Goal: Task Accomplishment & Management: Manage account settings

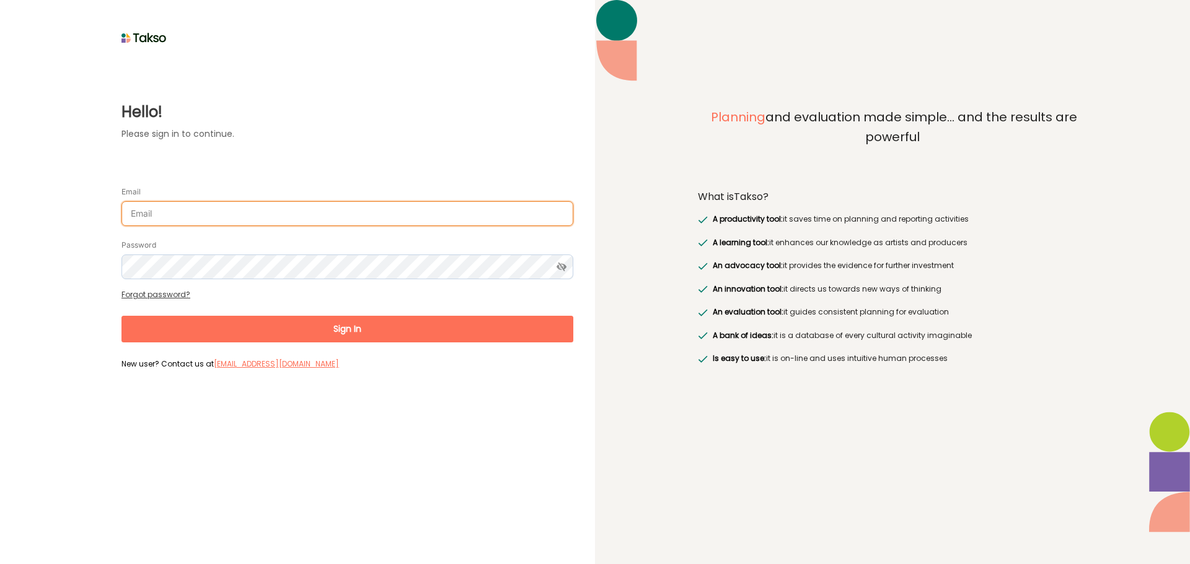
type input "[EMAIL_ADDRESS][DOMAIN_NAME]"
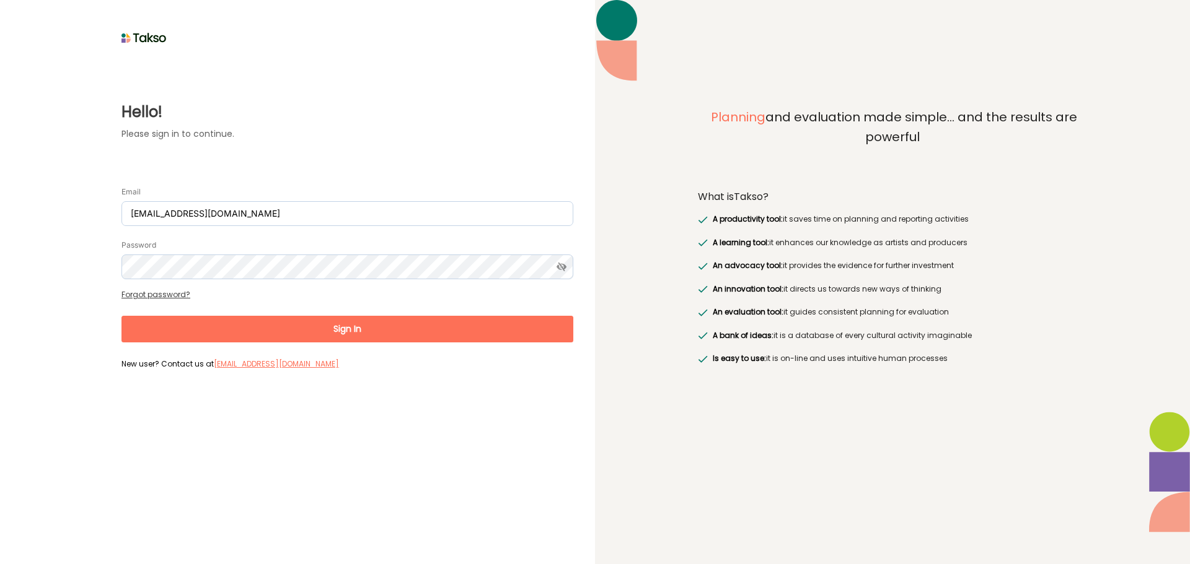
click at [269, 335] on button "Sign In" at bounding box center [347, 329] width 452 height 27
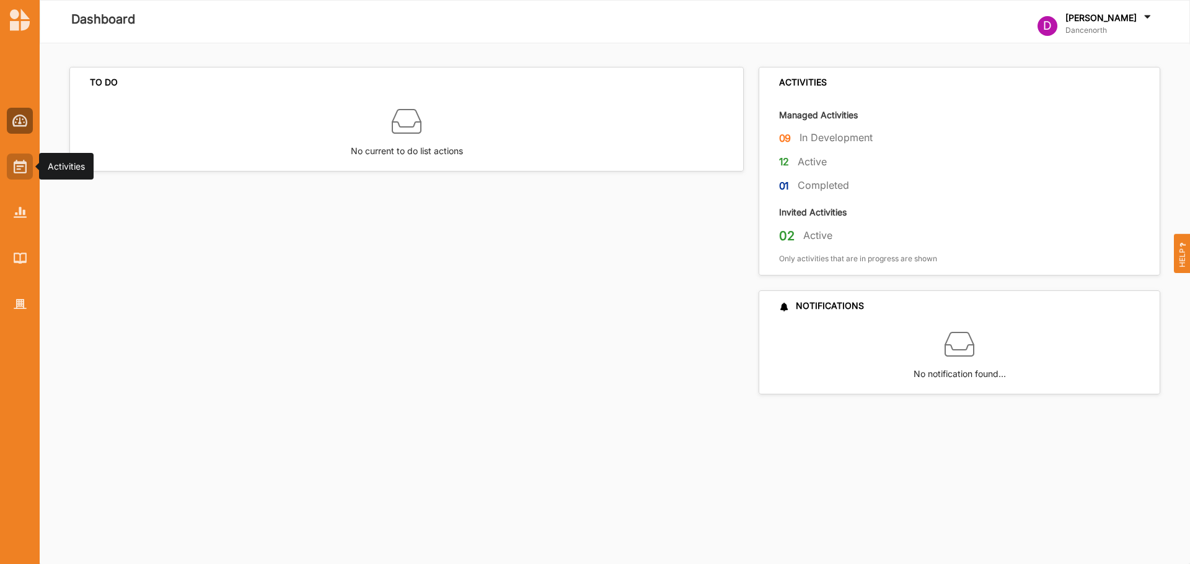
click at [22, 164] on img at bounding box center [20, 167] width 13 height 14
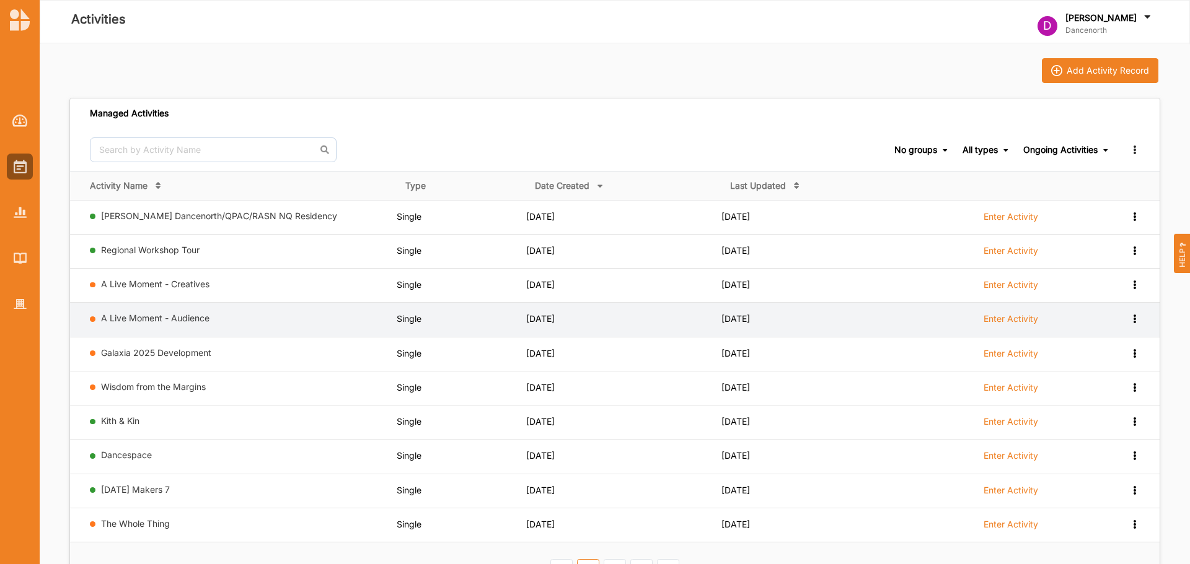
scroll to position [124, 0]
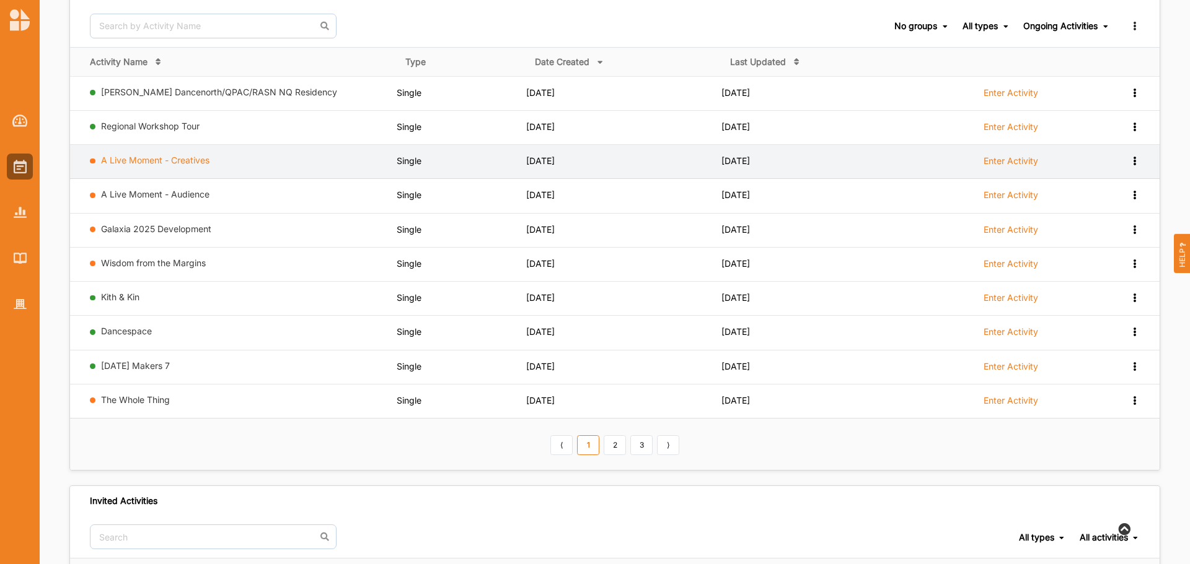
click at [182, 157] on link "A Live Moment - Creatives" at bounding box center [155, 160] width 108 height 11
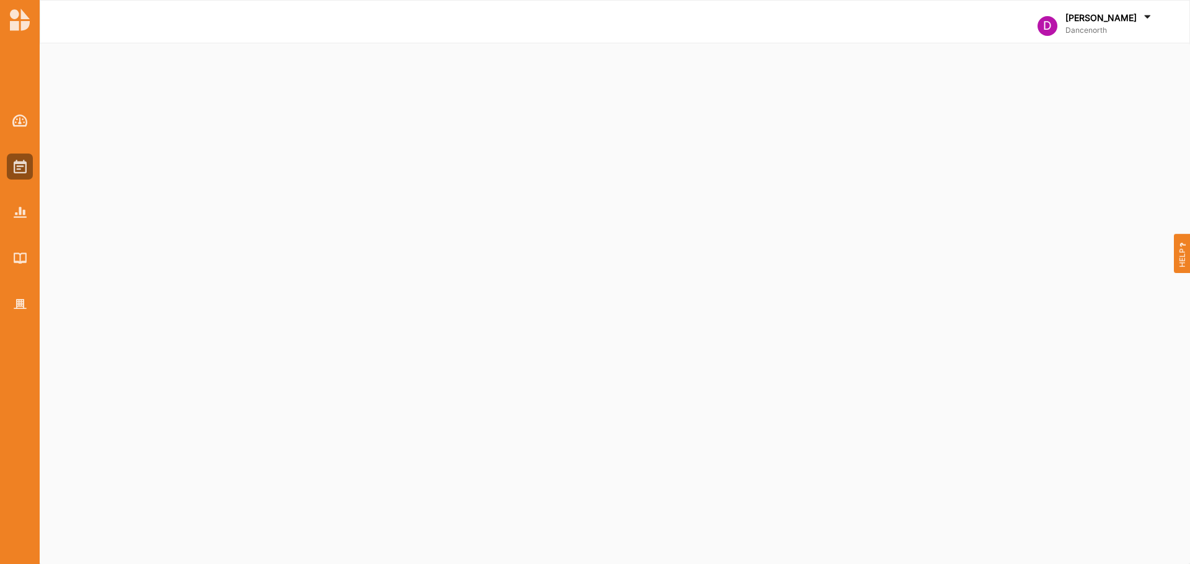
select select "1"
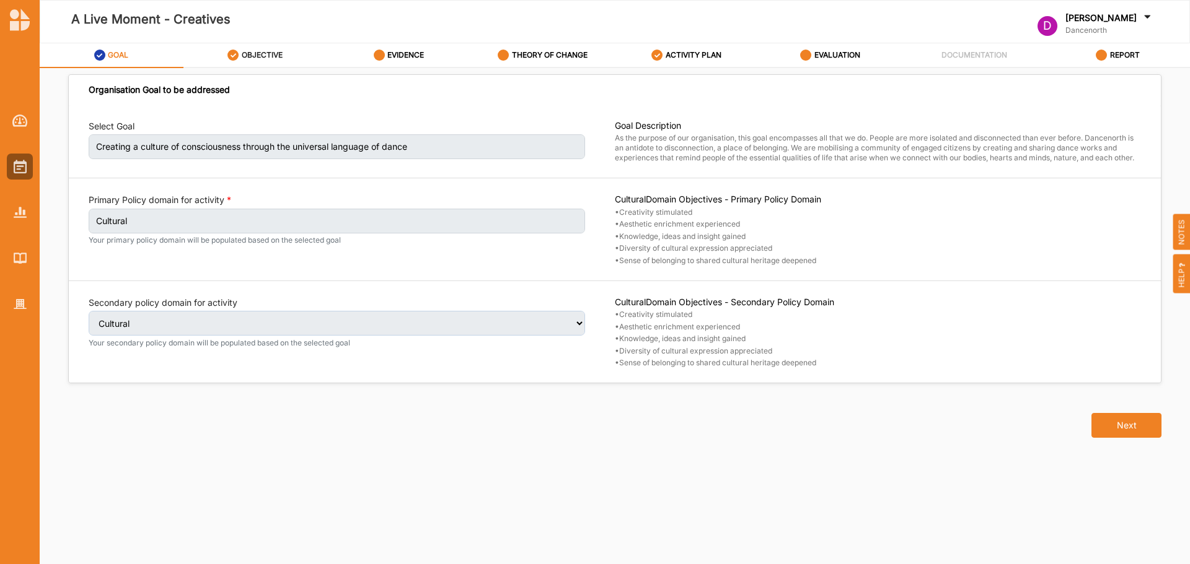
click at [260, 58] on label "OBJECTIVE" at bounding box center [262, 55] width 41 height 10
select select "1"
select select "5"
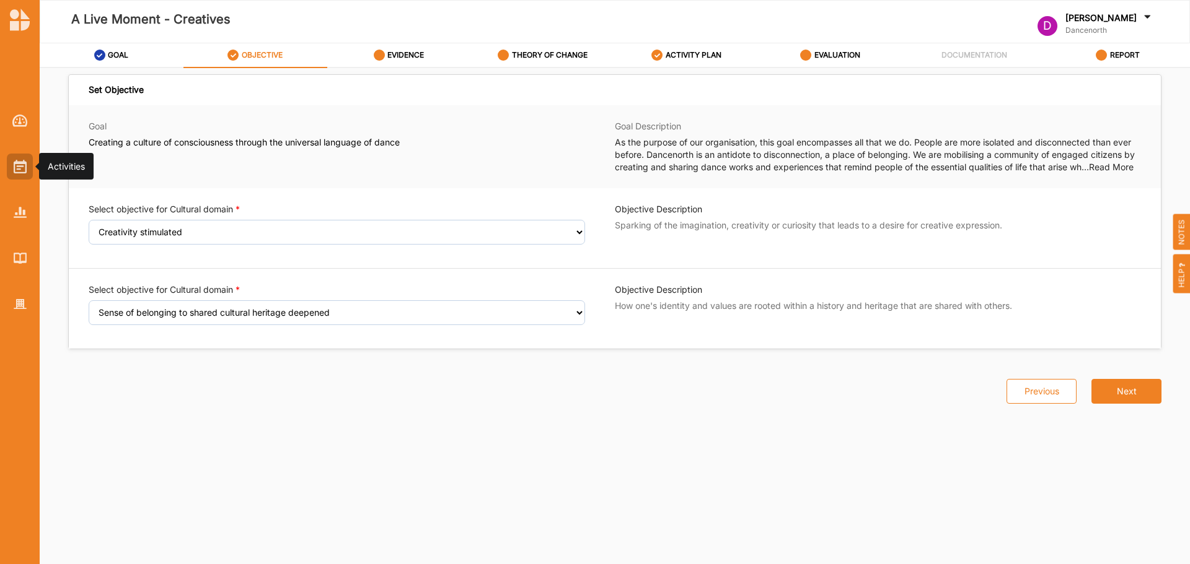
click at [27, 162] on div at bounding box center [20, 167] width 26 height 26
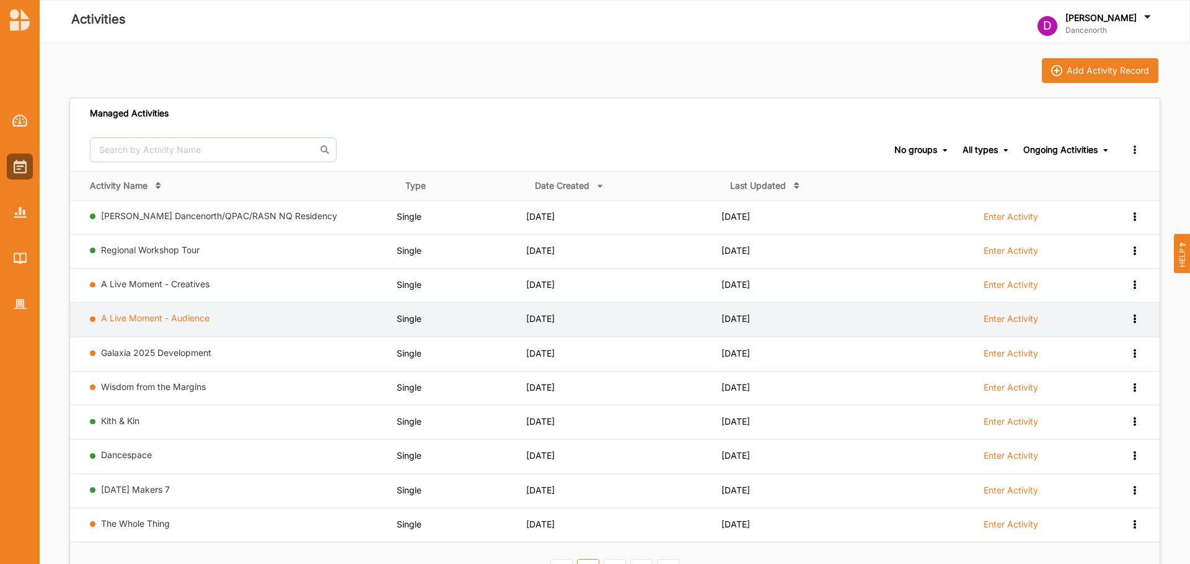
click at [169, 320] on link "A Live Moment - Audience" at bounding box center [155, 318] width 108 height 11
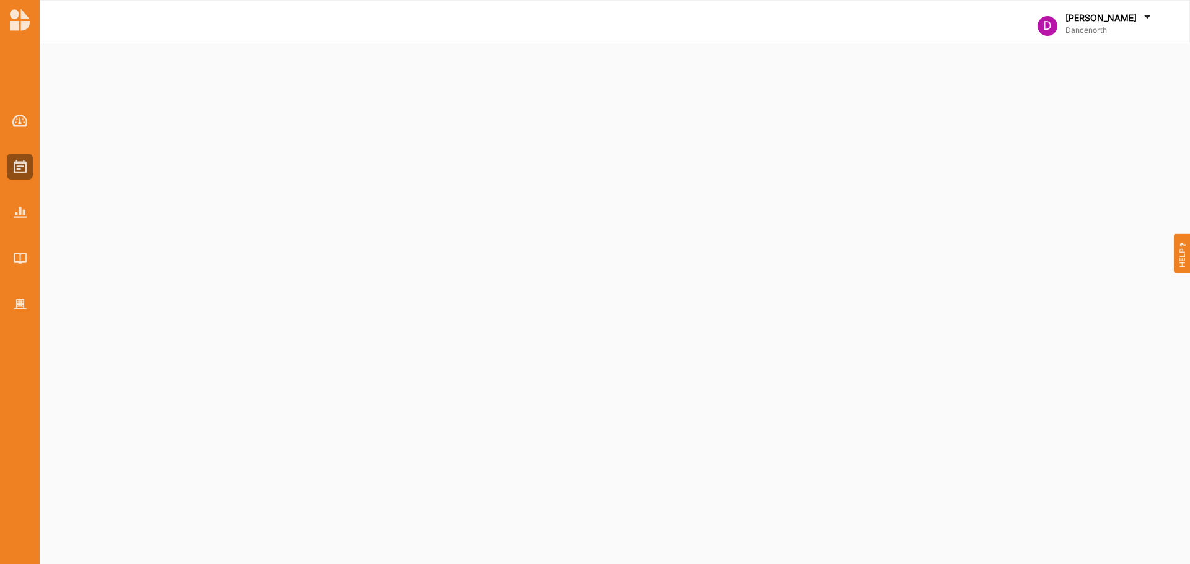
select select "1"
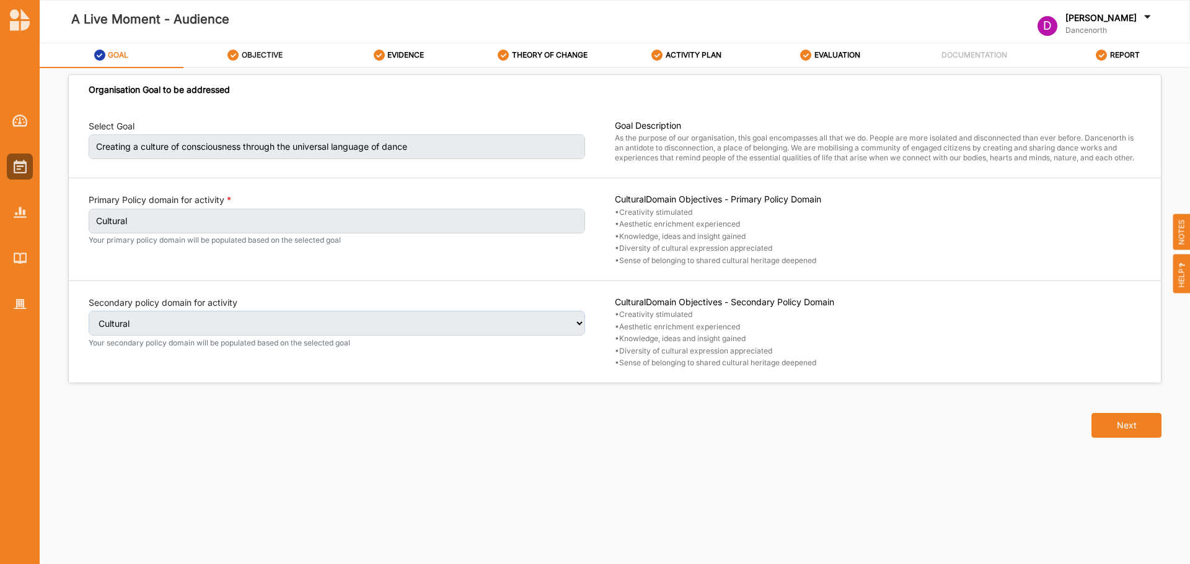
click at [261, 53] on label "OBJECTIVE" at bounding box center [262, 55] width 41 height 10
select select "2"
select select "5"
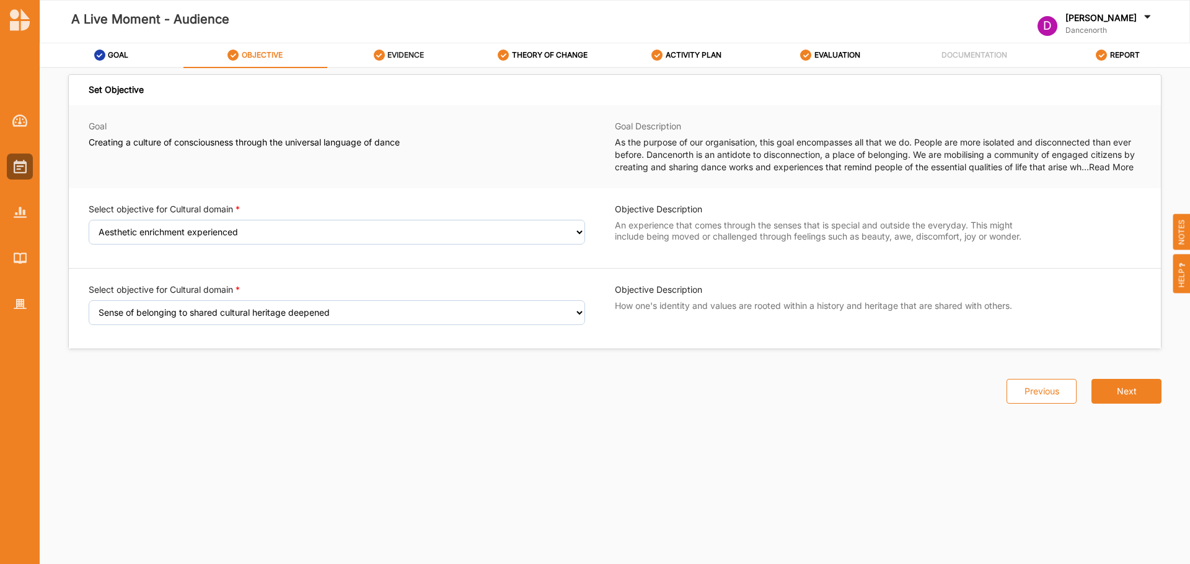
click at [411, 61] on div "EVIDENCE" at bounding box center [399, 55] width 51 height 22
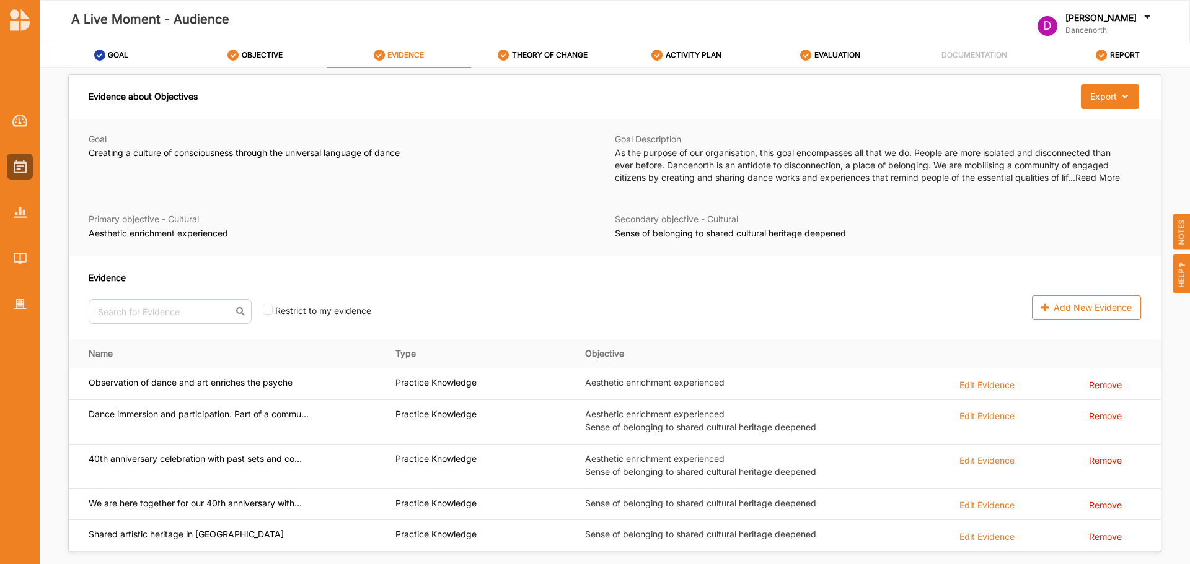
scroll to position [50, 0]
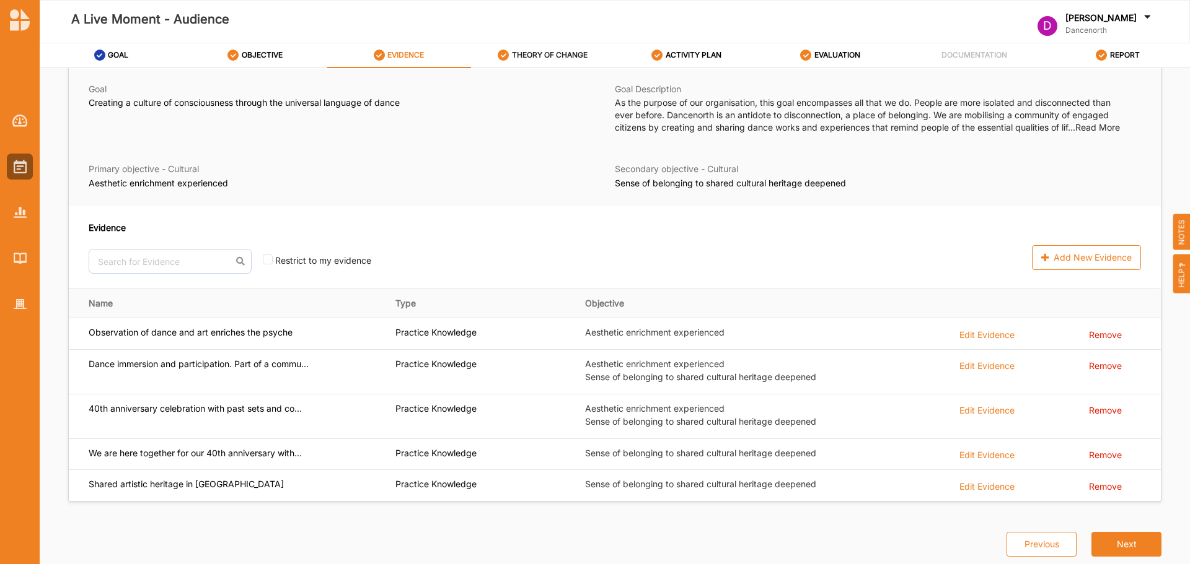
click at [541, 50] on label "THEORY OF CHANGE" at bounding box center [550, 55] width 76 height 10
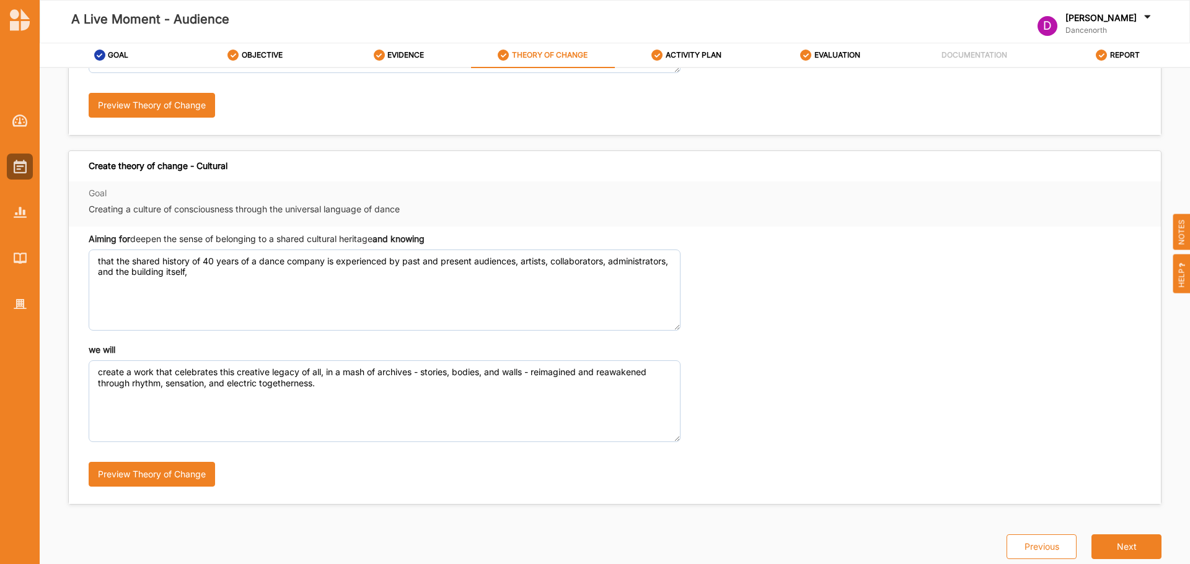
scroll to position [295, 0]
click at [715, 61] on div "ACTIVITY PLAN" at bounding box center [686, 55] width 70 height 22
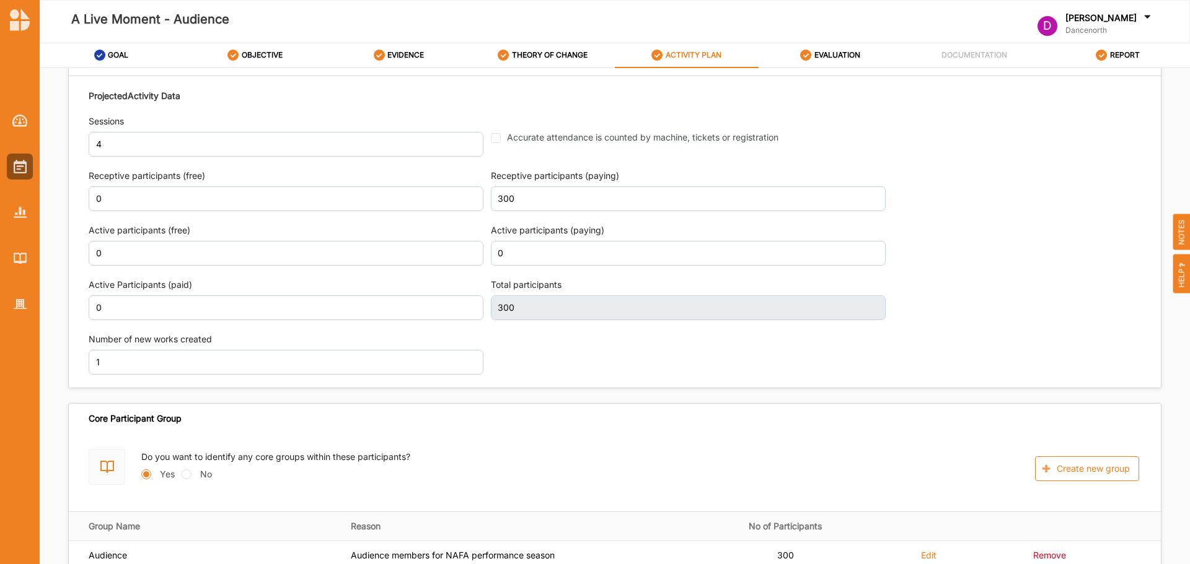
scroll to position [1537, 0]
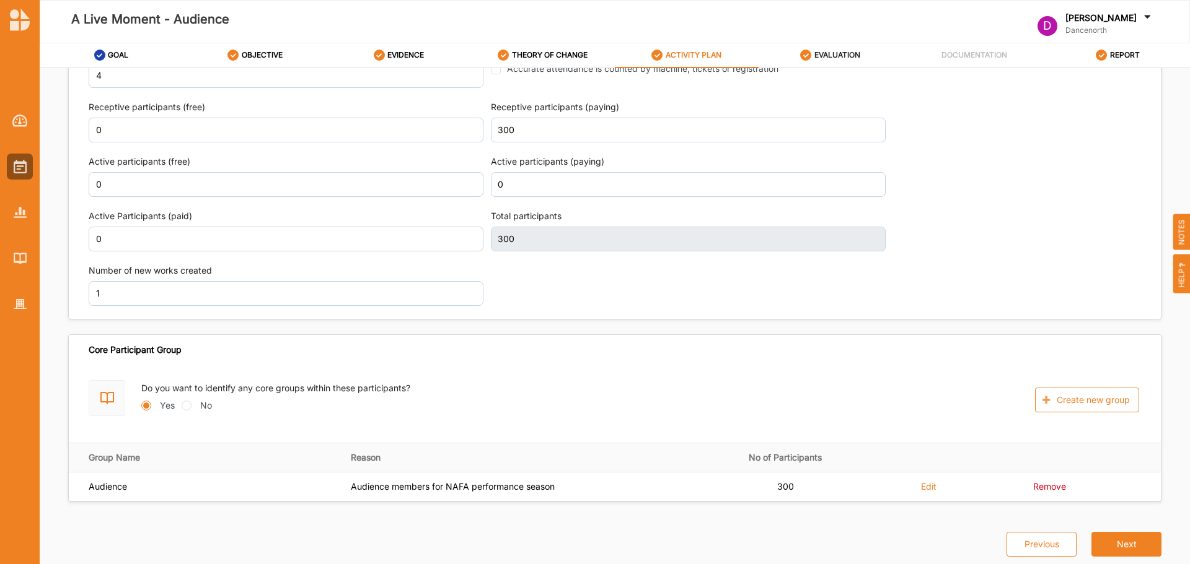
click at [836, 47] on div "EVALUATION" at bounding box center [830, 55] width 60 height 22
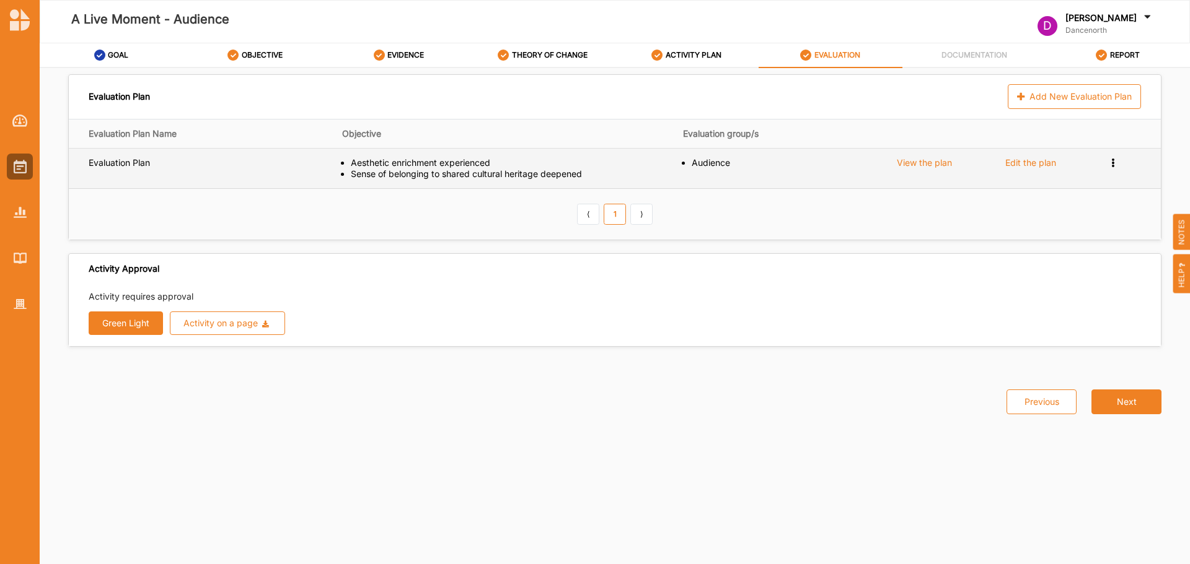
click at [572, 173] on div "Sense of belonging to shared cultural heritage deepened" at bounding box center [513, 174] width 324 height 11
click at [928, 162] on div "View the plan" at bounding box center [924, 162] width 55 height 11
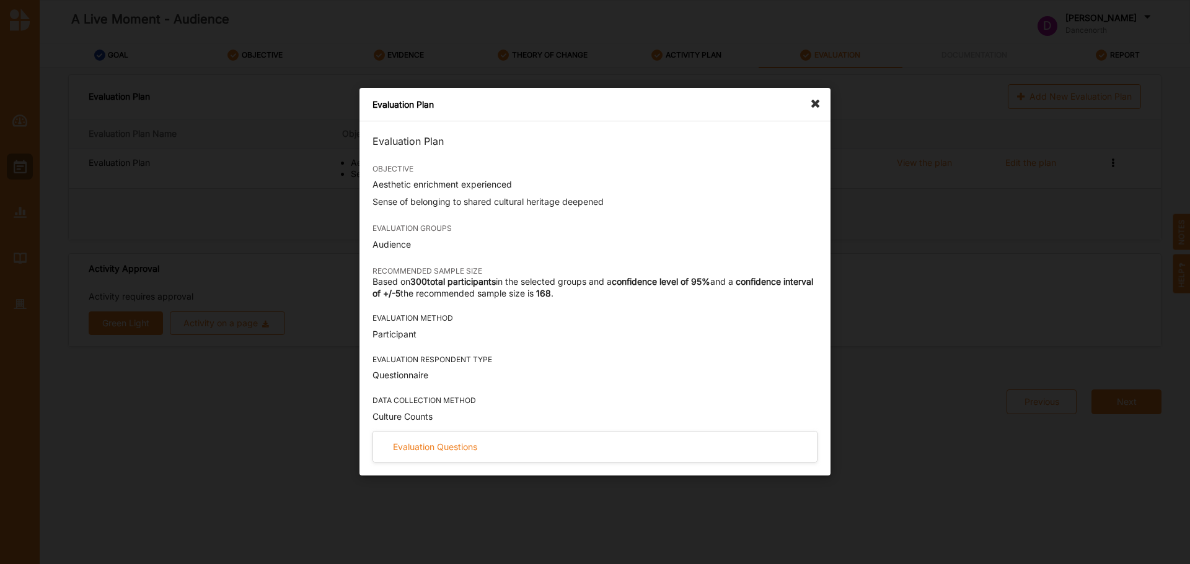
click at [815, 104] on icon at bounding box center [819, 98] width 20 height 20
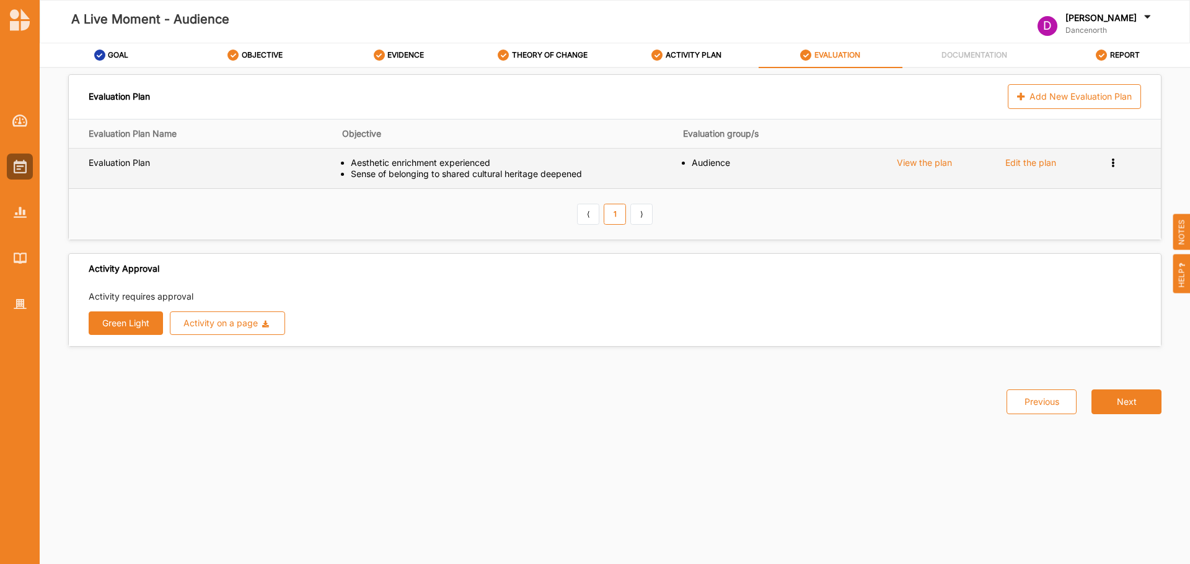
click at [1021, 166] on div "Edit the plan" at bounding box center [1030, 162] width 51 height 11
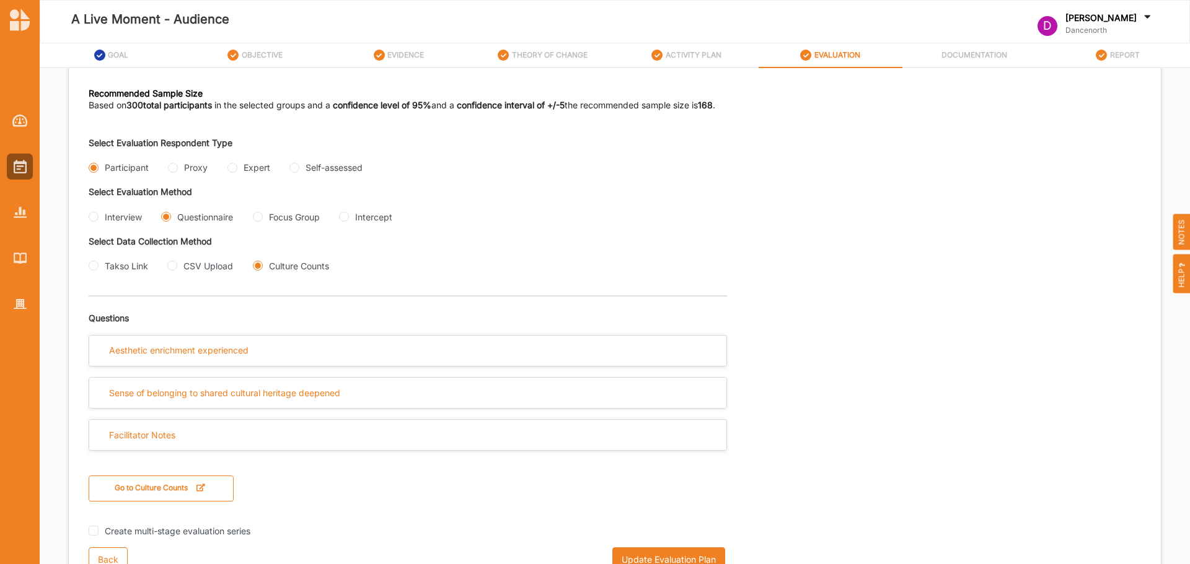
scroll to position [231, 0]
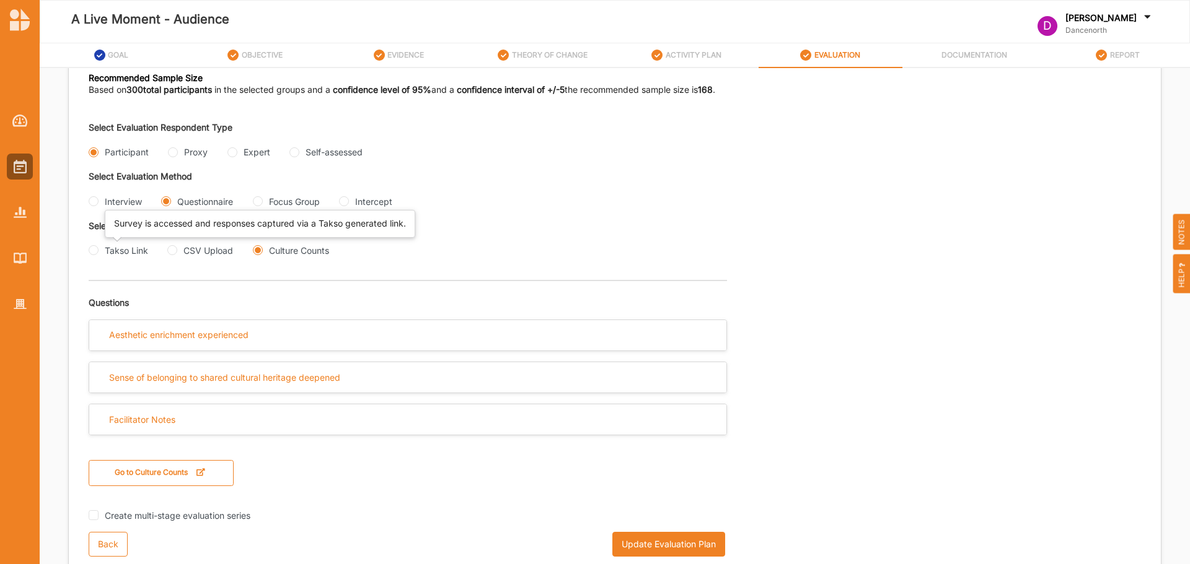
click at [130, 252] on div "Takso Link" at bounding box center [126, 250] width 43 height 13
click at [99, 252] on input "Takso Link" at bounding box center [94, 250] width 10 height 10
radio input "true"
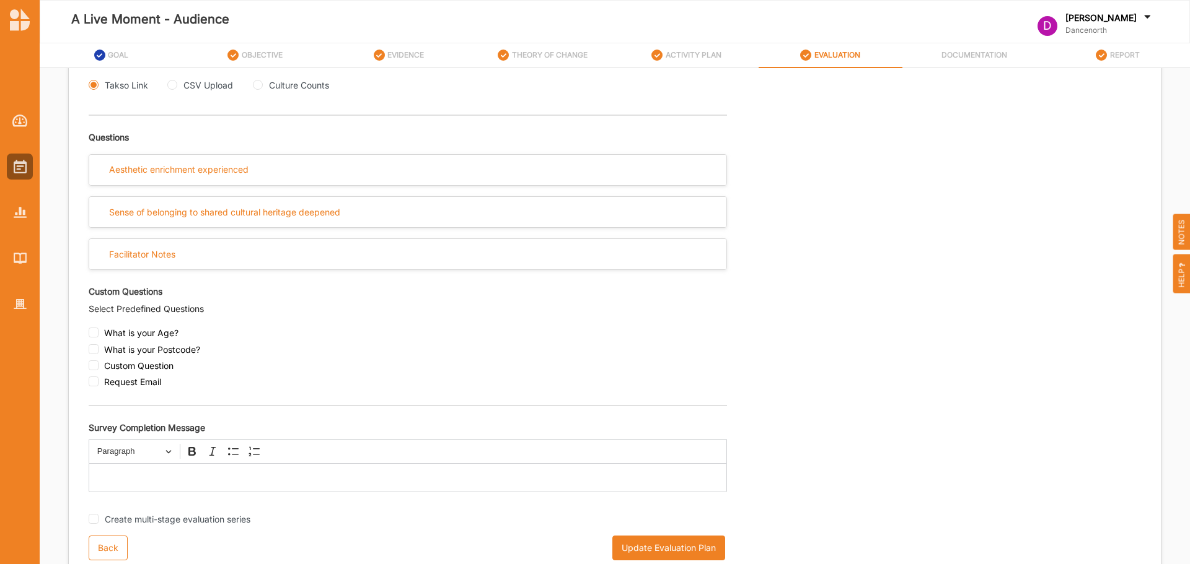
scroll to position [400, 0]
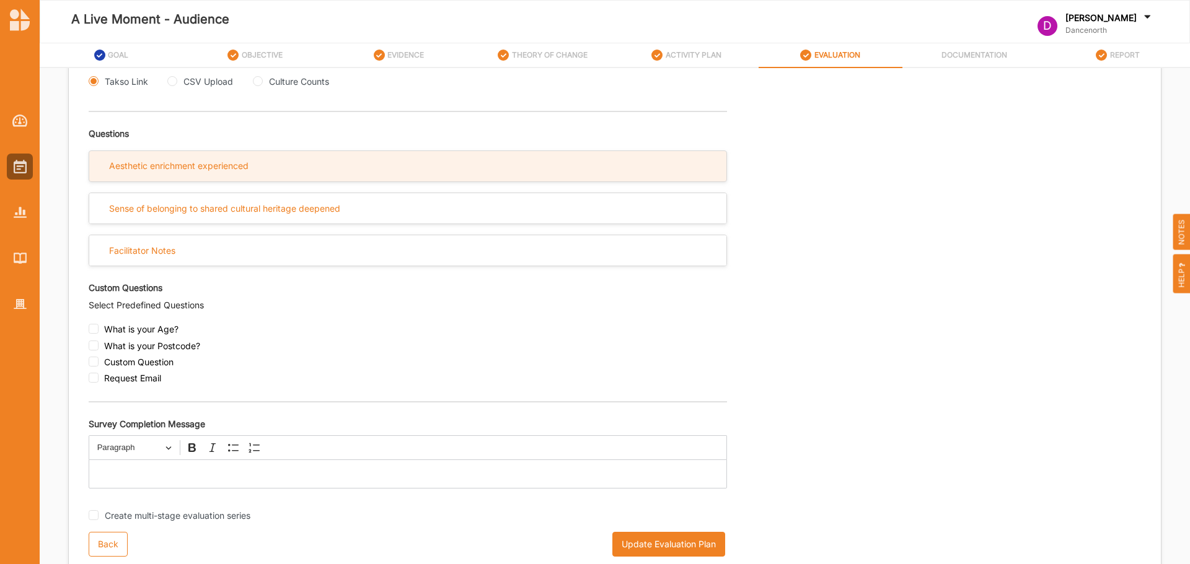
click at [181, 170] on div "Aesthetic enrichment experienced" at bounding box center [178, 165] width 139 height 11
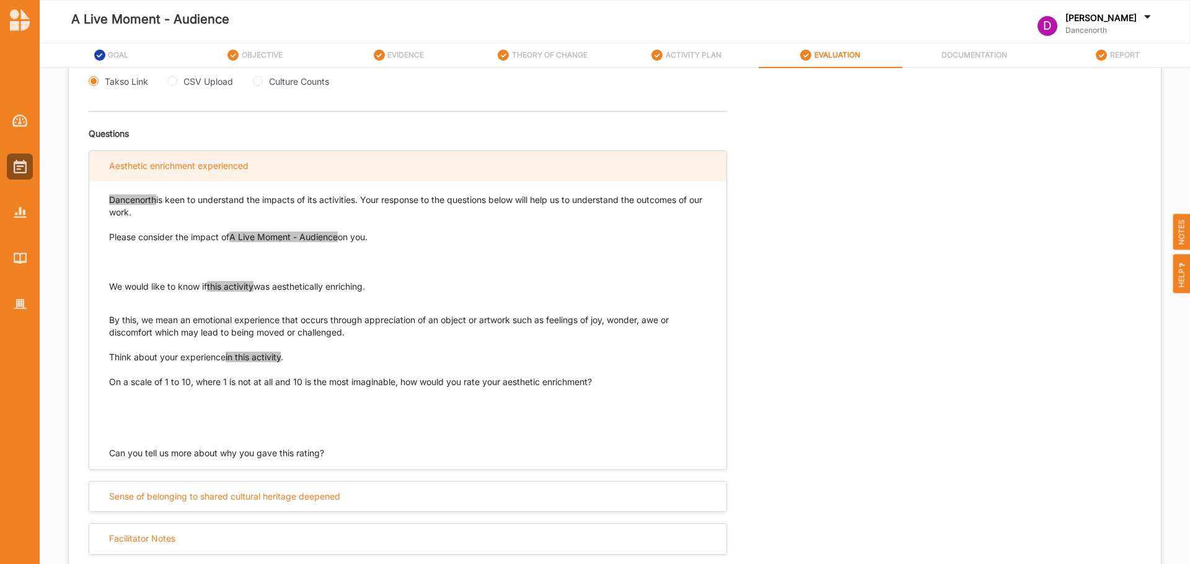
click at [193, 162] on div "Aesthetic enrichment experienced" at bounding box center [178, 165] width 139 height 11
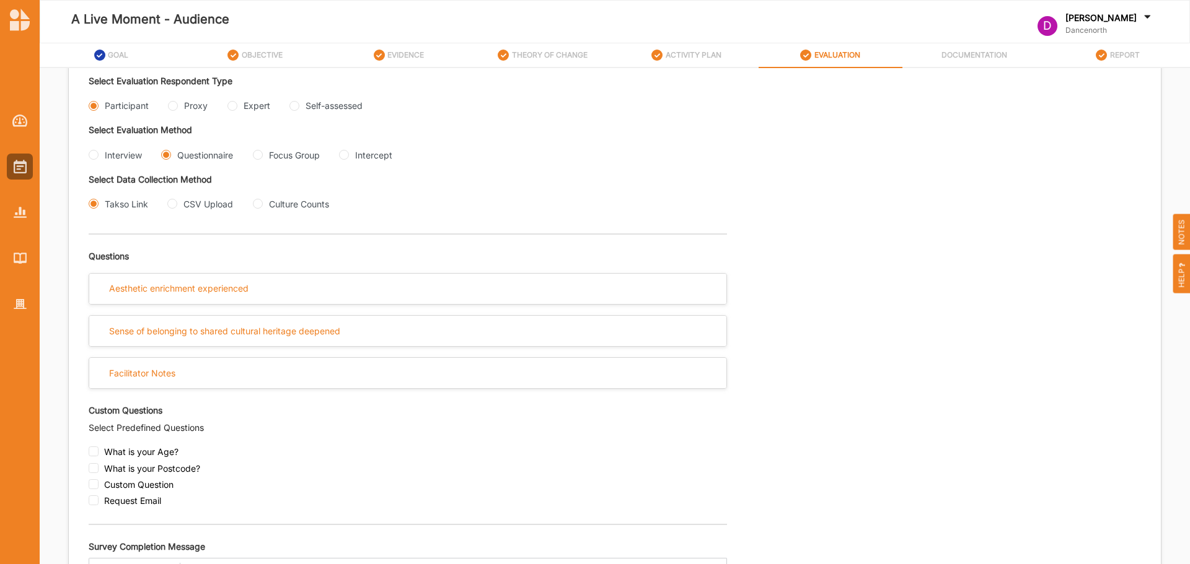
scroll to position [276, 0]
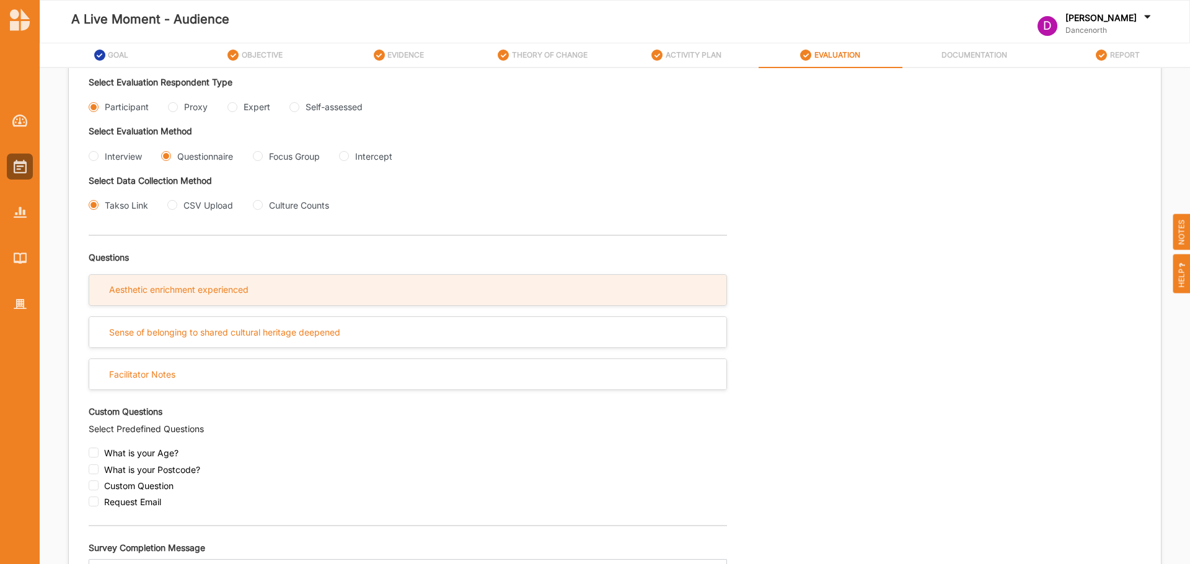
click at [301, 287] on div "Aesthetic enrichment experienced" at bounding box center [407, 290] width 637 height 30
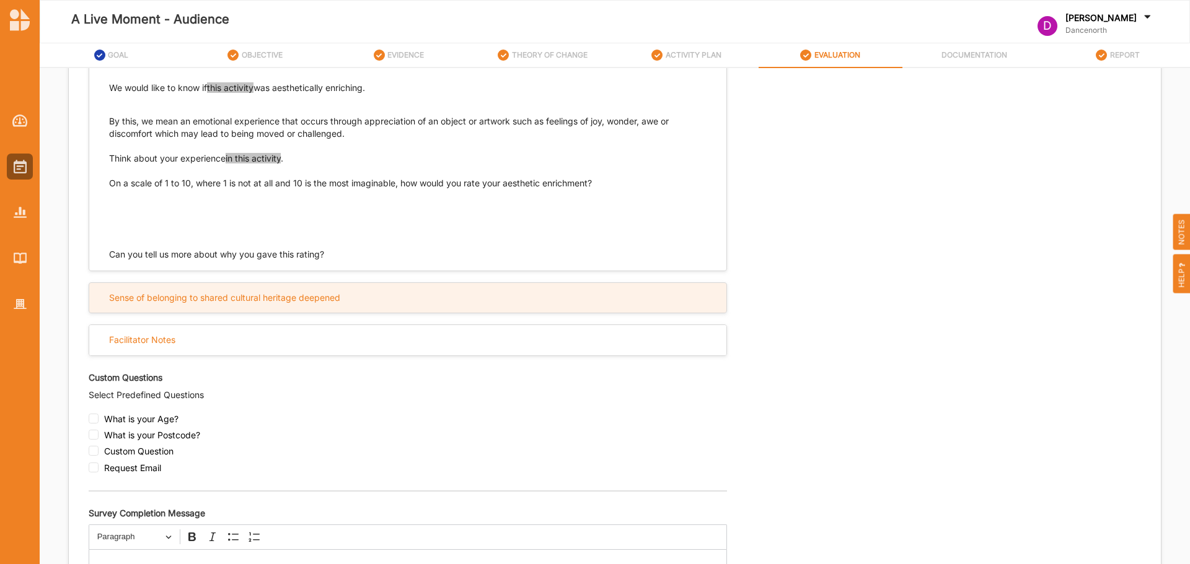
scroll to position [648, 0]
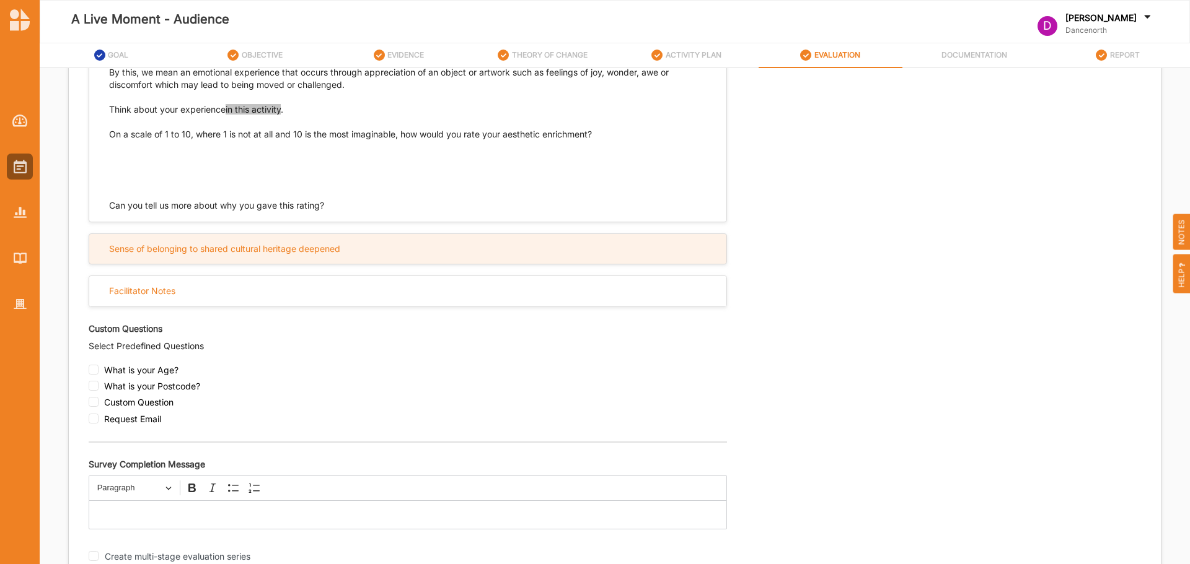
click at [234, 250] on div "Sense of belonging to shared cultural heritage deepened" at bounding box center [224, 249] width 231 height 11
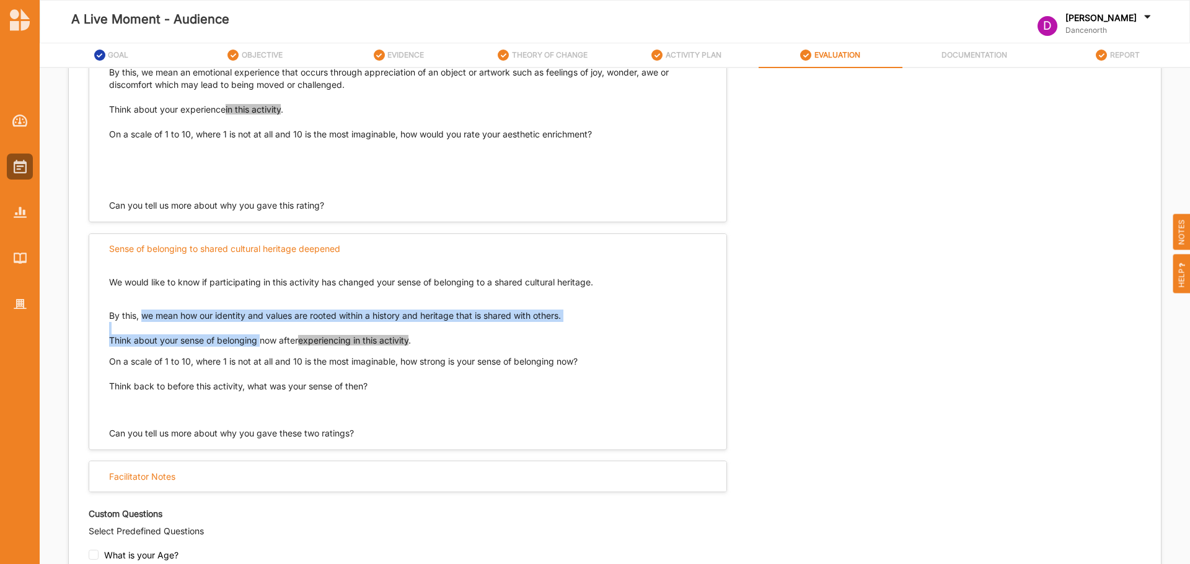
drag, startPoint x: 144, startPoint y: 315, endPoint x: 263, endPoint y: 347, distance: 123.1
click at [263, 347] on div "We would like to know if participating in this activity has changed your sense …" at bounding box center [407, 341] width 597 height 154
copy div "we mean how our identity and values are rooted within a history and heritage th…"
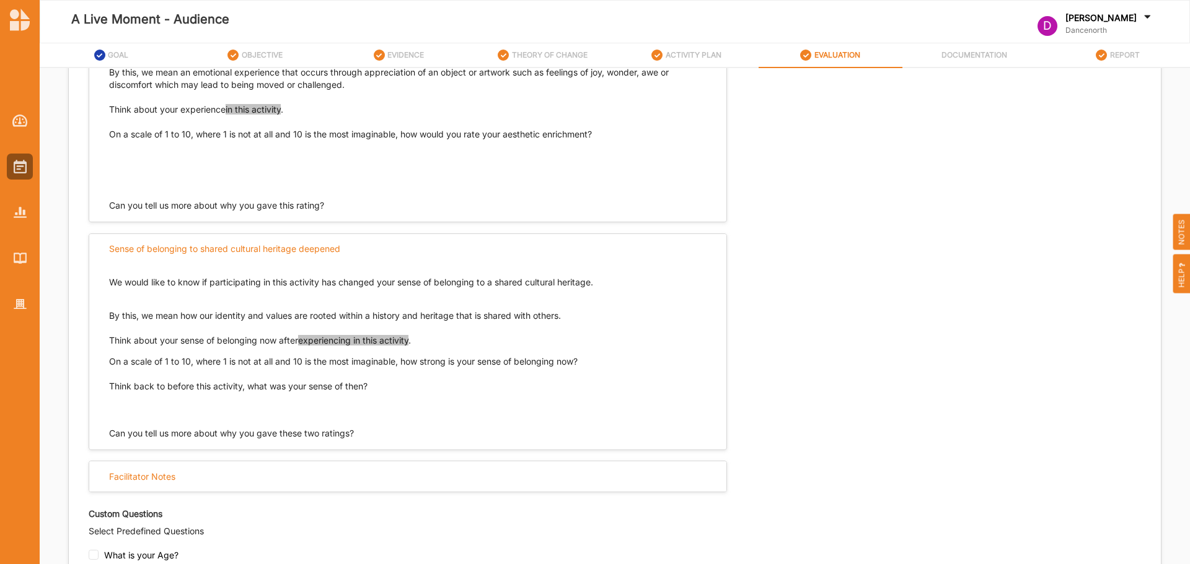
click at [678, 340] on p "Think about your sense of belonging now after experiencing in this activity ." at bounding box center [407, 341] width 597 height 12
click at [853, 294] on div "Select Evaluation Respondent Type Participant Proxy Expert Self-assessed Select…" at bounding box center [615, 227] width 1052 height 1064
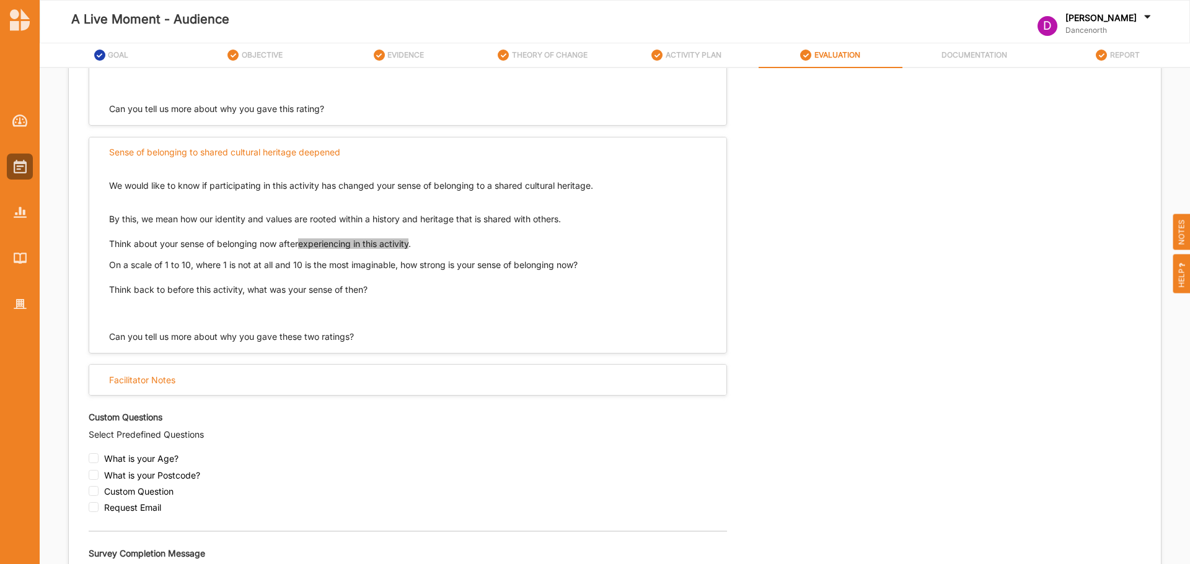
scroll to position [874, 0]
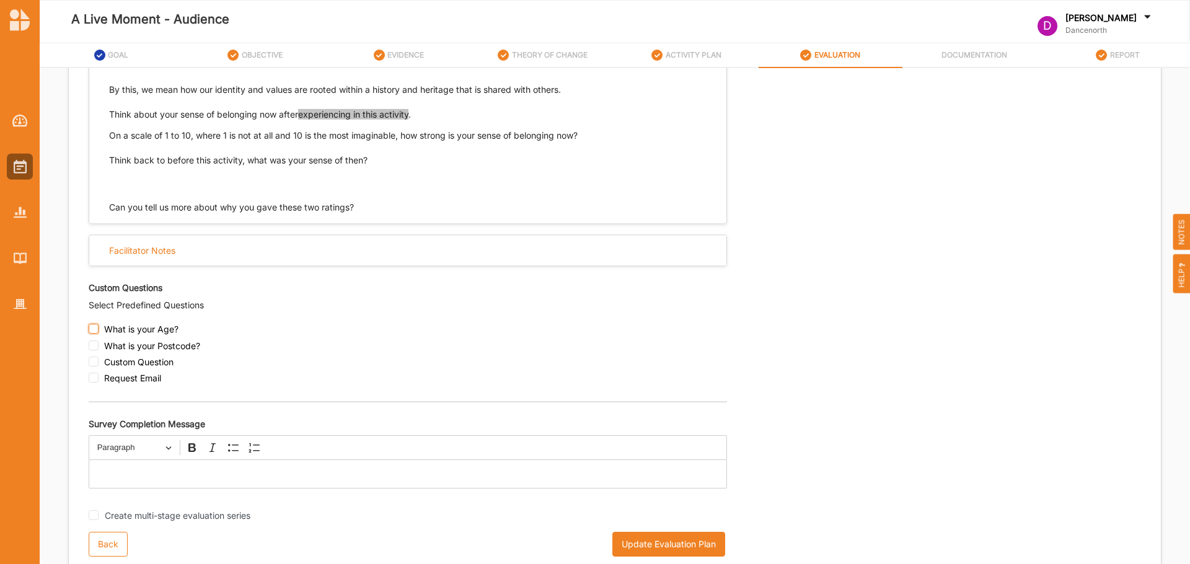
click at [97, 331] on input "checkbox" at bounding box center [94, 329] width 10 height 10
checkbox input "true"
click at [134, 363] on span "Custom Question" at bounding box center [138, 362] width 69 height 11
click at [89, 363] on input "checkbox" at bounding box center [94, 362] width 10 height 10
checkbox input "true"
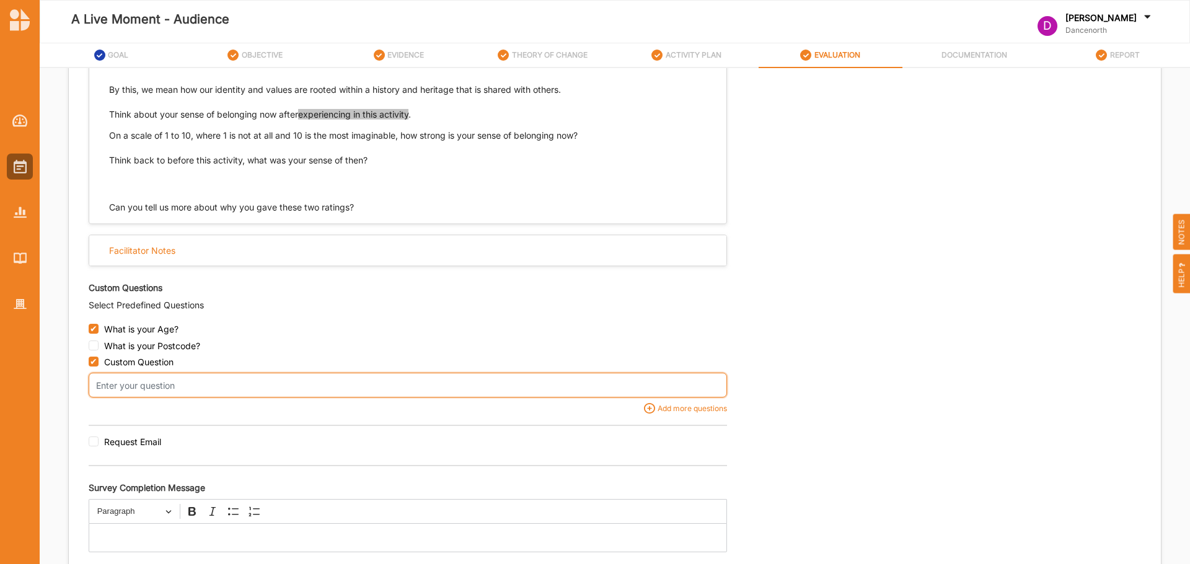
click at [266, 393] on input "text" at bounding box center [408, 385] width 638 height 25
type input "How many Dancenorth works have you seen?"
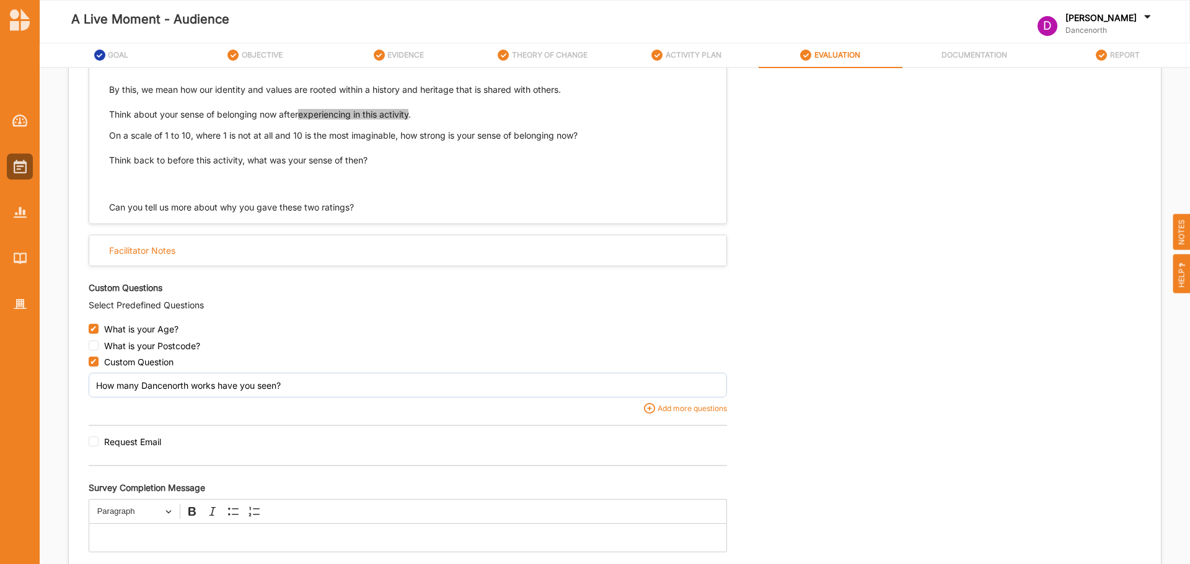
click at [690, 406] on div "Add more questions" at bounding box center [691, 408] width 72 height 11
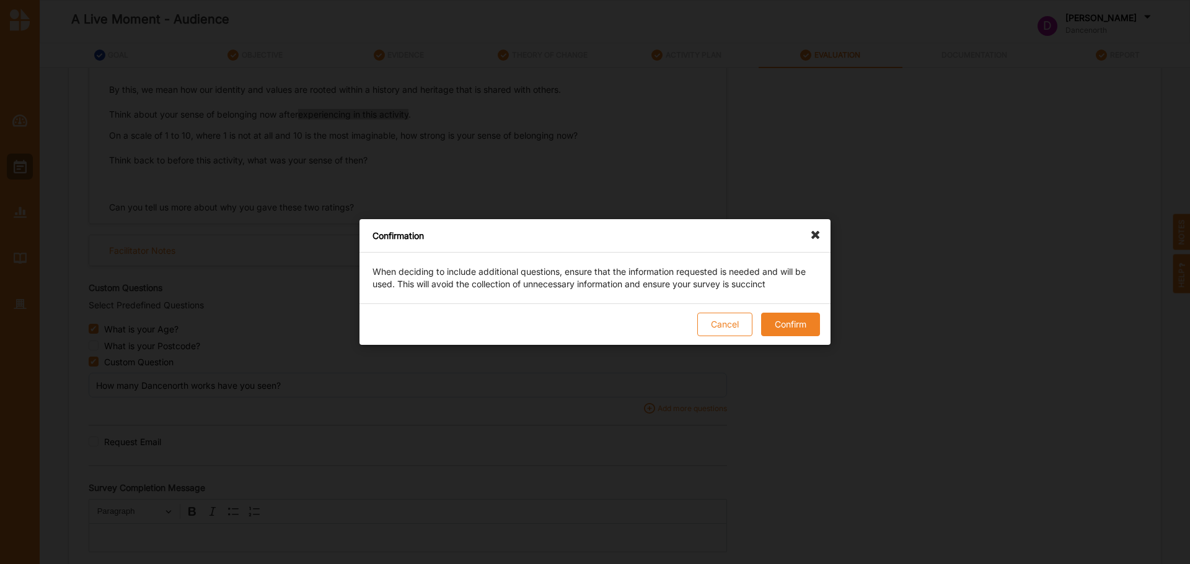
click at [807, 323] on button "Confirm" at bounding box center [790, 325] width 59 height 24
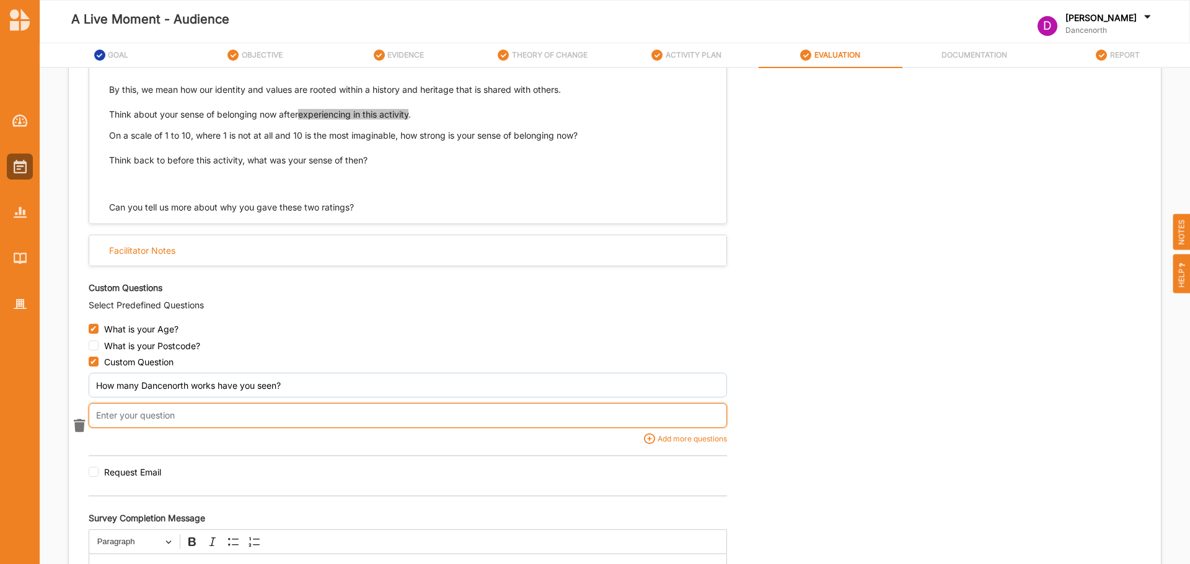
click at [159, 398] on input "text" at bounding box center [408, 385] width 638 height 25
drag, startPoint x: 198, startPoint y: 418, endPoint x: 264, endPoint y: 416, distance: 66.3
click at [264, 398] on input "How did you hear about A LIVE MOMENT?" at bounding box center [408, 385] width 638 height 25
type input "How did you hear about A LIVE MOMENT?"
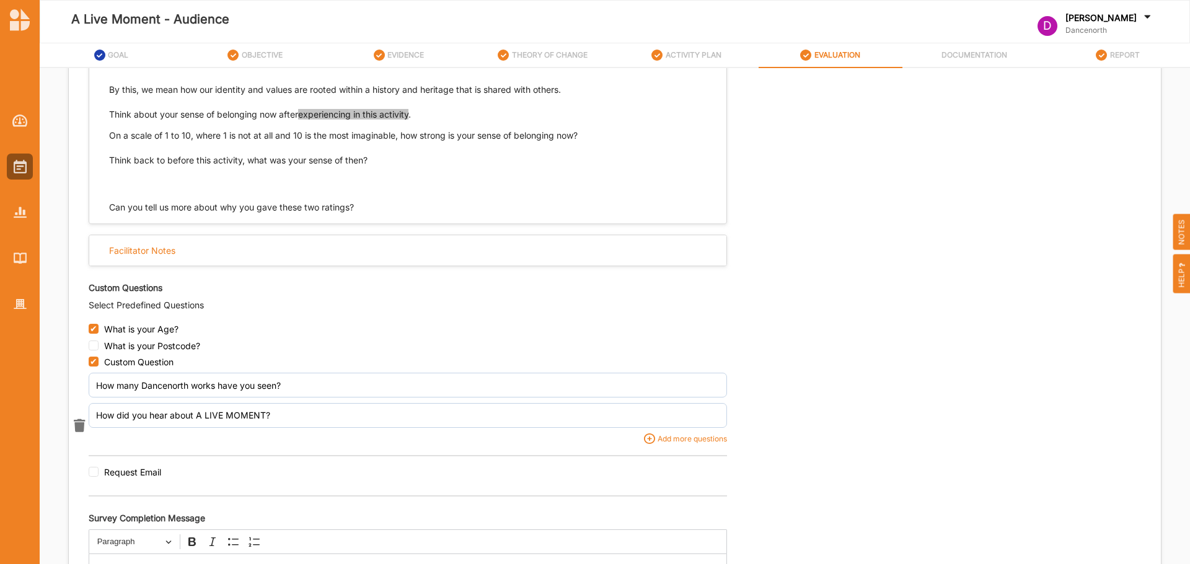
click at [679, 437] on div "Add more questions" at bounding box center [691, 439] width 72 height 11
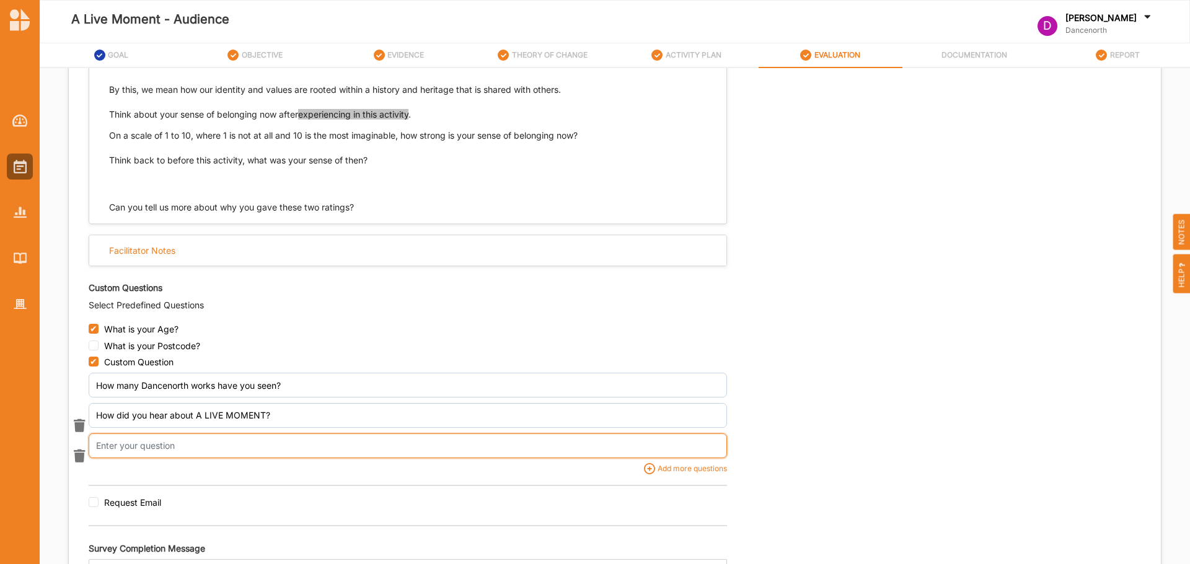
click at [134, 398] on input "text" at bounding box center [408, 385] width 638 height 25
paste input "A LIVE MOMENT"
type input "What was a highlight of A LIVE MOMENT, and why?"
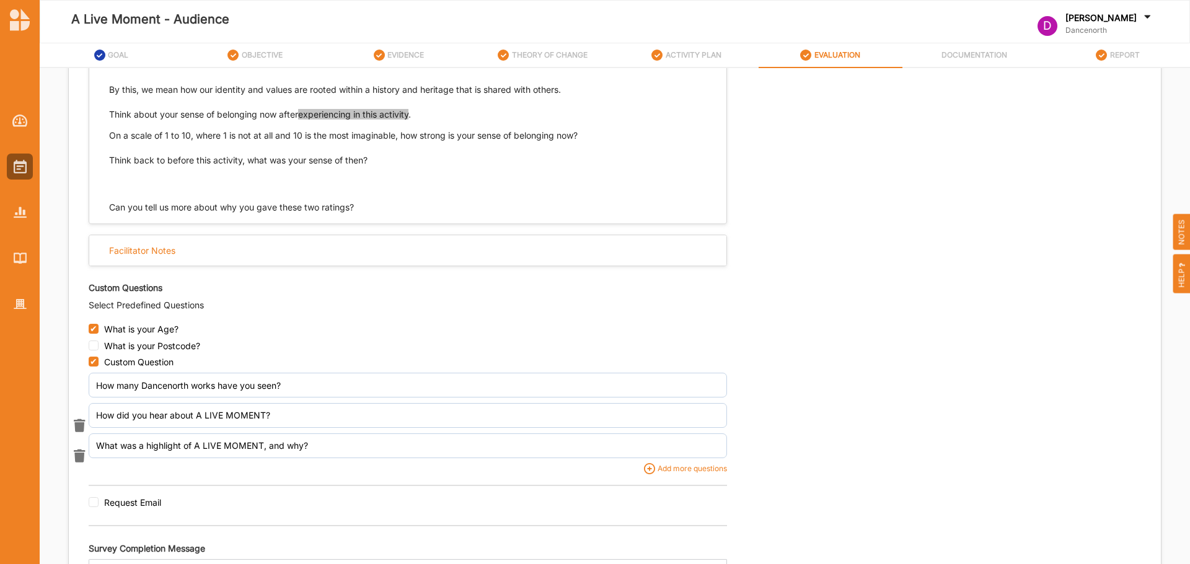
click at [690, 469] on div "Add more questions" at bounding box center [691, 468] width 72 height 11
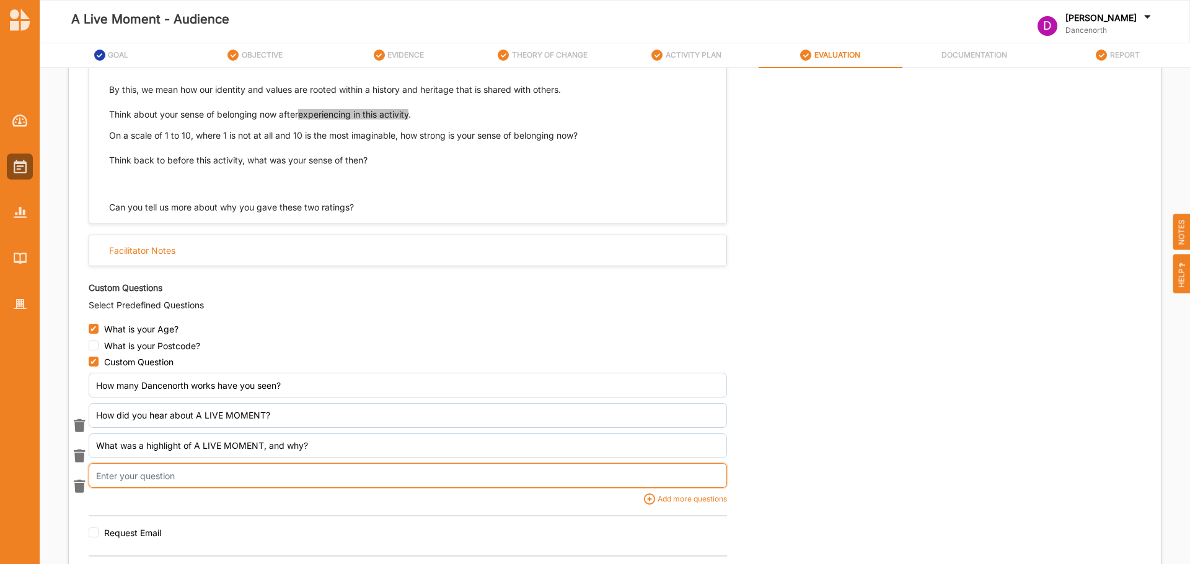
click at [322, 398] on input "text" at bounding box center [408, 385] width 638 height 25
paste input "A LIVE MOMENT"
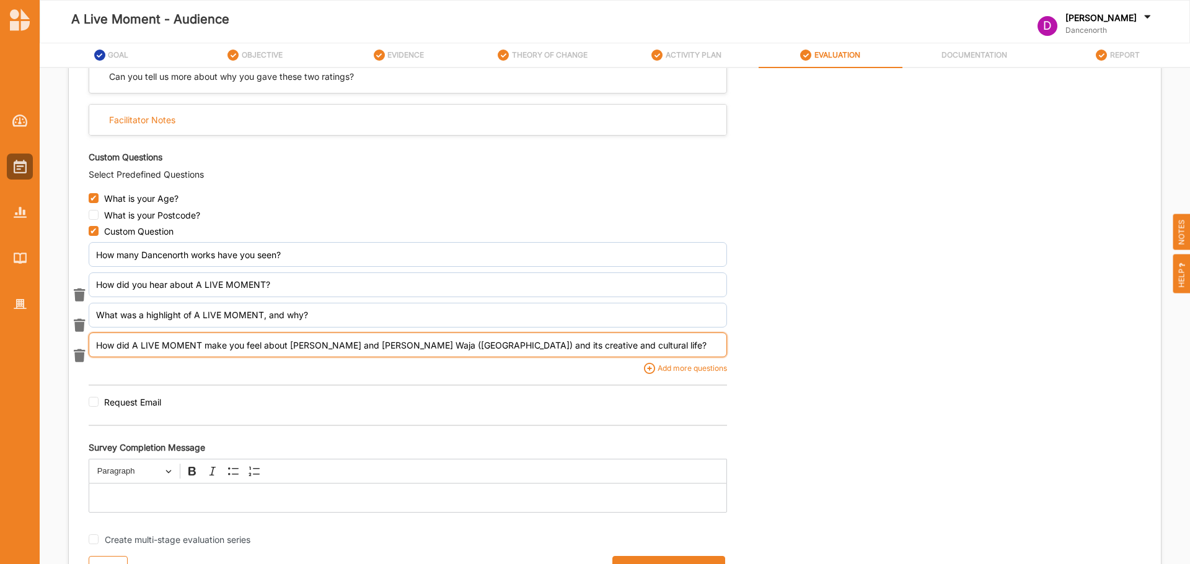
scroll to position [1029, 0]
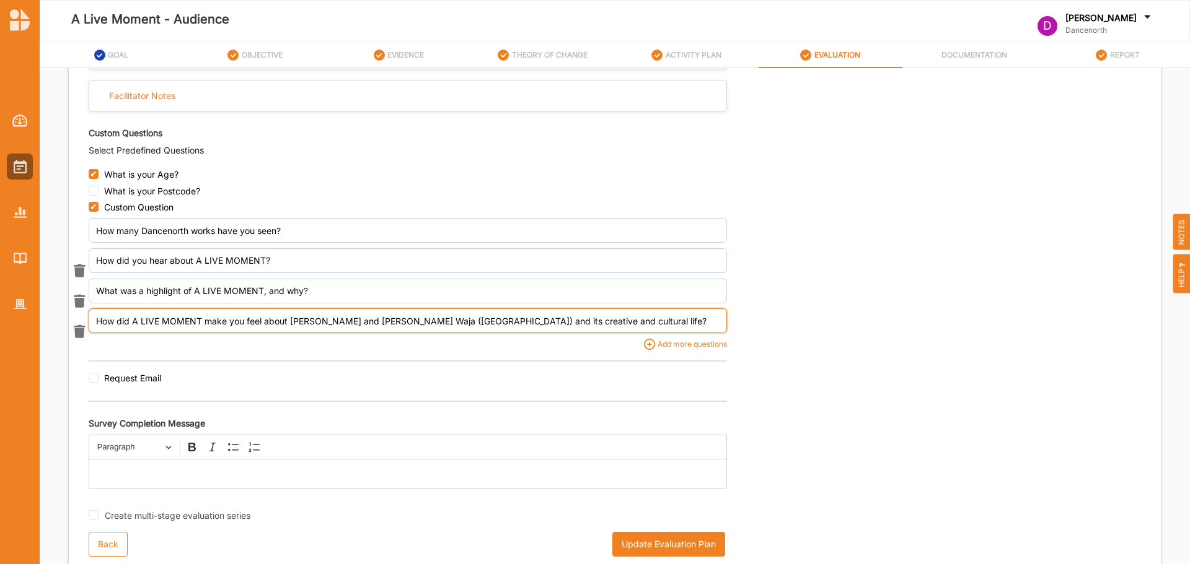
type input "How did A LIVE MOMENT make you feel about [PERSON_NAME] and [PERSON_NAME] Waja …"
click at [674, 346] on div "Add more questions" at bounding box center [691, 344] width 72 height 11
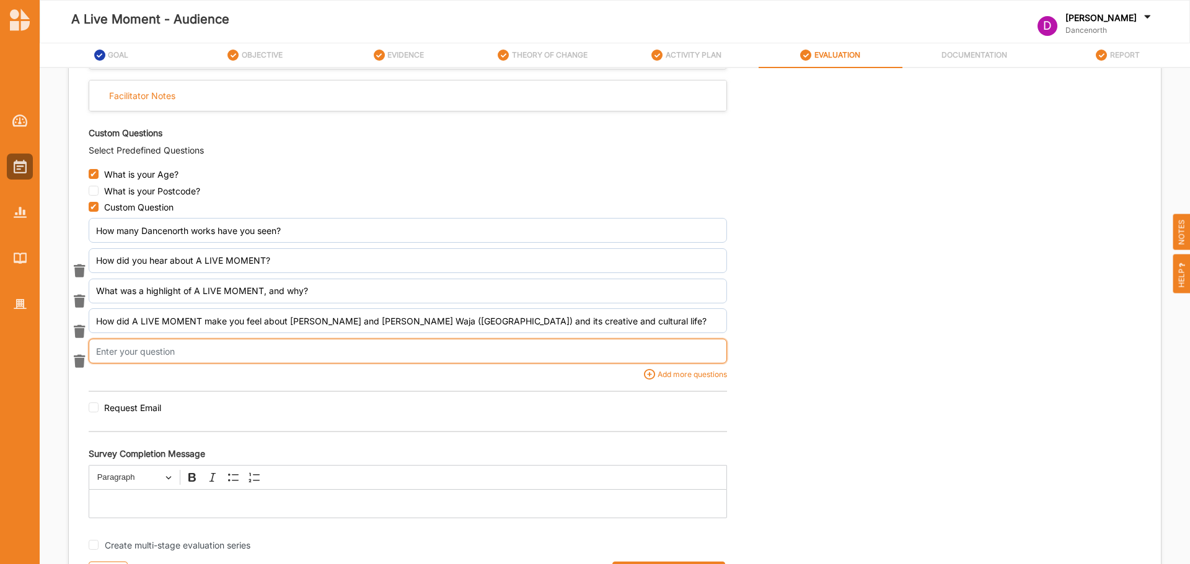
click at [162, 243] on input "text" at bounding box center [408, 230] width 638 height 25
type input "Did you dine in the CBD before or after attending the show?"
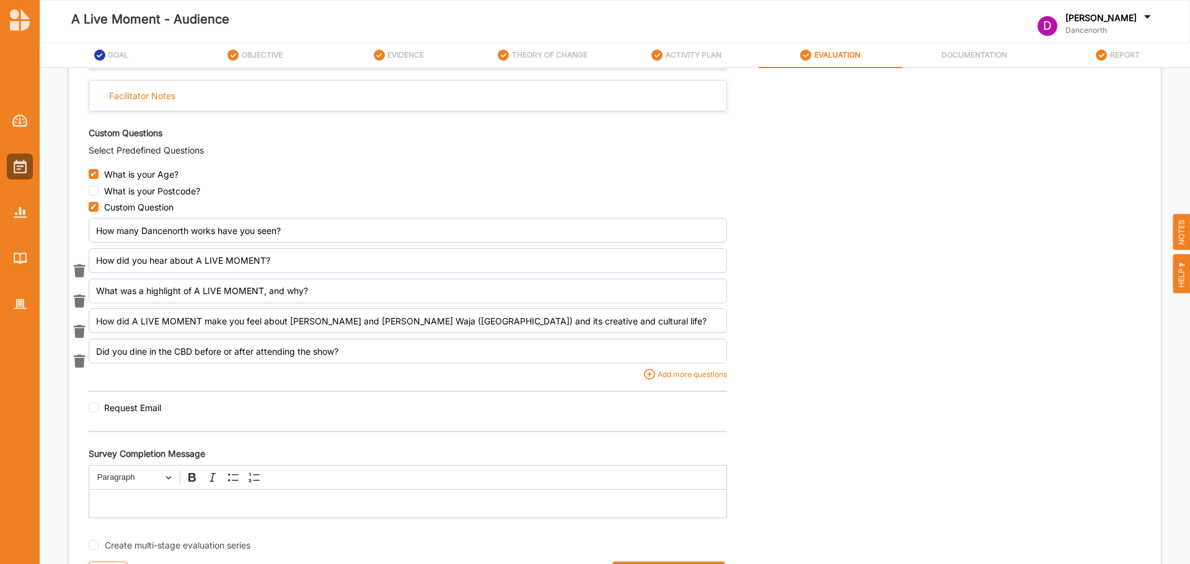
click at [685, 379] on div "Add more questions" at bounding box center [691, 374] width 72 height 11
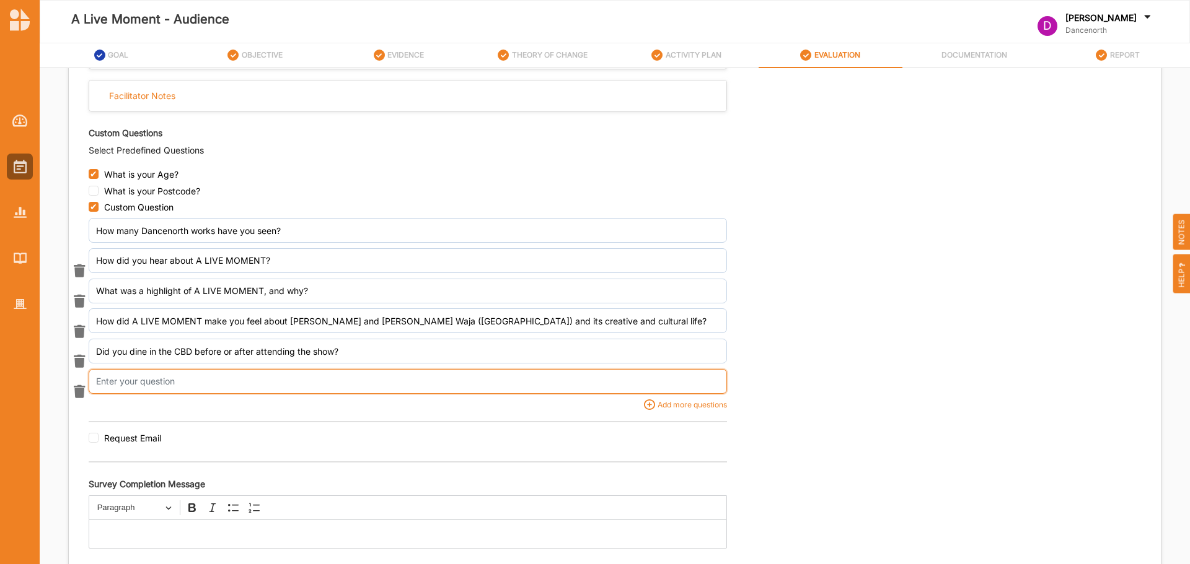
click at [685, 243] on input "text" at bounding box center [408, 230] width 638 height 25
paste input "A LIVE MOMENT"
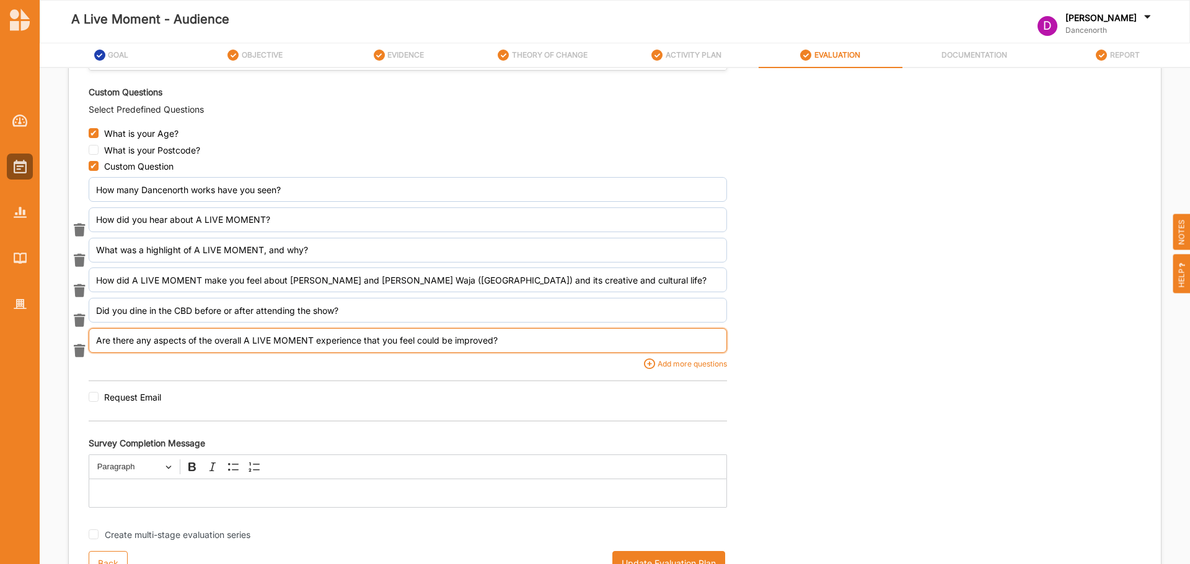
scroll to position [1089, 0]
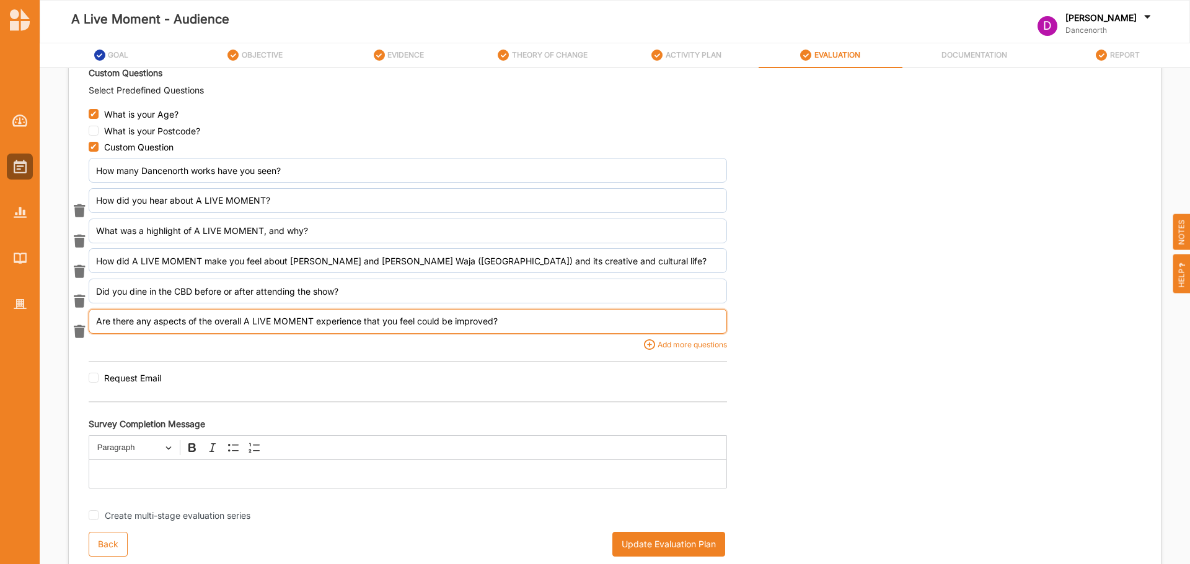
type input "Are there any aspects of the overall A LIVE MOMENT experience that you feel cou…"
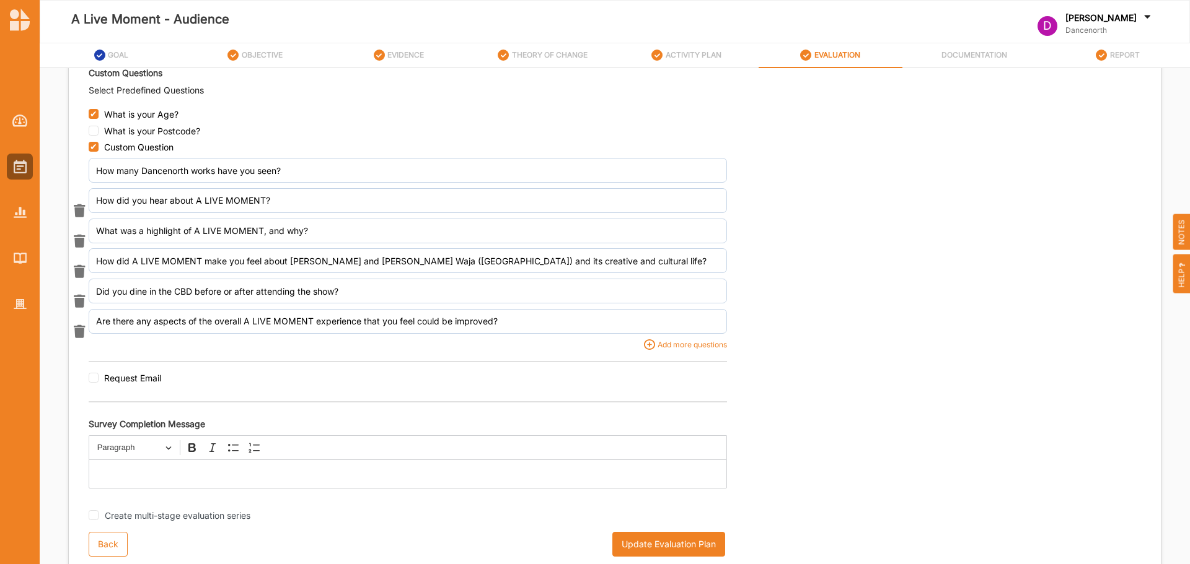
click at [672, 546] on button "Update Evaluation Plan" at bounding box center [668, 544] width 113 height 25
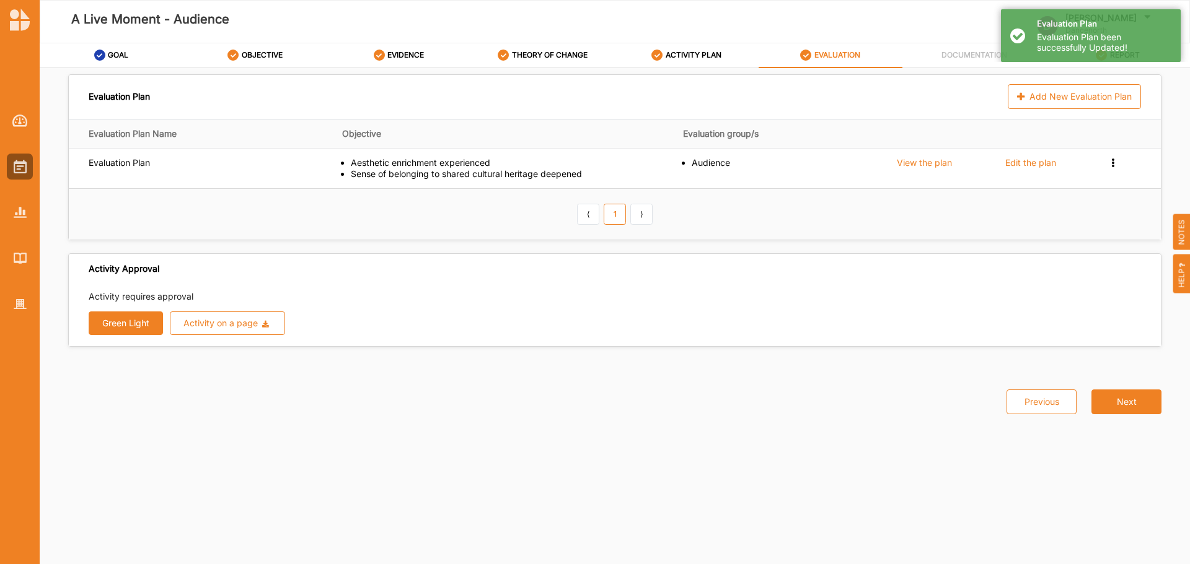
scroll to position [0, 0]
click at [734, 427] on div "Previous Next" at bounding box center [615, 394] width 1108 height 68
click at [210, 399] on div "Previous Next" at bounding box center [615, 394] width 1108 height 68
click at [17, 170] on img at bounding box center [20, 167] width 13 height 14
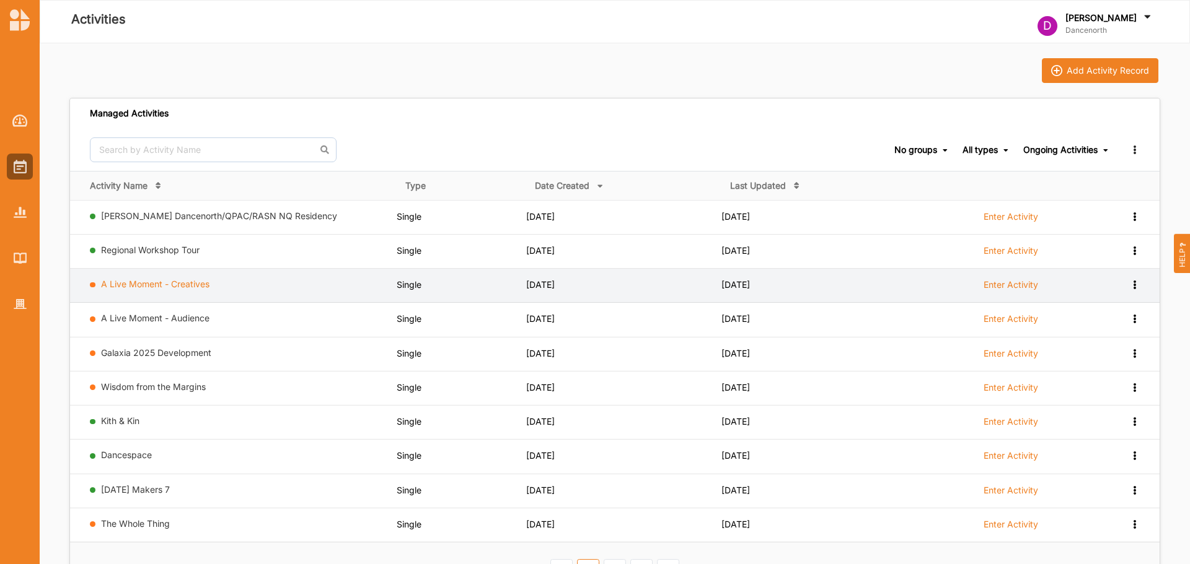
click at [157, 287] on link "A Live Moment - Creatives" at bounding box center [155, 284] width 108 height 11
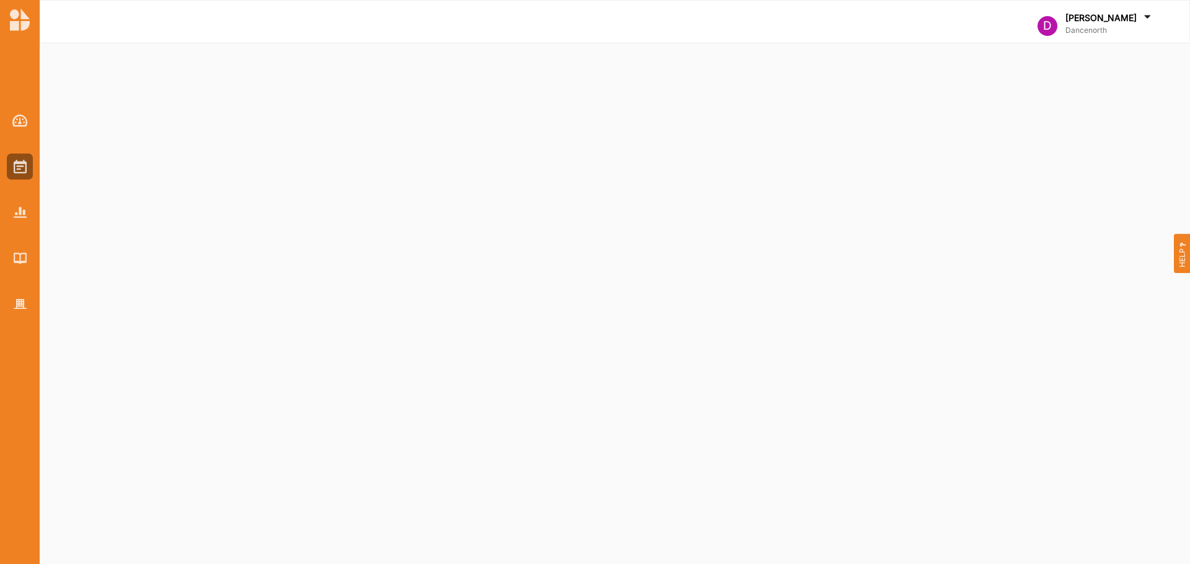
select select "1"
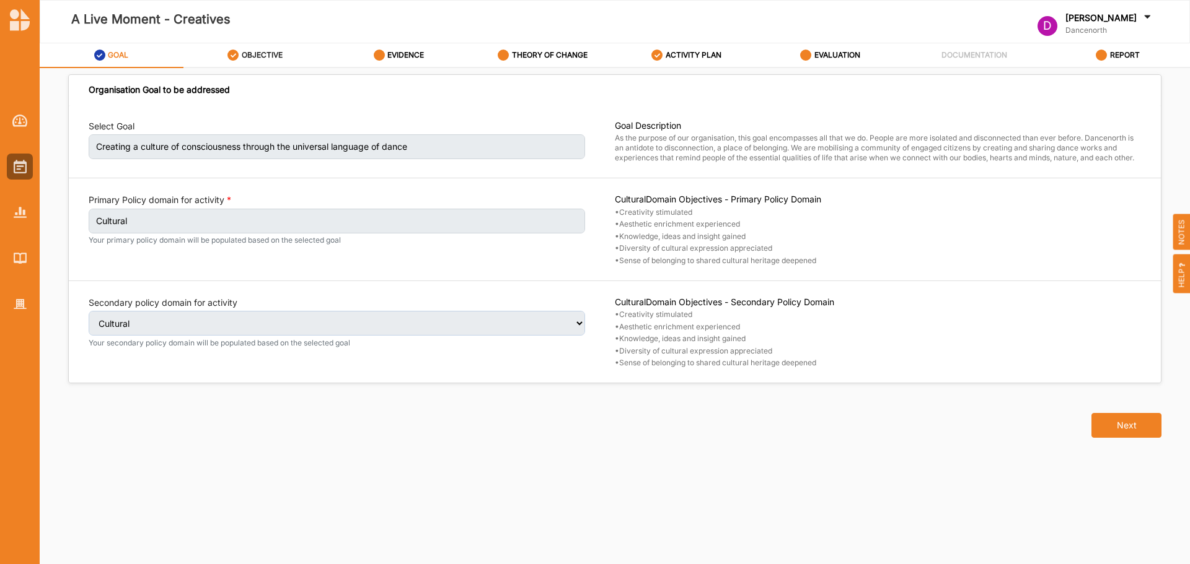
click at [267, 59] on label "OBJECTIVE" at bounding box center [262, 55] width 41 height 10
select select "1"
select select "5"
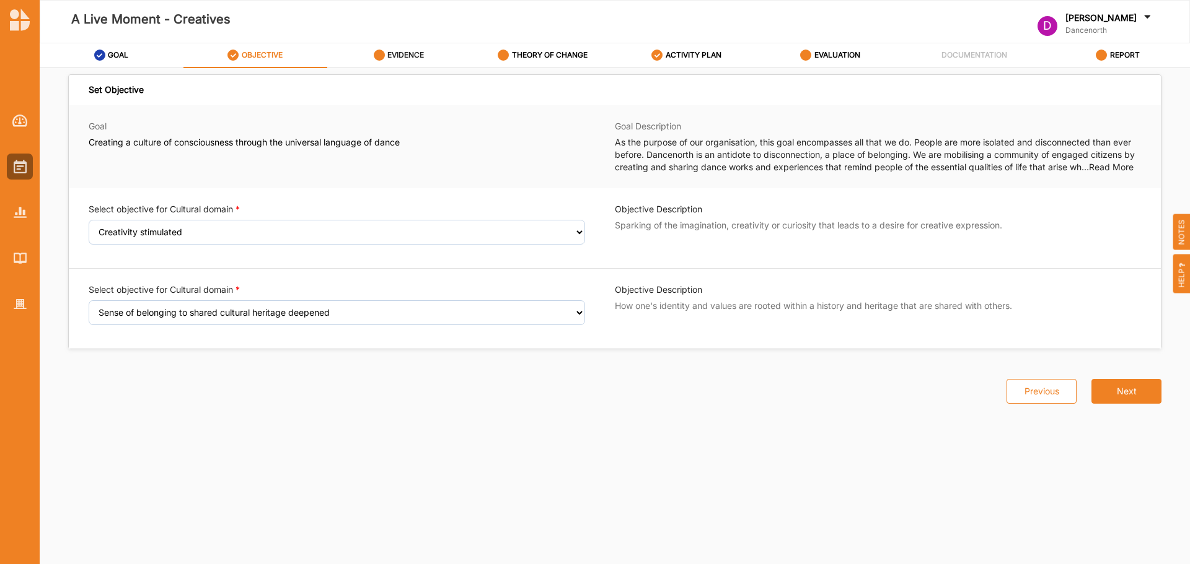
click at [401, 45] on div "EVIDENCE" at bounding box center [399, 55] width 51 height 22
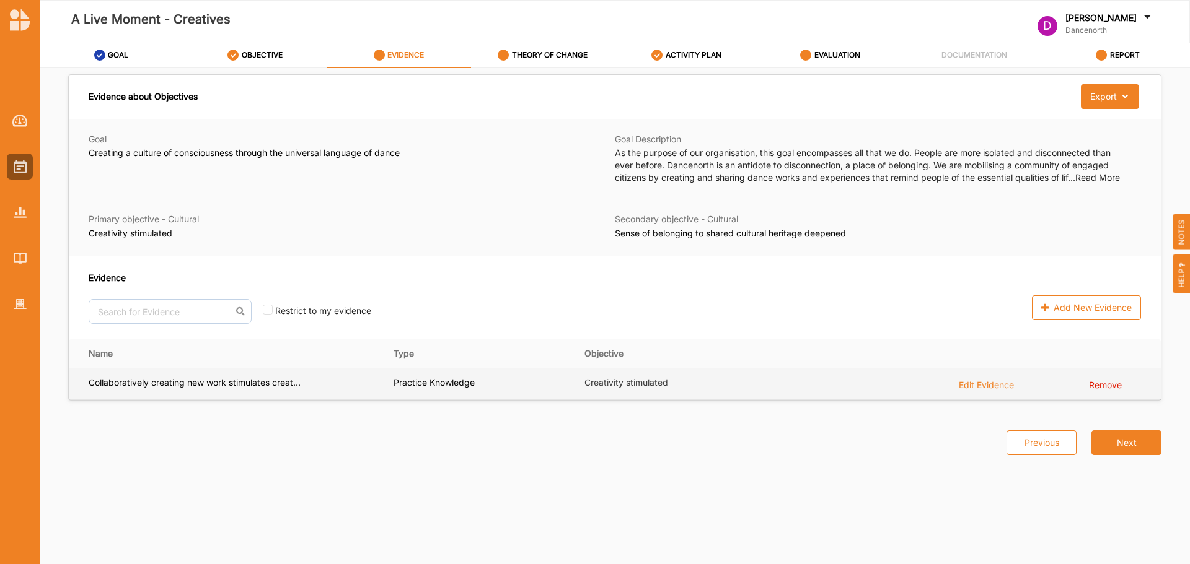
click at [354, 384] on div "Collaboratively creating new work stimulates creat..." at bounding box center [232, 384] width 287 height 14
click at [991, 392] on td "Edit Evidence" at bounding box center [1015, 385] width 130 height 32
click at [993, 384] on div "Edit Evidence" at bounding box center [986, 384] width 55 height 14
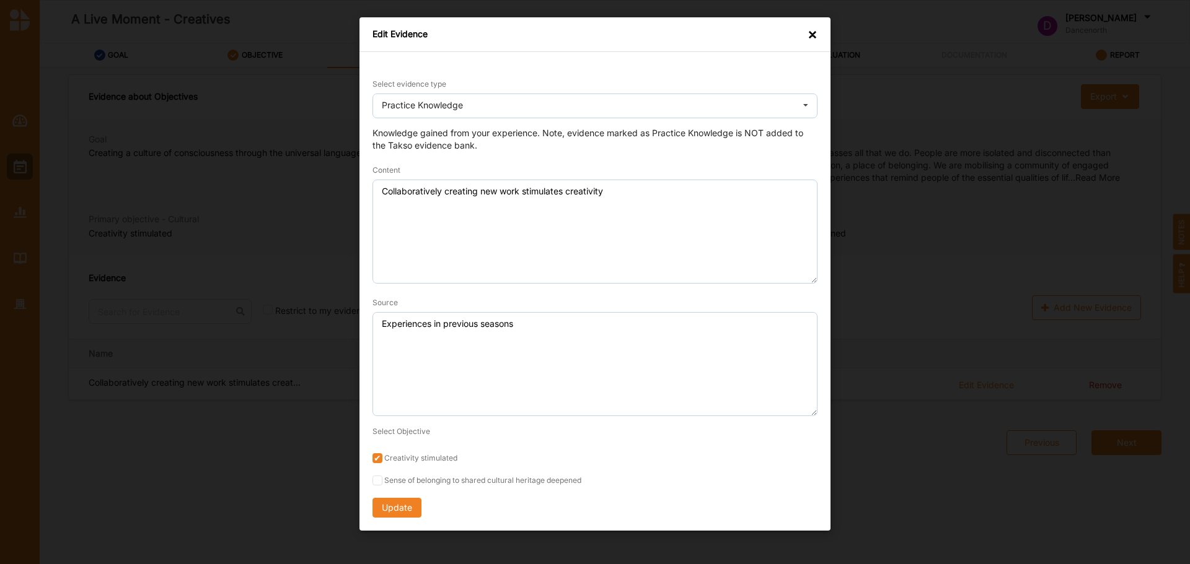
click at [813, 29] on div "×" at bounding box center [812, 35] width 10 height 12
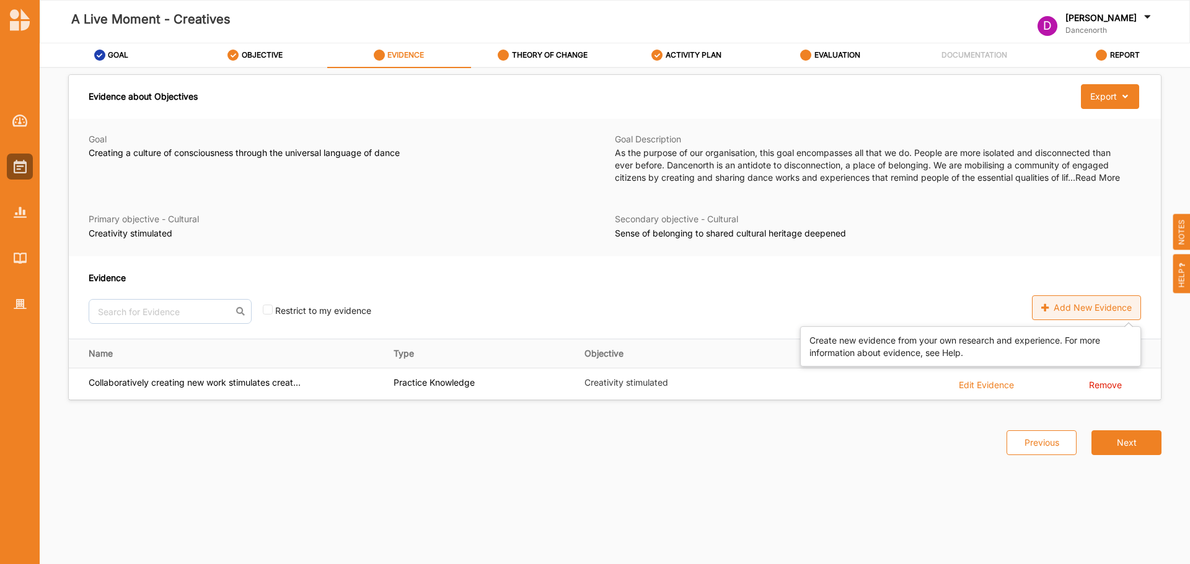
click at [1113, 303] on div "Add New Evidence" at bounding box center [1086, 308] width 109 height 25
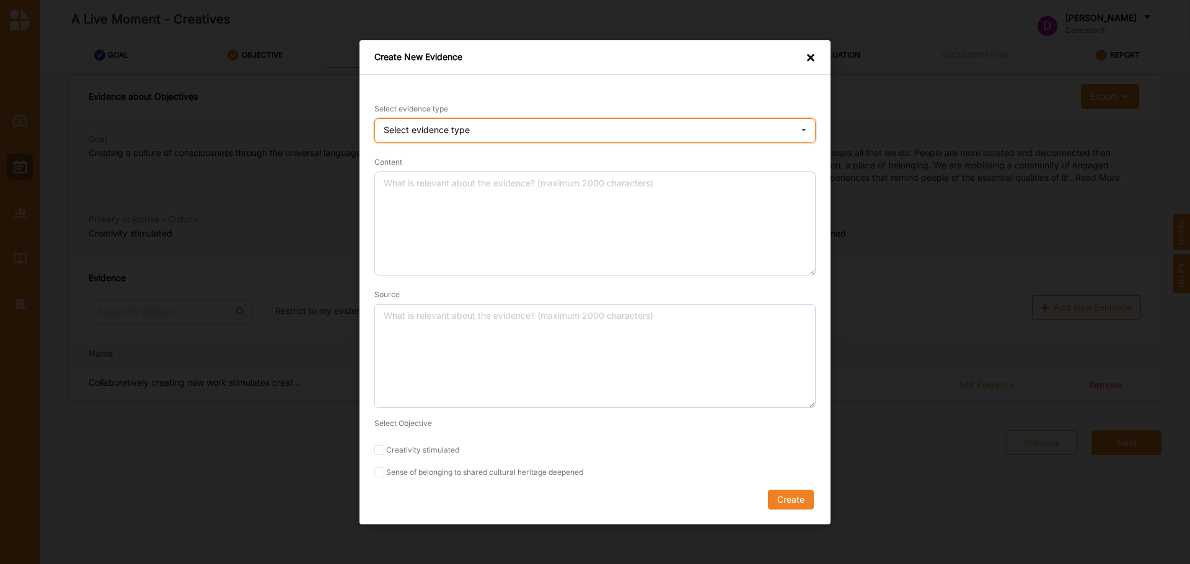
click at [498, 125] on div "Select evidence type Practice Knowledge Published Research Data" at bounding box center [594, 130] width 441 height 25
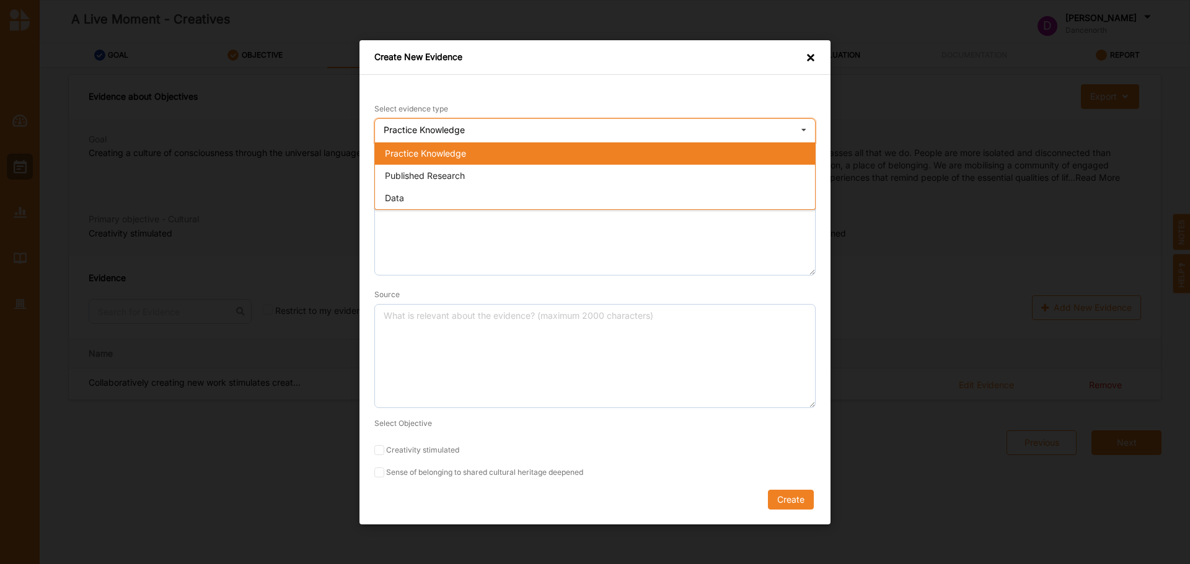
click at [457, 154] on span "Practice Knowledge" at bounding box center [425, 152] width 81 height 11
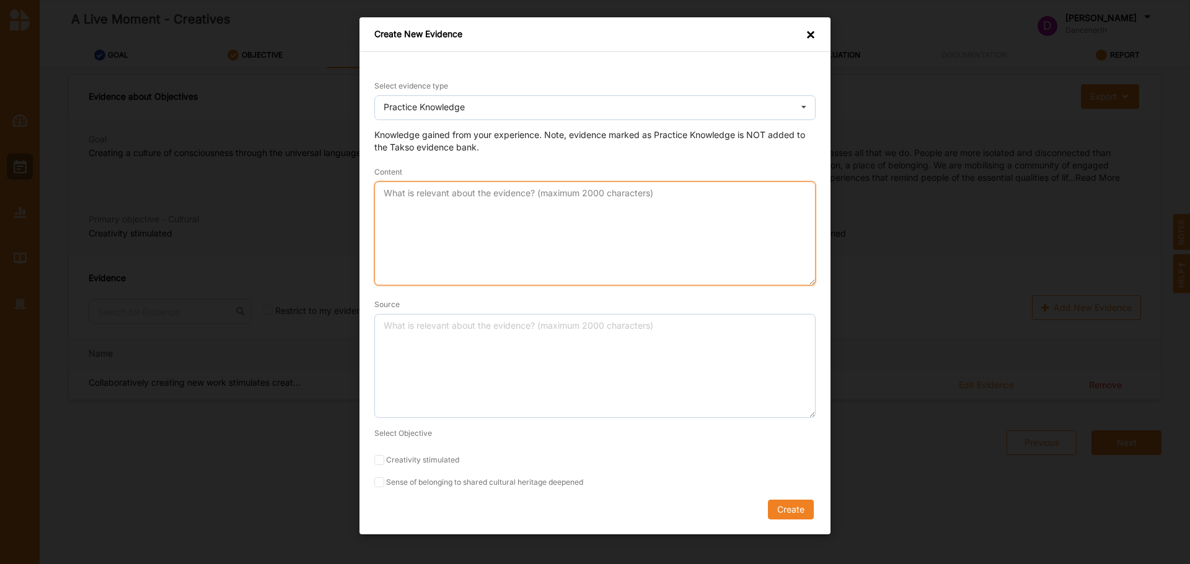
click at [667, 215] on textarea "Content" at bounding box center [594, 234] width 441 height 104
click at [667, 215] on textarea "Creating work together that brings together different cultural experiences from…" at bounding box center [594, 234] width 441 height 104
type textarea "Creating work together that brings together different cultural experiences from…"
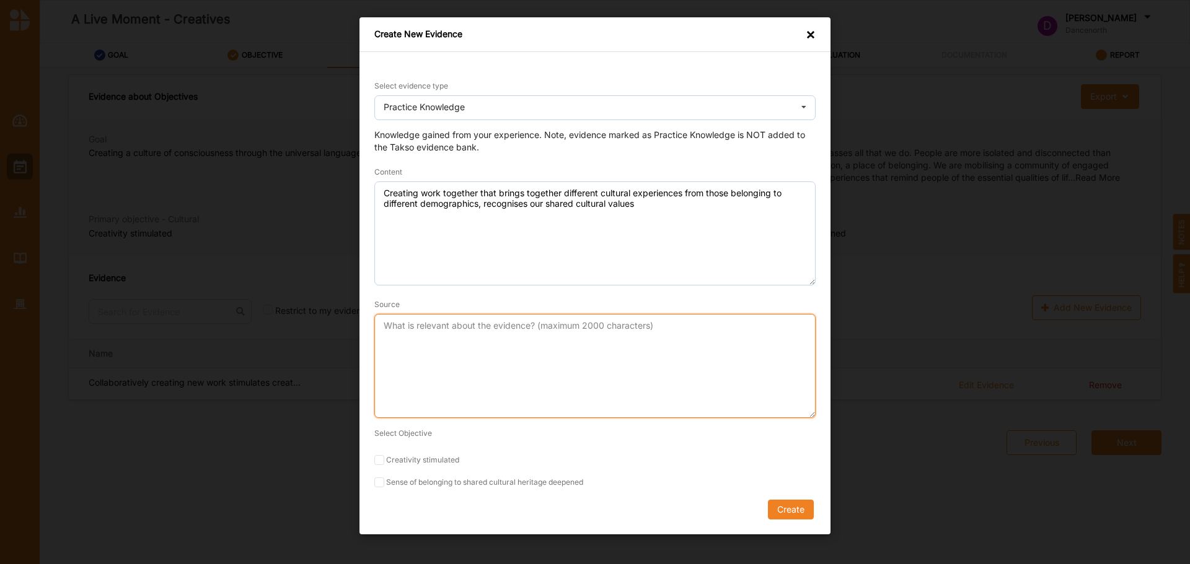
click at [563, 338] on textarea "Source" at bounding box center [594, 366] width 441 height 104
type textarea "Previous experiences in developing shows that crosses cultural demographics"
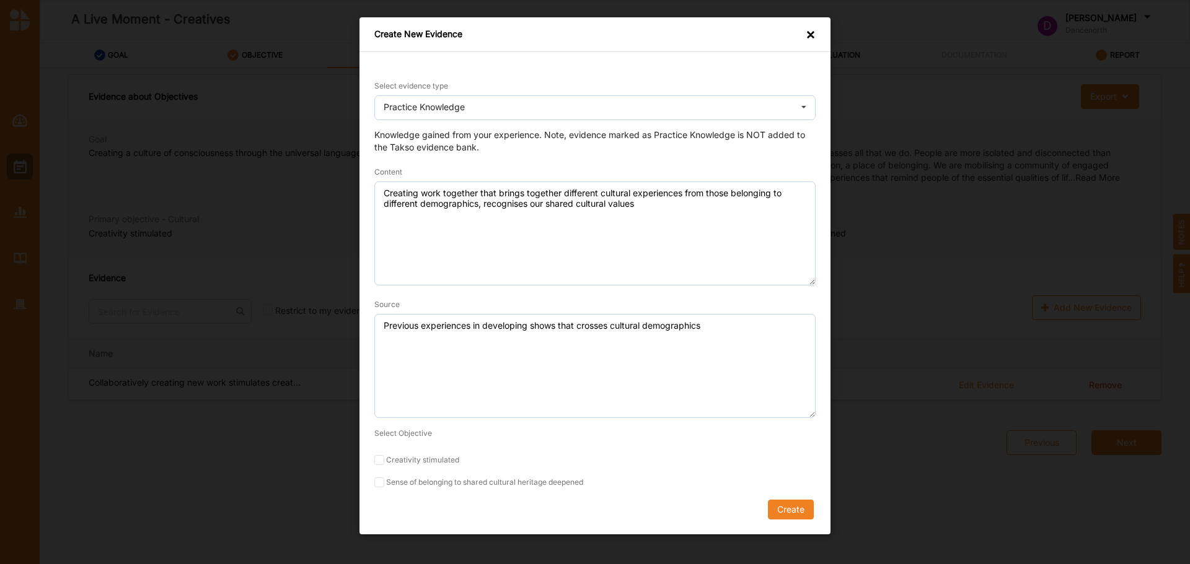
click at [463, 485] on label "Sense of belonging to shared cultural heritage deepened" at bounding box center [594, 483] width 441 height 10
click at [384, 485] on input "Sense of belonging to shared cultural heritage deepened" at bounding box center [379, 483] width 10 height 10
checkbox input "true"
click at [792, 520] on button "Create" at bounding box center [791, 510] width 46 height 20
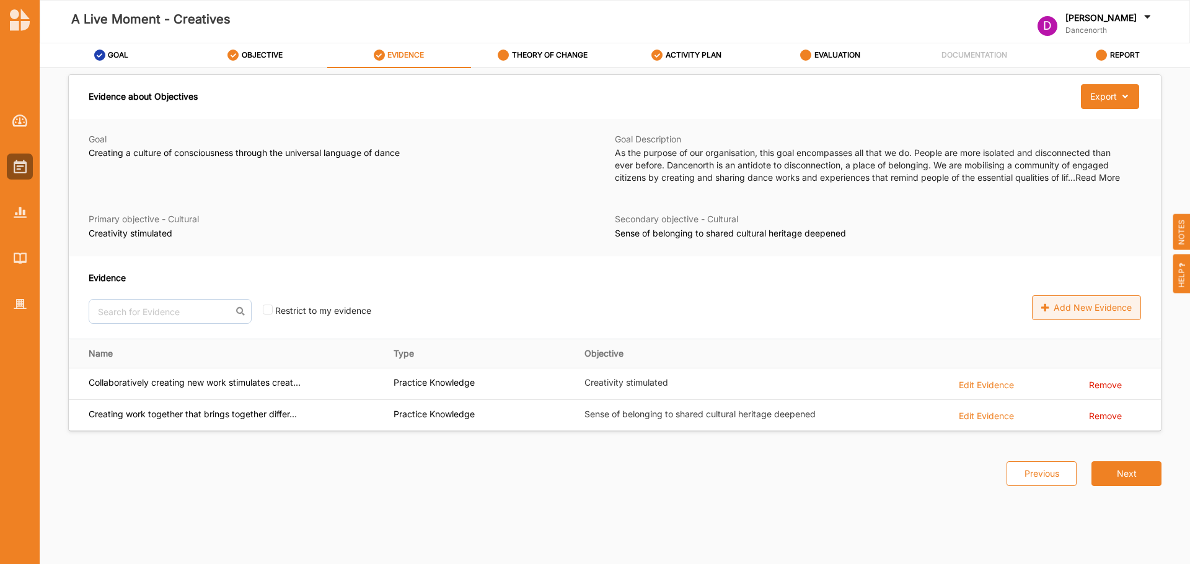
click at [1070, 304] on div "Add New Evidence" at bounding box center [1086, 308] width 109 height 25
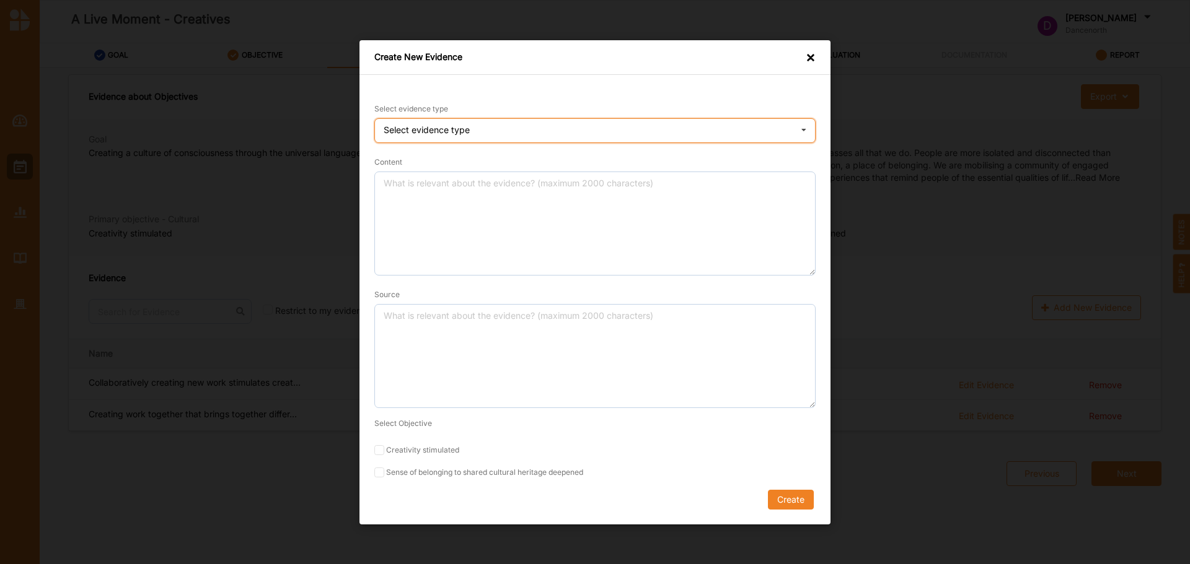
click at [543, 131] on div "Select evidence type Practice Knowledge Published Research Data" at bounding box center [594, 130] width 441 height 25
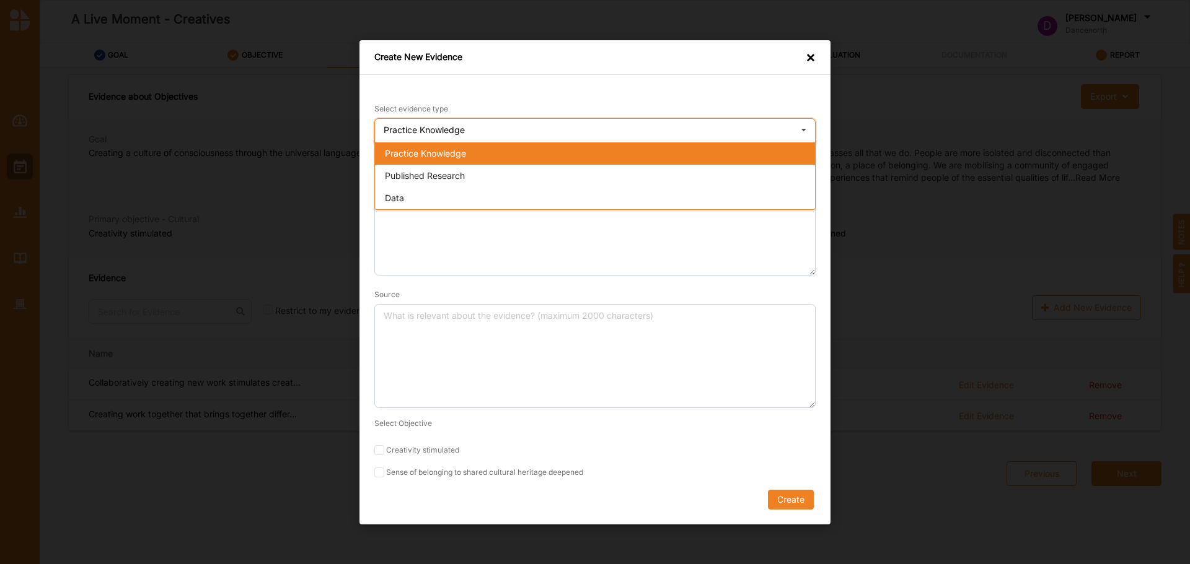
click at [457, 156] on span "Practice Knowledge" at bounding box center [425, 152] width 81 height 11
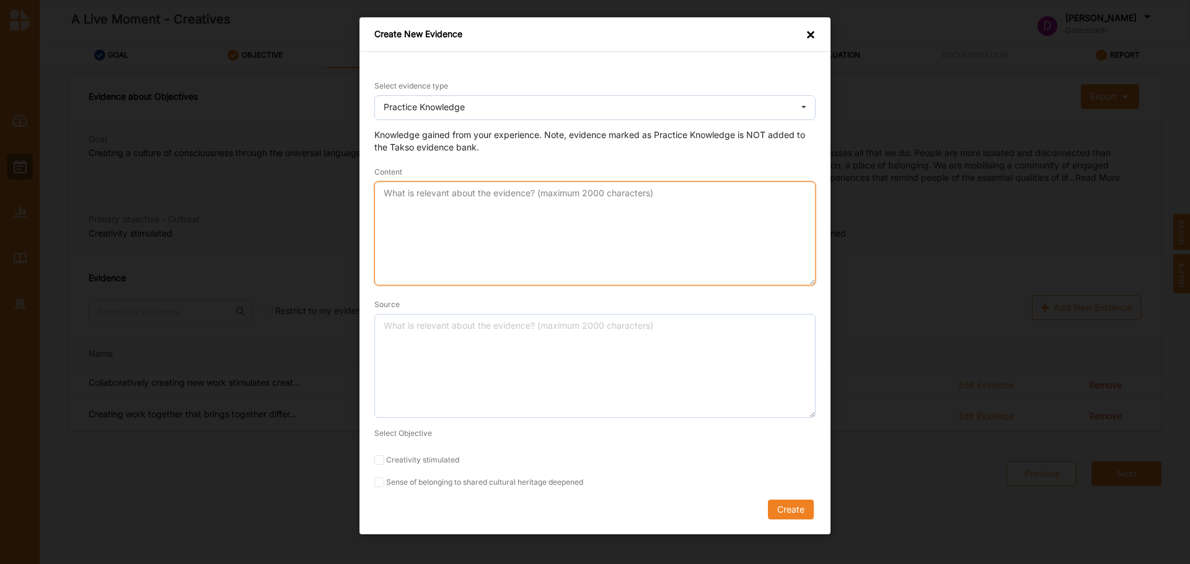
click at [437, 185] on textarea "Content" at bounding box center [594, 234] width 441 height 104
paste textarea "Just the collaboration of Aboriginal culture and modern dance and music, itâ€™s…"
click at [709, 191] on textarea ""Just the collaboration of Aboriginal culture and modern dance and music, itâ€™…" at bounding box center [594, 234] width 441 height 104
click at [784, 190] on textarea ""Just the collaboration of Aboriginal culture and modern dance and music, it;s …" at bounding box center [594, 234] width 441 height 104
type textarea ""Just the collaboration of Aboriginal culture and modern dance and music, it's …"
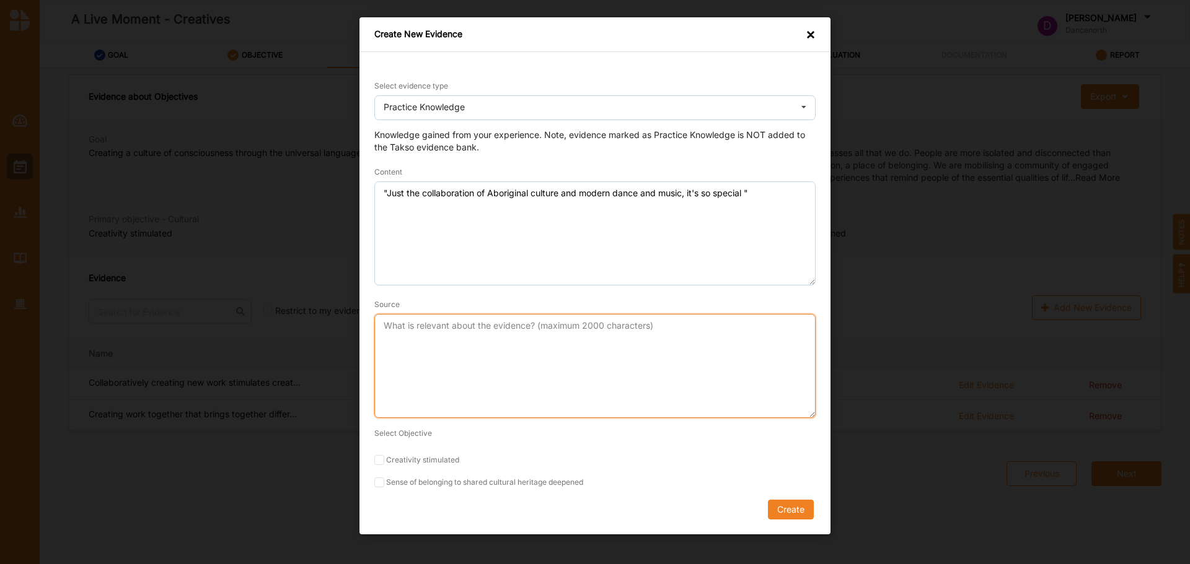
type textarea "C"
type textarea "Quote from Audience Feedback from 2023's Bambarra-ma Dariburu, a show that inco…"
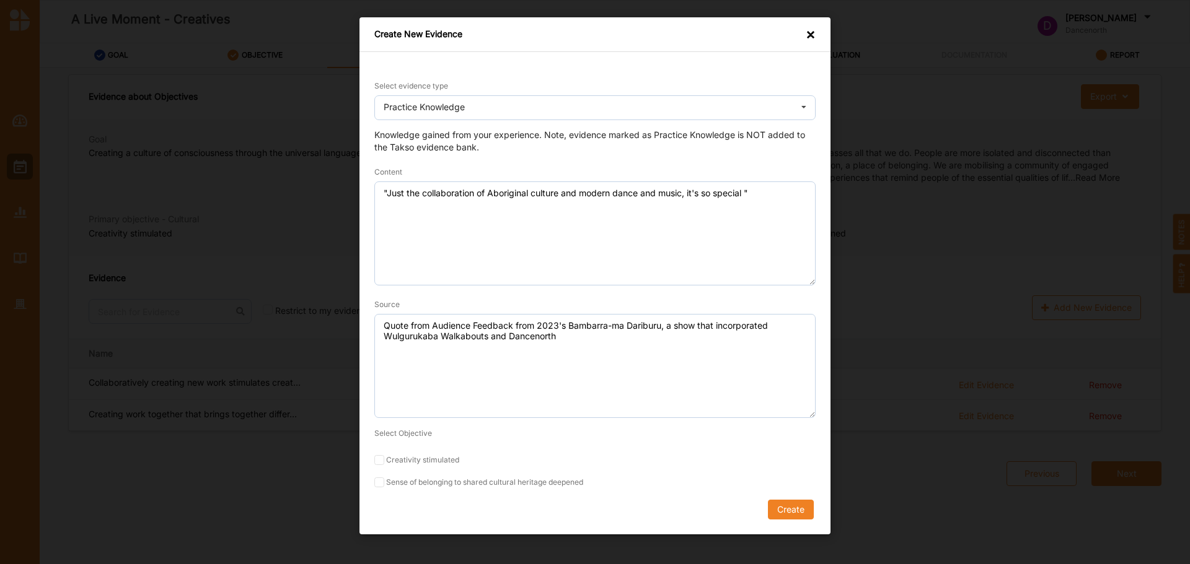
click at [414, 486] on label "Sense of belonging to shared cultural heritage deepened" at bounding box center [594, 483] width 441 height 10
click at [384, 486] on input "Sense of belonging to shared cultural heritage deepened" at bounding box center [379, 483] width 10 height 10
checkbox input "true"
click at [760, 507] on div "Create" at bounding box center [594, 510] width 441 height 20
click at [777, 508] on button "Create" at bounding box center [791, 510] width 46 height 20
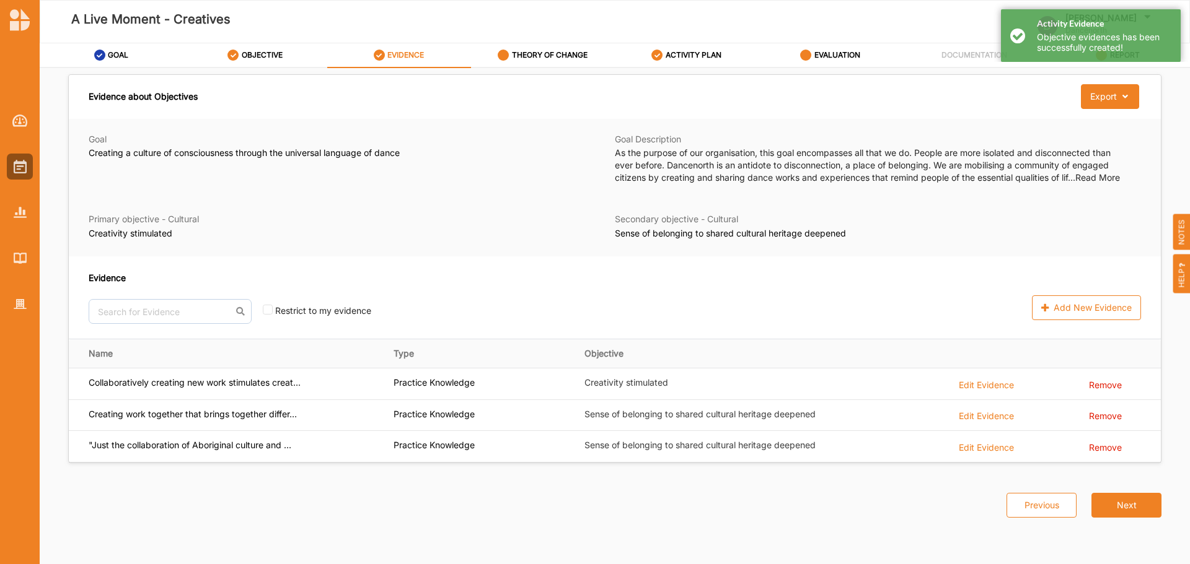
click at [525, 280] on div "Evidence" at bounding box center [410, 277] width 643 height 13
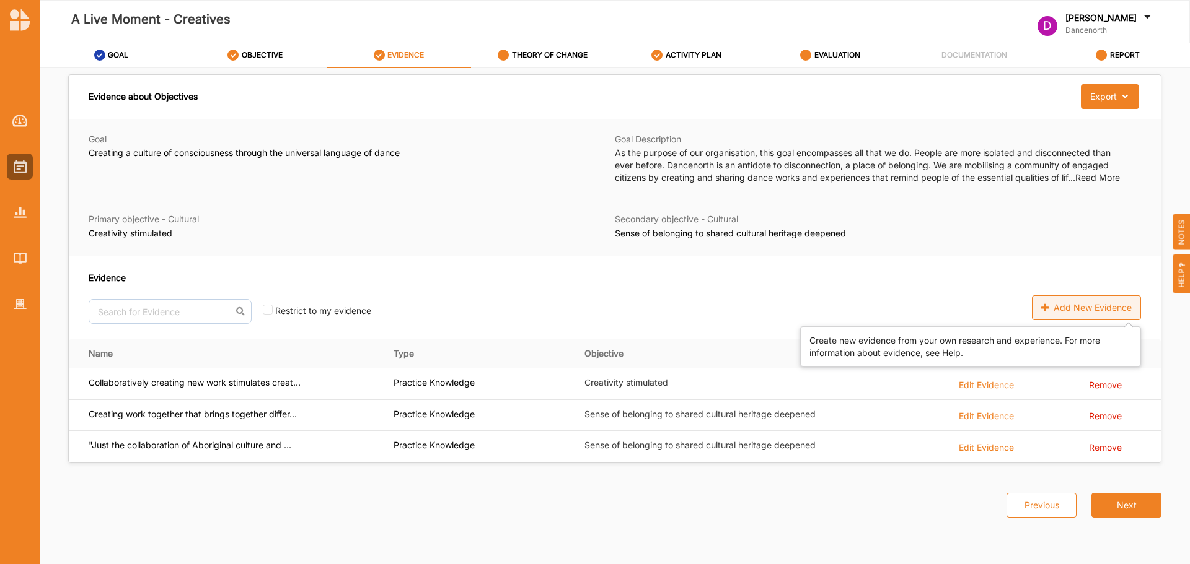
click at [1073, 304] on div "Add New Evidence" at bounding box center [1086, 308] width 109 height 25
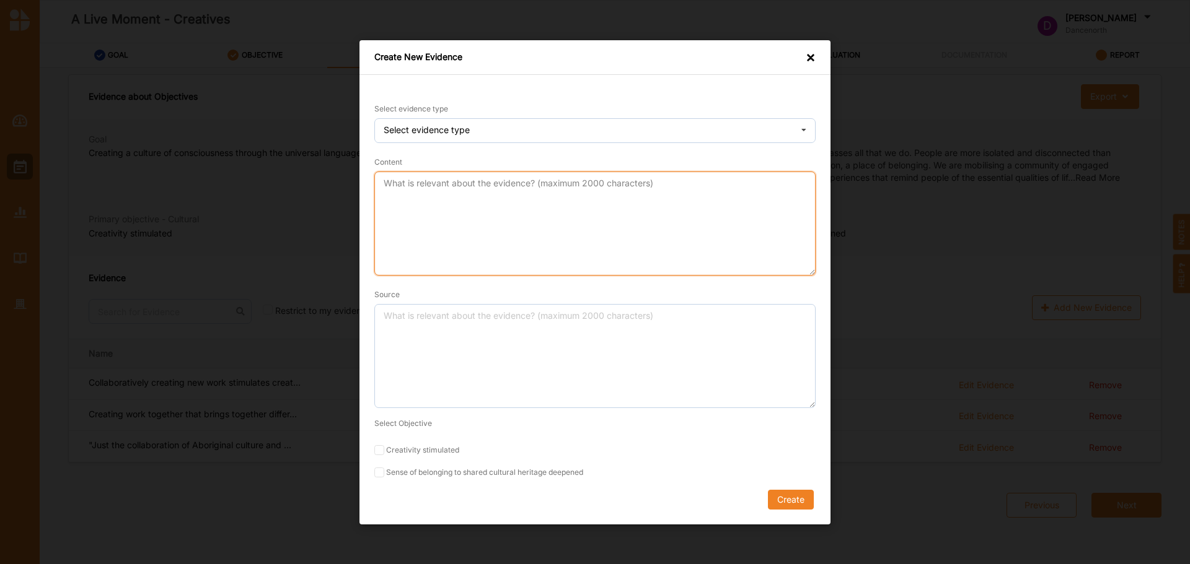
click at [524, 247] on textarea "Content" at bounding box center [594, 223] width 441 height 104
paste textarea "Cultural coming together to create a stronger more connected community"
type textarea "Cultural coming together to create a stronger more connected community"
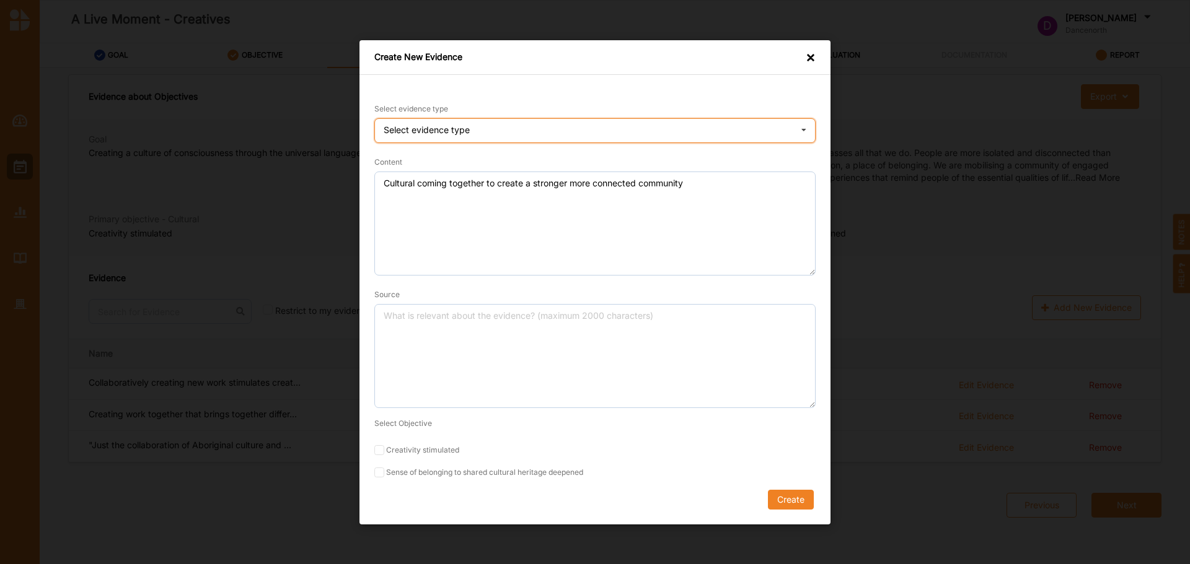
click at [509, 138] on div "Select evidence type Practice Knowledge Published Research Data" at bounding box center [594, 130] width 441 height 25
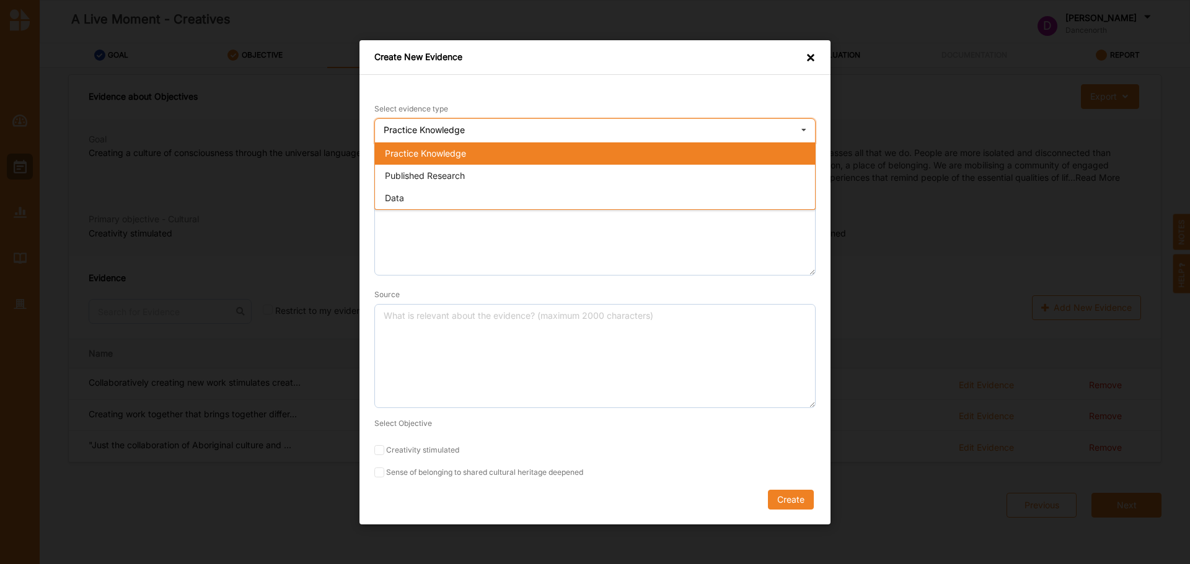
click at [451, 158] on span "Practice Knowledge" at bounding box center [425, 152] width 81 height 11
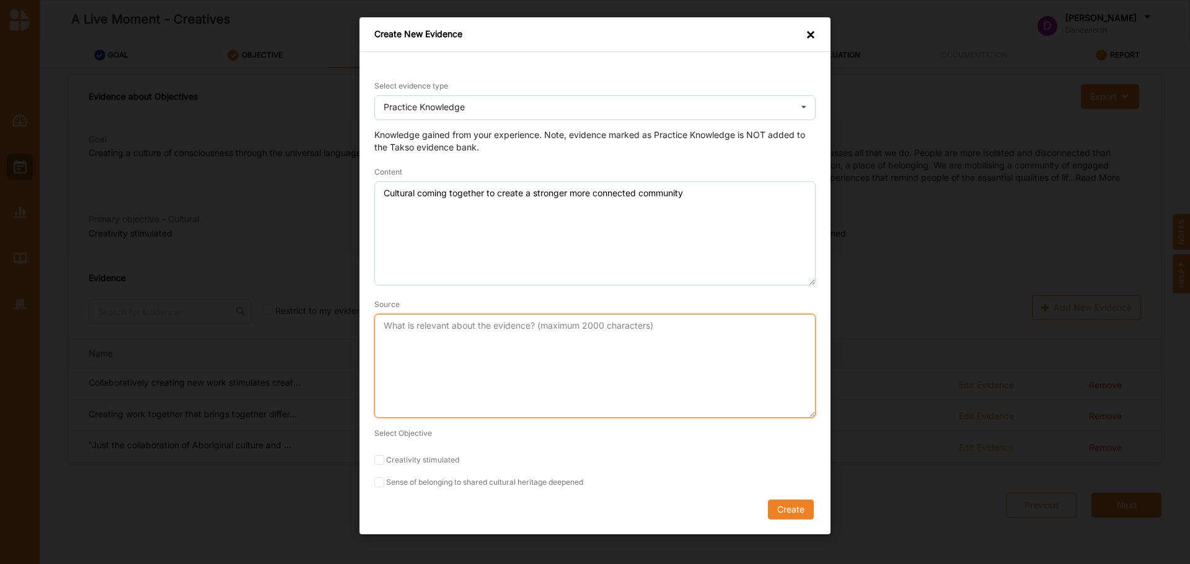
click at [518, 380] on textarea "Source" at bounding box center [594, 366] width 441 height 104
type textarea "Audience"
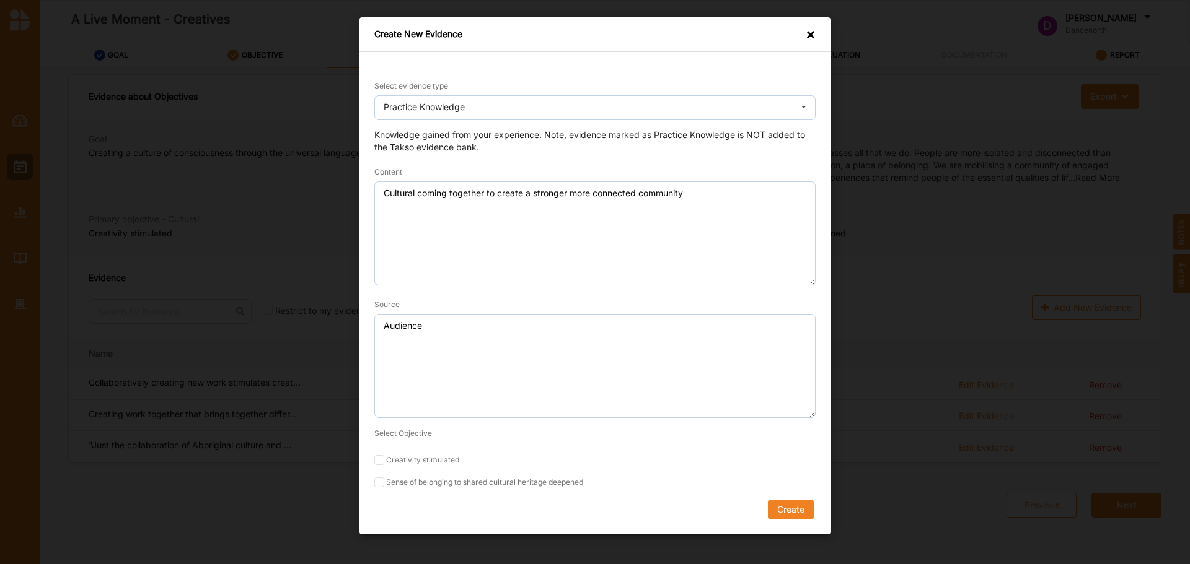
click at [465, 483] on label "Sense of belonging to shared cultural heritage deepened" at bounding box center [594, 483] width 441 height 10
click at [384, 483] on input "Sense of belonging to shared cultural heritage deepened" at bounding box center [379, 483] width 10 height 10
checkbox input "true"
click at [796, 523] on div "Select evidence type Practice Knowledge Practice Knowledge Published Research D…" at bounding box center [594, 293] width 471 height 483
click at [797, 514] on button "Create" at bounding box center [791, 510] width 46 height 20
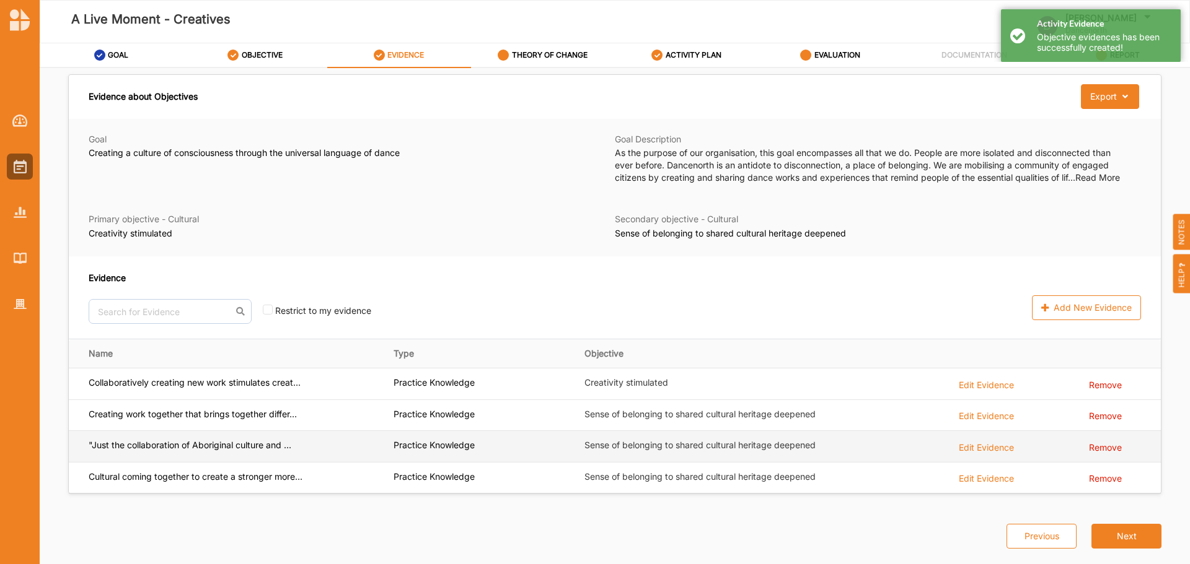
click at [245, 388] on label ""Just the collaboration of Aboriginal culture and ..." at bounding box center [195, 382] width 212 height 11
click at [989, 391] on div "Edit Evidence" at bounding box center [986, 384] width 55 height 14
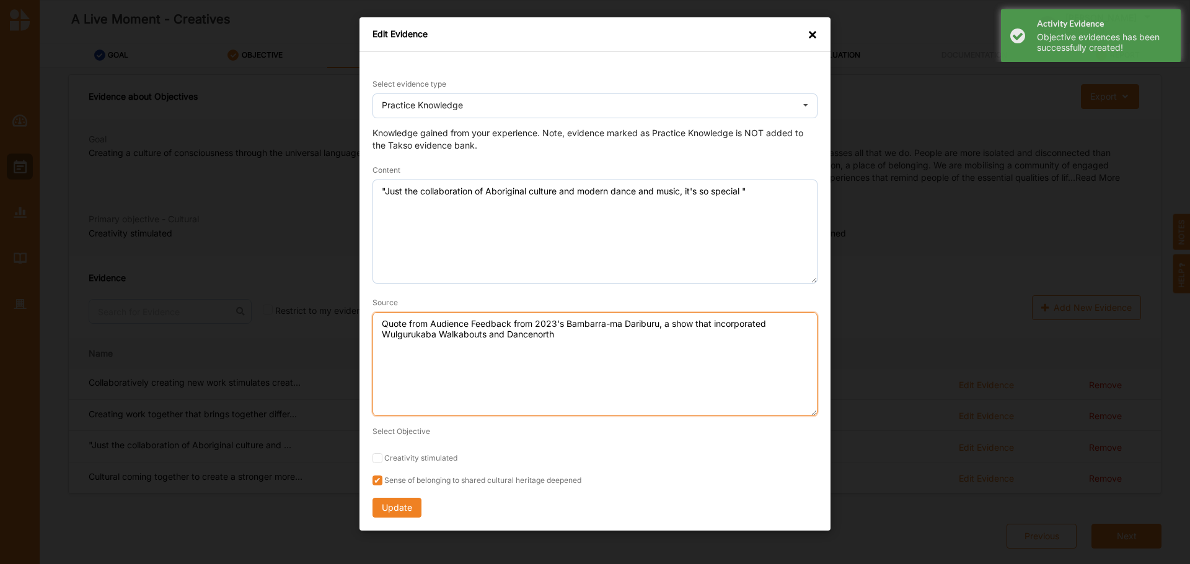
drag, startPoint x: 611, startPoint y: 348, endPoint x: 198, endPoint y: 314, distance: 414.7
click at [198, 314] on div "Edit Evidence × Select evidence type Practice Knowledge Practice Knowledge Publ…" at bounding box center [595, 282] width 1190 height 564
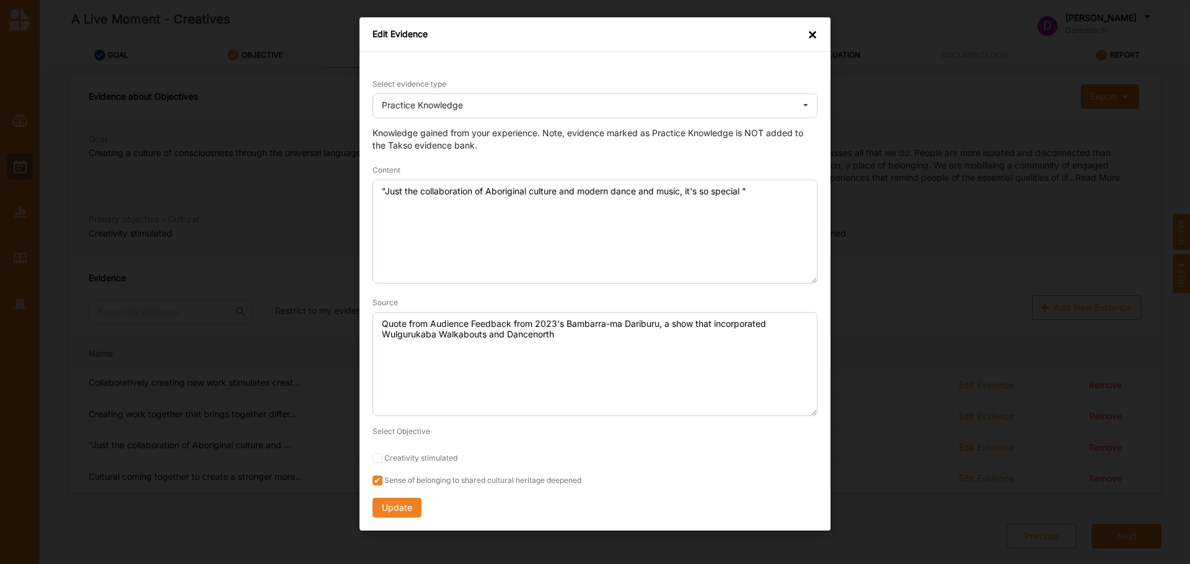
click at [942, 444] on div "Edit Evidence × Select evidence type Practice Knowledge Practice Knowledge Publ…" at bounding box center [595, 282] width 1190 height 564
click at [806, 35] on div "Edit Evidence ×" at bounding box center [594, 34] width 471 height 35
click at [812, 36] on div "×" at bounding box center [812, 35] width 10 height 12
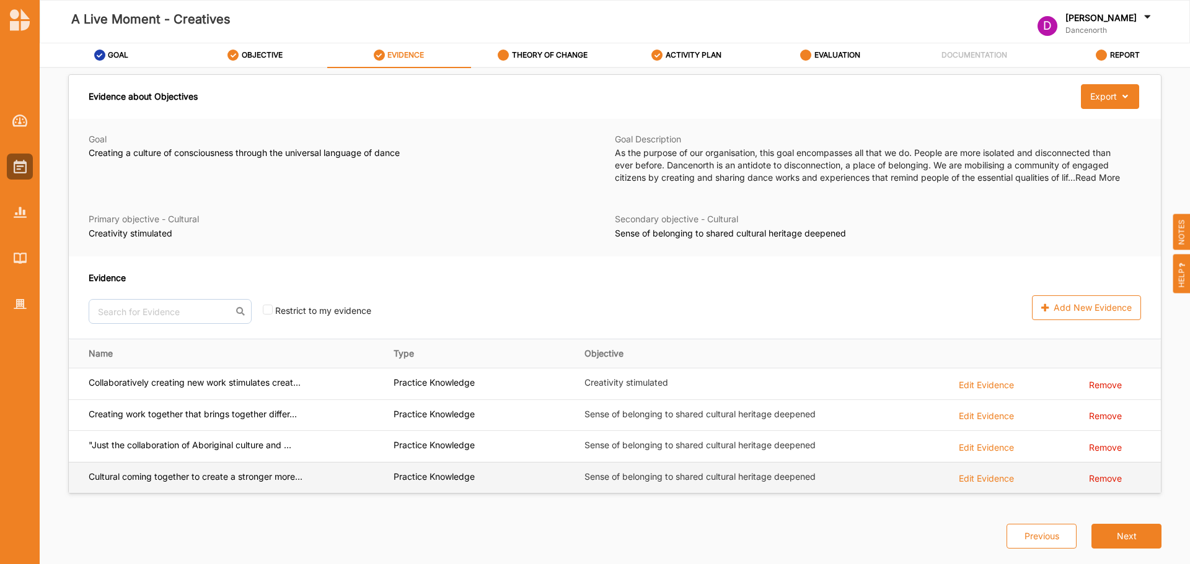
click at [990, 391] on div "Edit Evidence" at bounding box center [986, 384] width 55 height 14
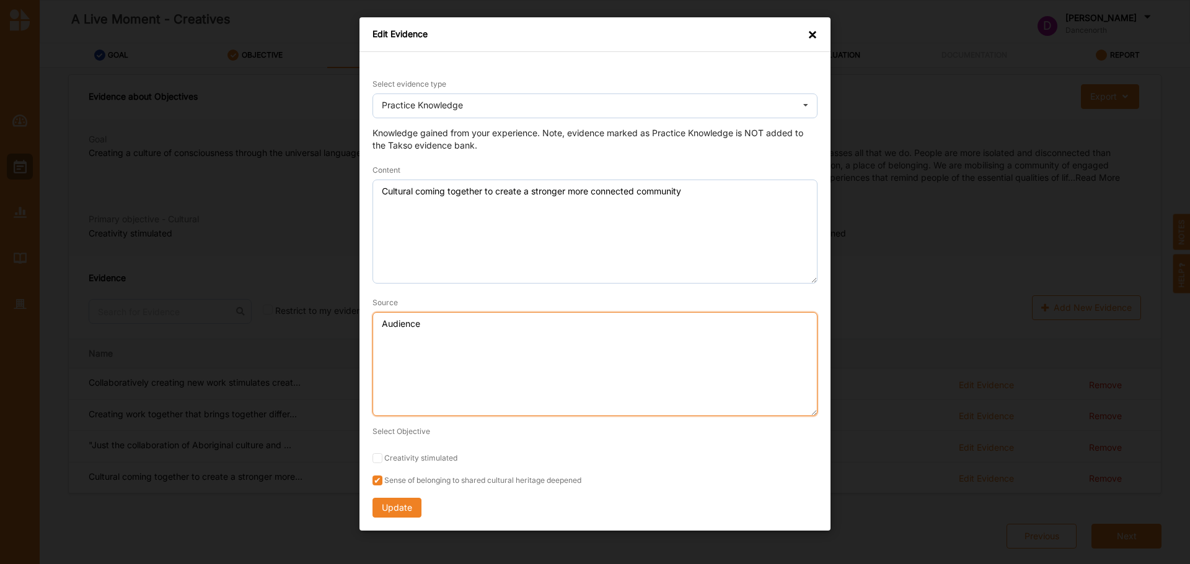
click at [559, 380] on textarea "Audience" at bounding box center [594, 364] width 445 height 104
drag, startPoint x: 559, startPoint y: 380, endPoint x: 74, endPoint y: 314, distance: 489.0
click at [74, 314] on div "Edit Evidence × Select evidence type Practice Knowledge Practice Knowledge Publ…" at bounding box center [595, 282] width 1190 height 564
paste textarea "Quote from Audience Feedback from 2023's Bambarra-ma Dariburu, a show that inco…"
type textarea "Quote from Audience Feedback from 2023's Bambarra-ma Dariburu, a show that inco…"
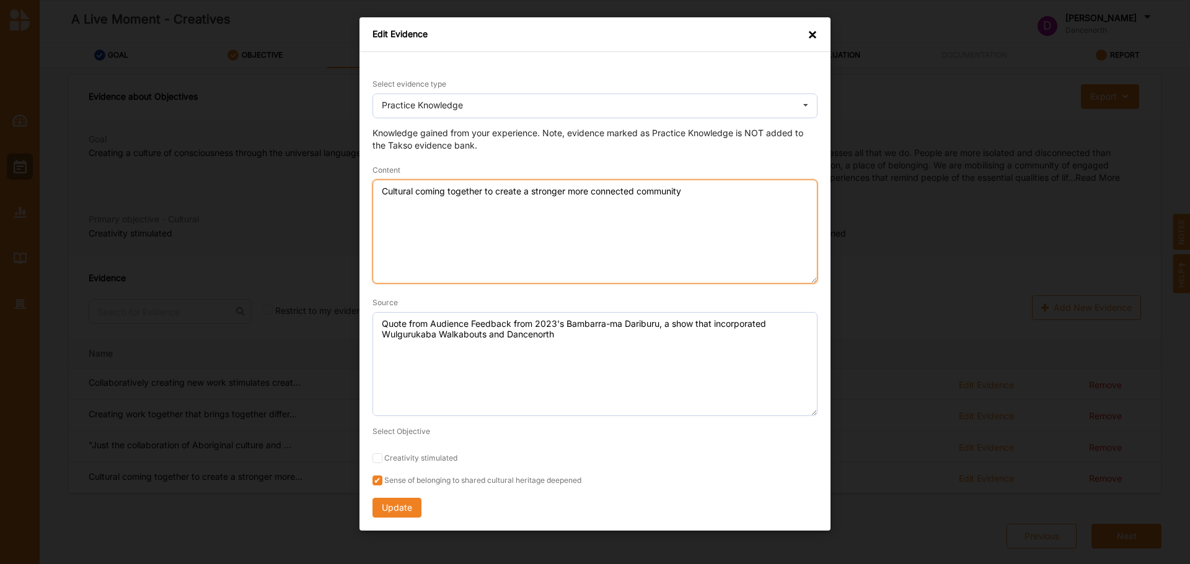
click at [375, 189] on textarea "Cultural coming together to create a stronger more connected community" at bounding box center [594, 232] width 445 height 104
click at [723, 198] on textarea ""Cultural coming together to create a stronger more connected community" at bounding box center [594, 232] width 445 height 104
type textarea ""Cultural coming together to create a stronger more connected community""
click at [402, 514] on button "Update" at bounding box center [396, 508] width 49 height 20
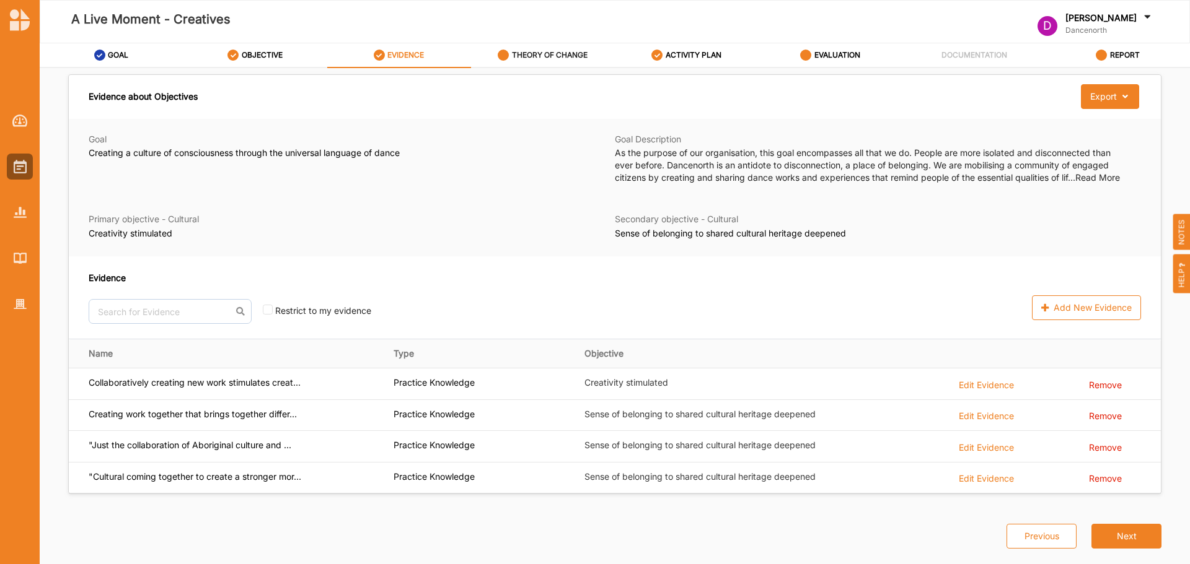
click at [553, 58] on label "THEORY OF CHANGE" at bounding box center [550, 55] width 76 height 10
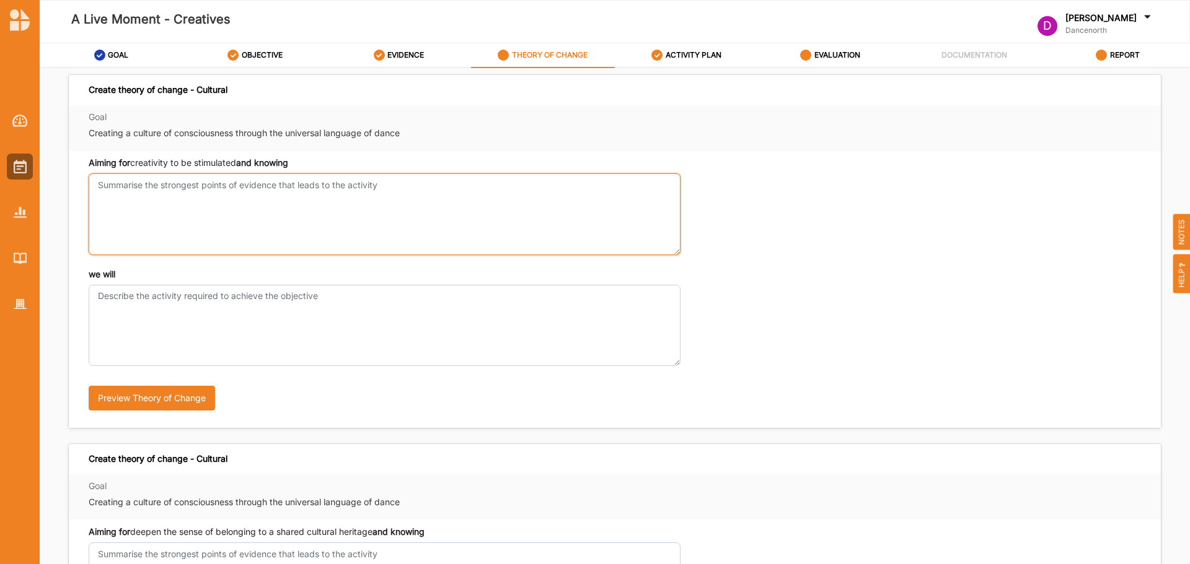
click at [325, 197] on textarea "Aiming for creativity to be stimulated and knowing" at bounding box center [385, 213] width 592 height 81
click at [162, 188] on textarea "that creating a dance show stimulates creativity" at bounding box center [385, 213] width 592 height 81
type textarea "that creating a new, collaborative dance show stimulates creativity"
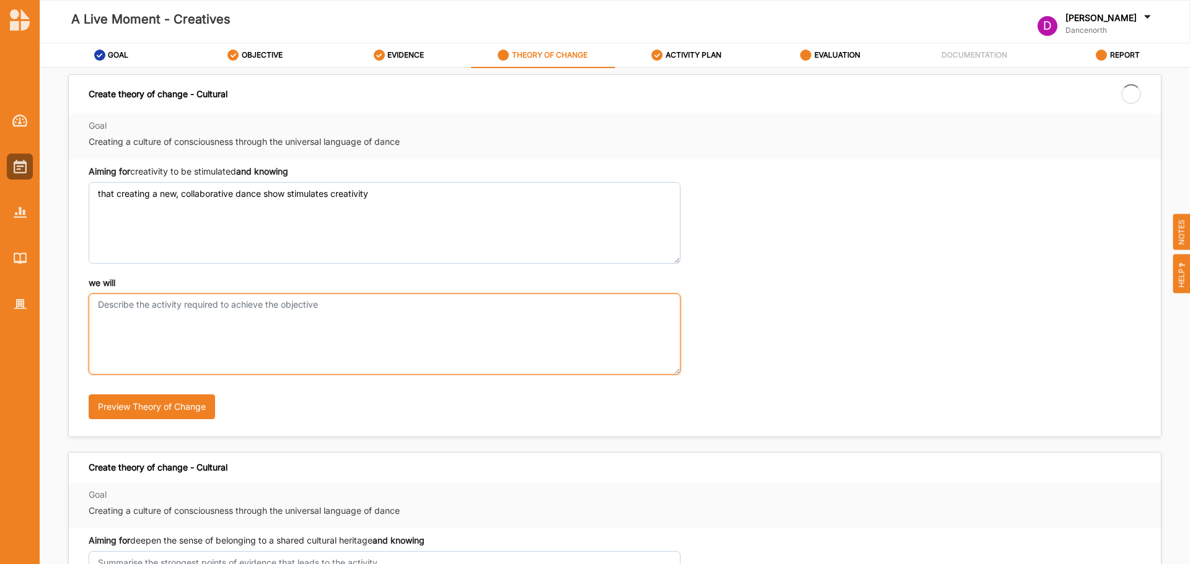
click at [219, 309] on textarea "we will" at bounding box center [385, 334] width 592 height 81
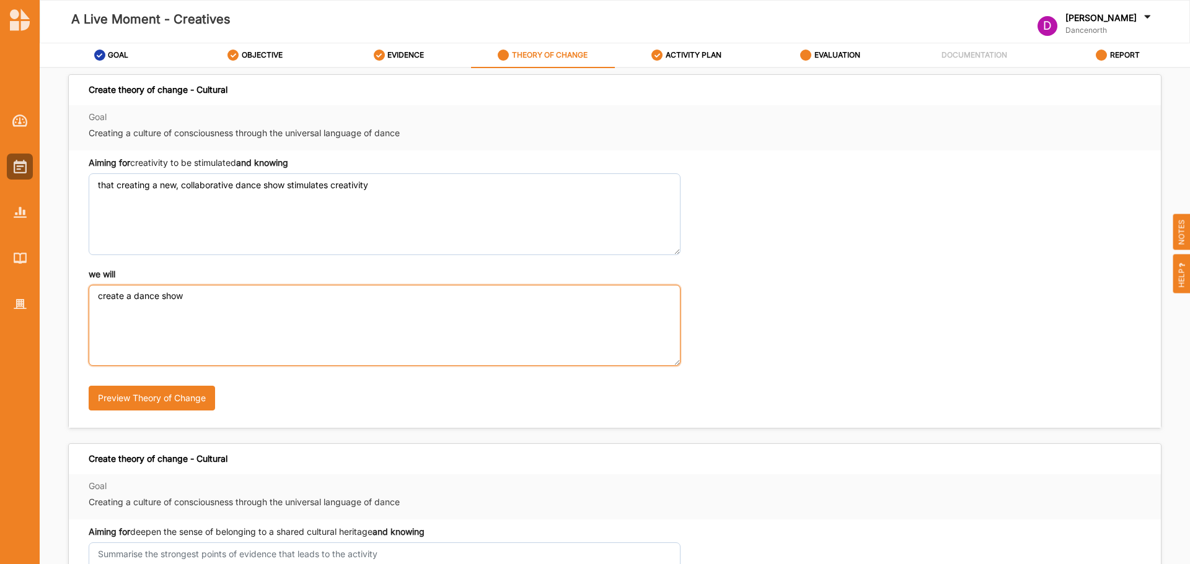
type textarea "create a dance show"
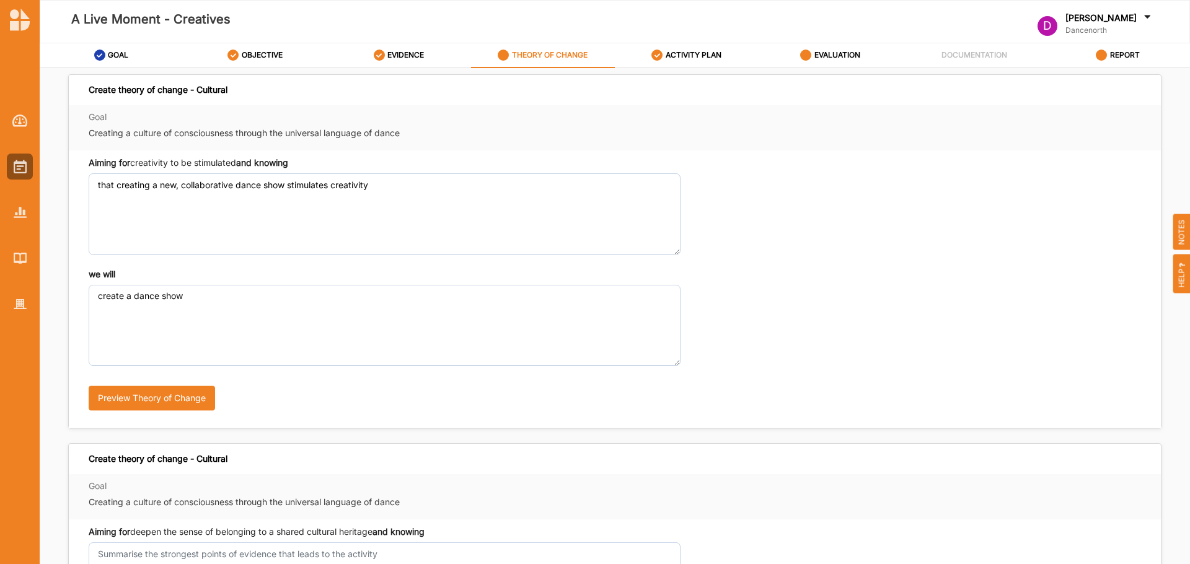
click at [796, 280] on div "we will create a dance show Preview Theory of Change" at bounding box center [615, 345] width 1052 height 154
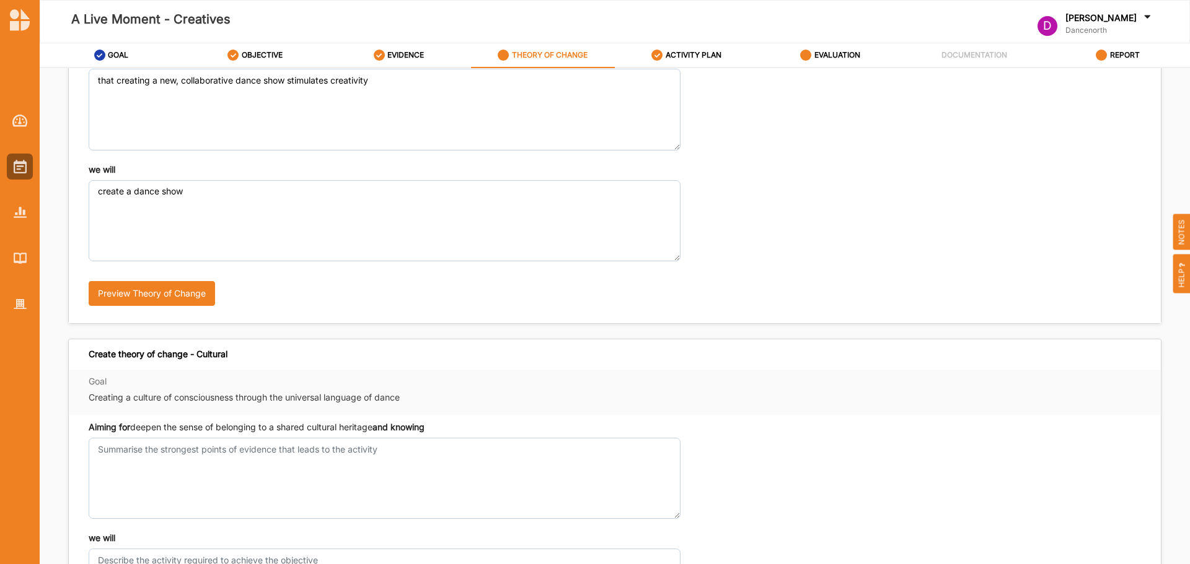
scroll to position [295, 0]
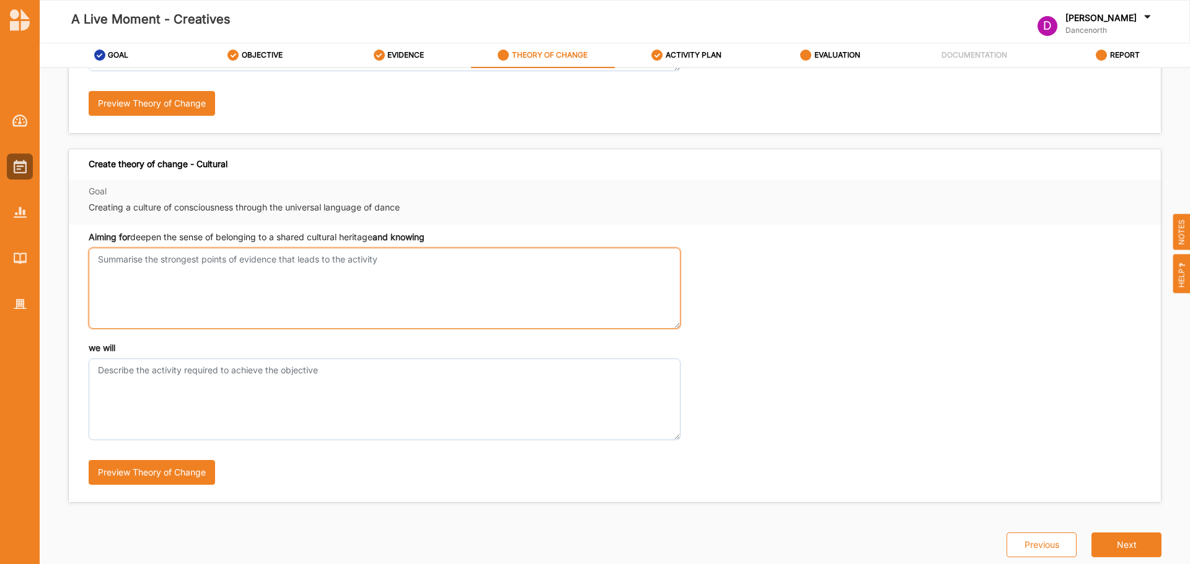
click at [459, 302] on textarea "Aiming for creativity to be stimulated and knowing" at bounding box center [385, 288] width 592 height 81
type textarea "creating art that incorporates the art of a variety of cultures is more engagin…"
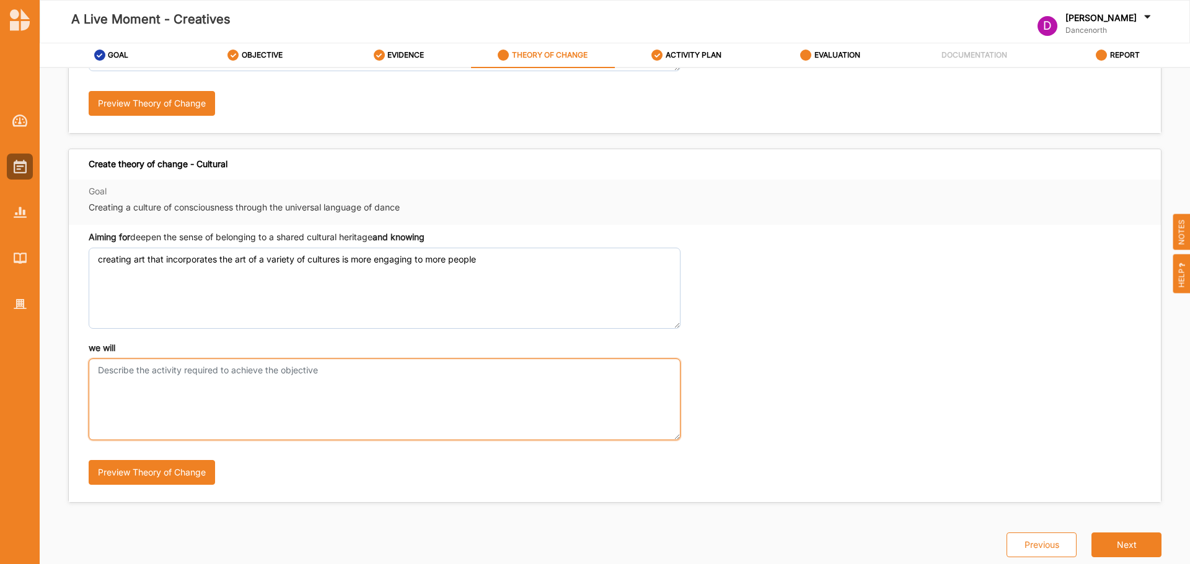
click at [444, 384] on textarea "we will" at bounding box center [385, 399] width 592 height 81
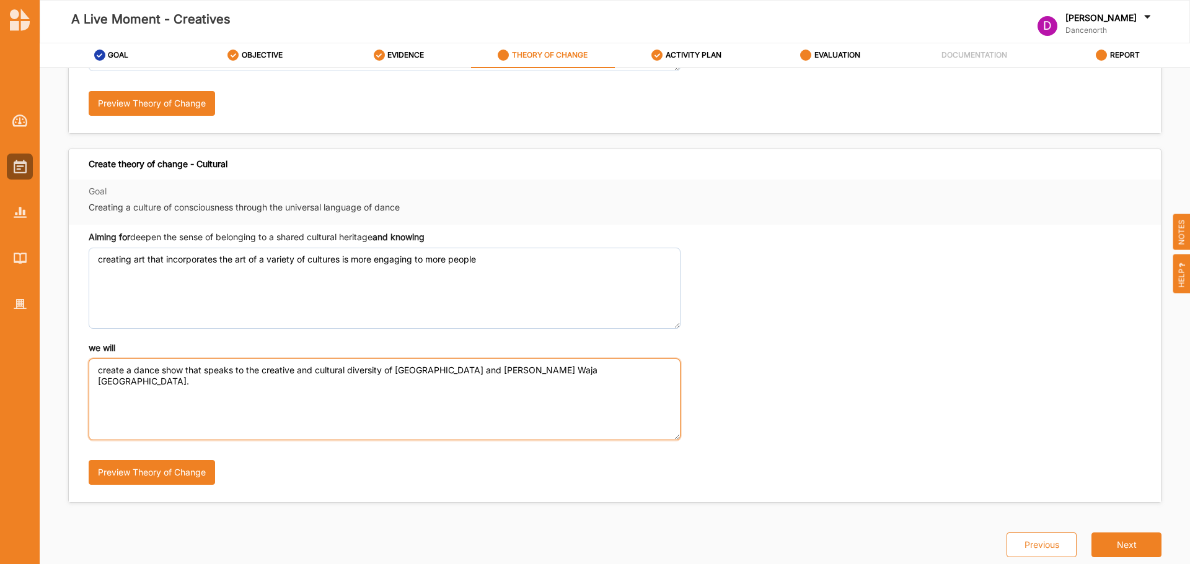
click at [348, 371] on textarea "create a dance show that speaks to the creative and cultural diversity of [GEOG…" at bounding box center [385, 399] width 592 height 81
type textarea "create a dance show that speaks to the creative and cultural history and divers…"
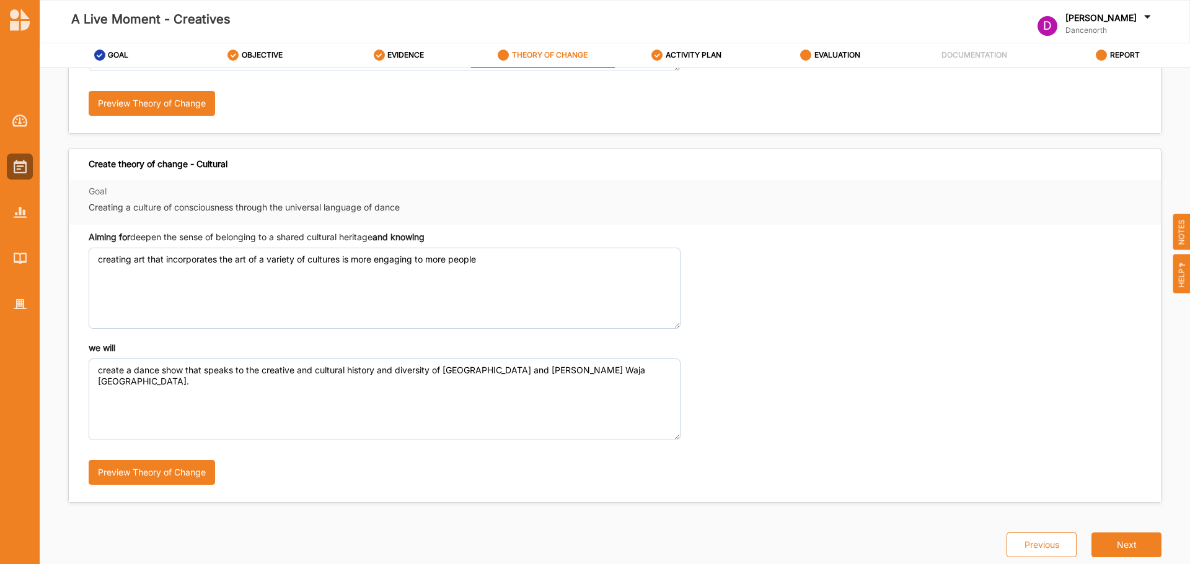
click at [1121, 532] on div "Previous Next" at bounding box center [1076, 530] width 170 height 55
click at [1115, 536] on button "Next" at bounding box center [1126, 545] width 70 height 25
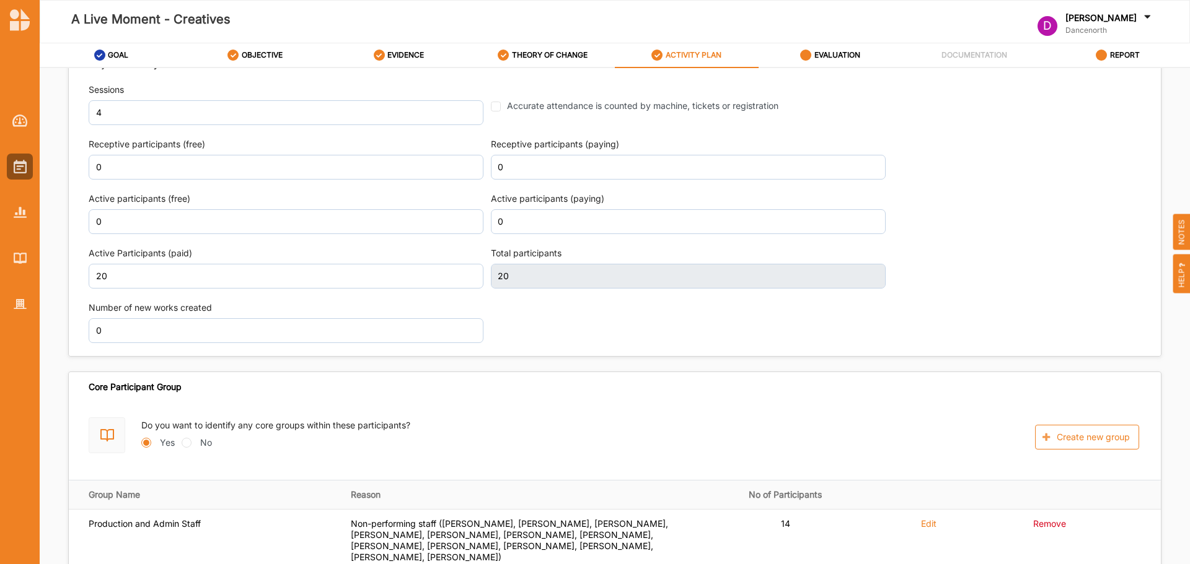
scroll to position [1584, 0]
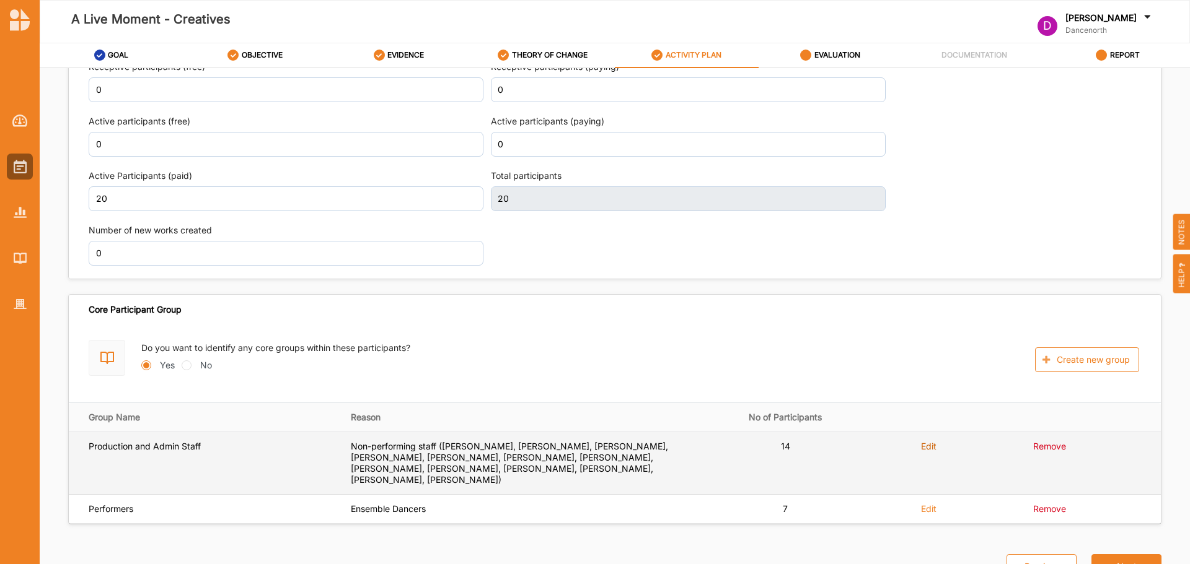
click at [923, 447] on label "Edit" at bounding box center [928, 446] width 15 height 11
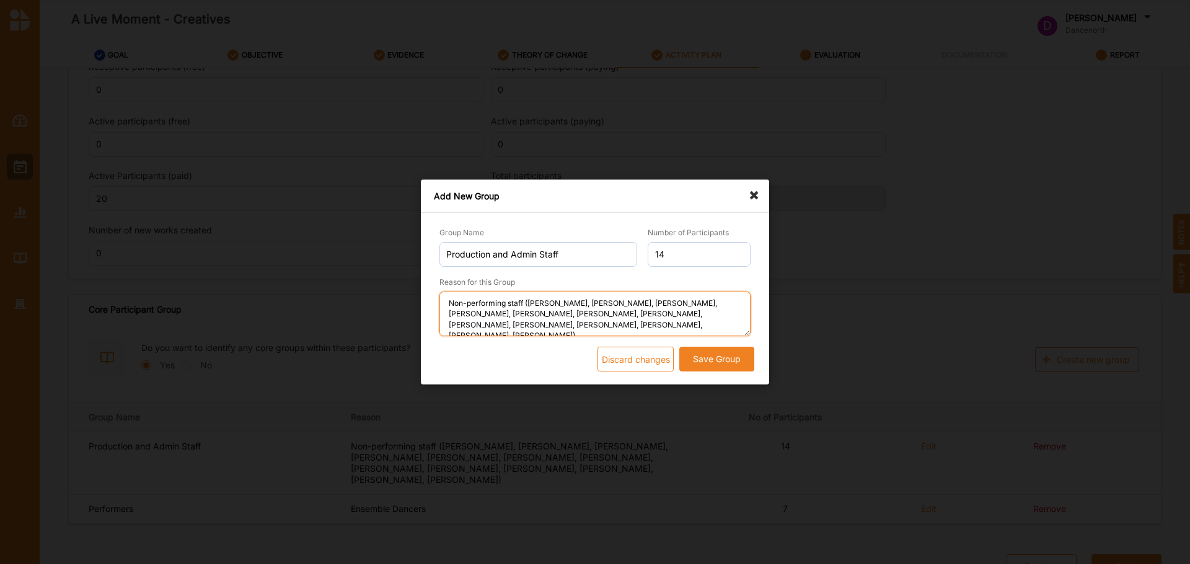
click at [506, 314] on textarea "Non-performing staff ([PERSON_NAME], [PERSON_NAME], [PERSON_NAME], [PERSON_NAME…" at bounding box center [595, 314] width 312 height 45
click at [698, 312] on textarea "Non-performing staff ([PERSON_NAME], [PERSON_NAME], [PERSON_NAME], [PERSON_NAME…" at bounding box center [595, 314] width 312 height 45
type textarea "Non-performing staff ([PERSON_NAME], [PERSON_NAME], [PERSON_NAME], [PERSON_NAME…"
click at [703, 351] on button "Save Group" at bounding box center [716, 359] width 75 height 25
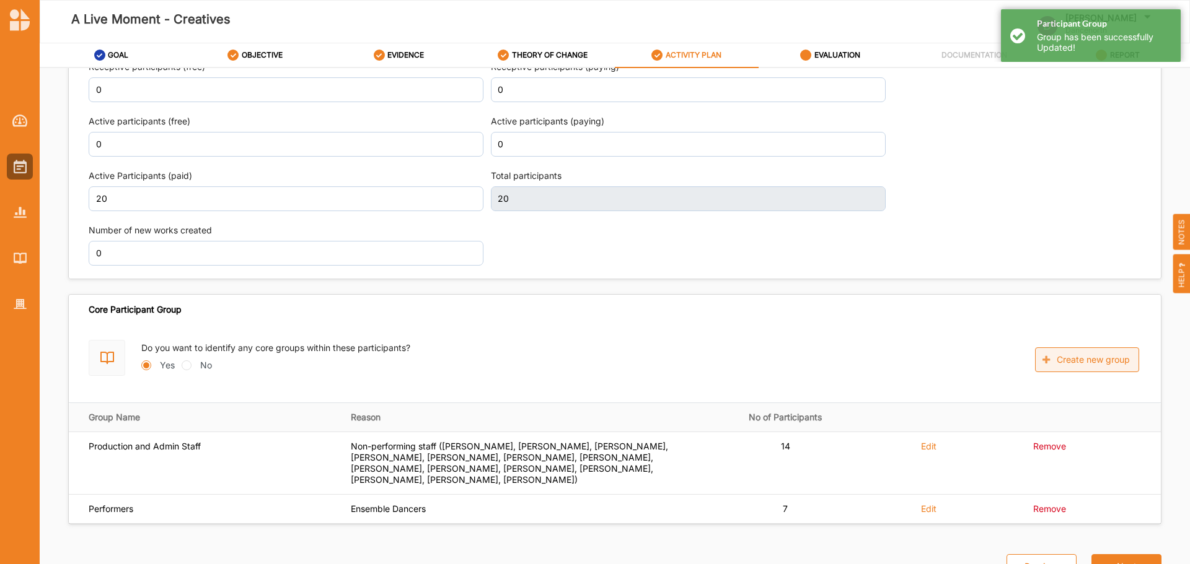
click at [1043, 350] on button "Create new group" at bounding box center [1087, 360] width 104 height 25
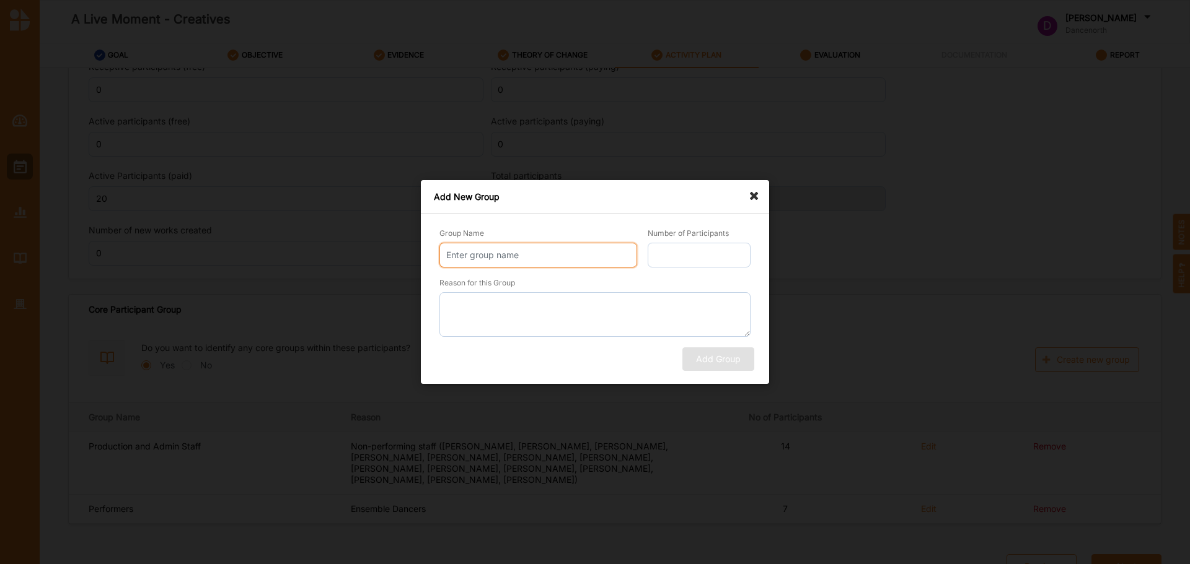
click at [488, 250] on input "Group Name" at bounding box center [538, 255] width 198 height 25
type input "Guest Performers"
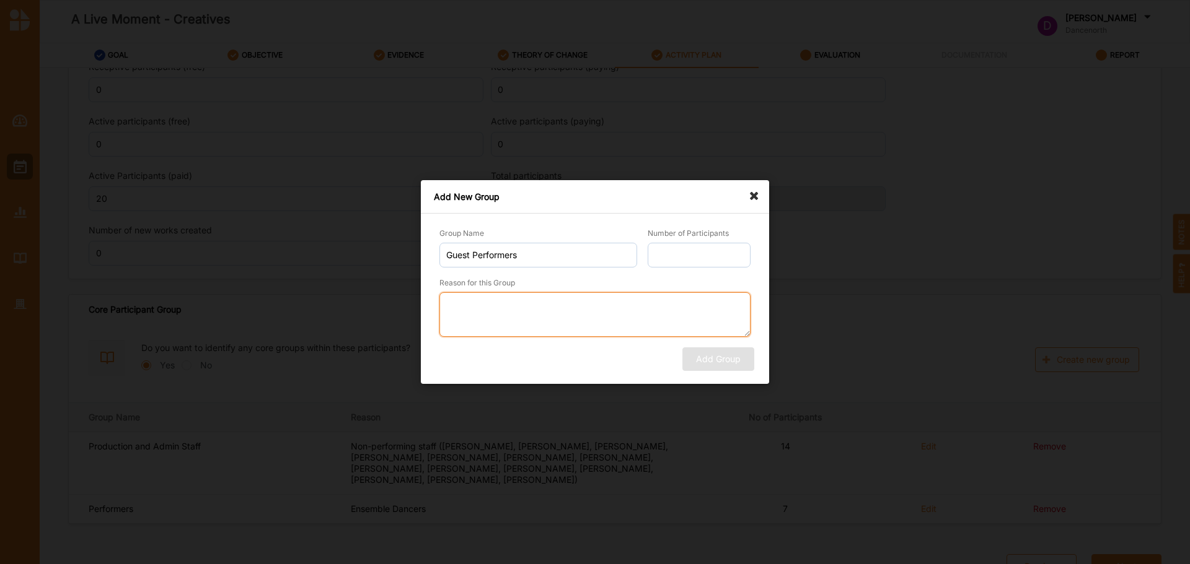
click at [662, 328] on textarea "Reason for this Group" at bounding box center [595, 314] width 312 height 45
click at [659, 303] on textarea "[PERSON_NAME], Wulgurukaba Walkabouts, [GEOGRAPHIC_DATA]" at bounding box center [595, 314] width 312 height 45
click at [579, 307] on textarea "[PERSON_NAME], Wulgurukaba Walkabouts, [PERSON_NAME], [PERSON_NAME]" at bounding box center [595, 314] width 312 height 45
type textarea "[PERSON_NAME], Wulgurukaba Walkabouts ([PERSON_NAME] Jnr, [PERSON_NAME], [PERSO…"
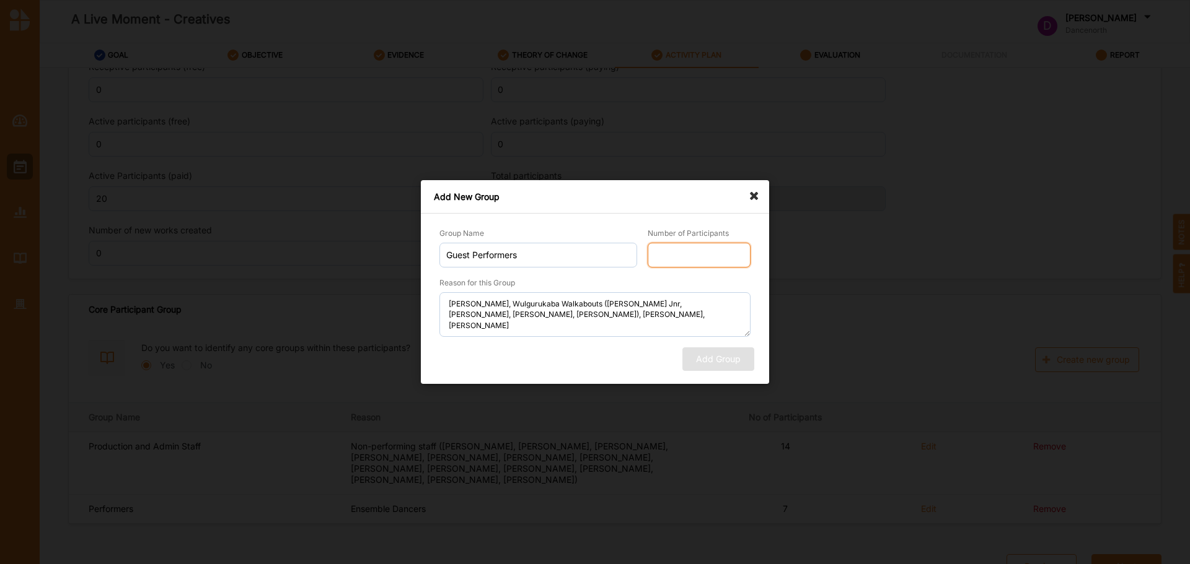
click at [720, 260] on input "Number of Participants" at bounding box center [698, 255] width 103 height 25
type input "7"
click at [717, 359] on button "Add Group" at bounding box center [718, 360] width 72 height 24
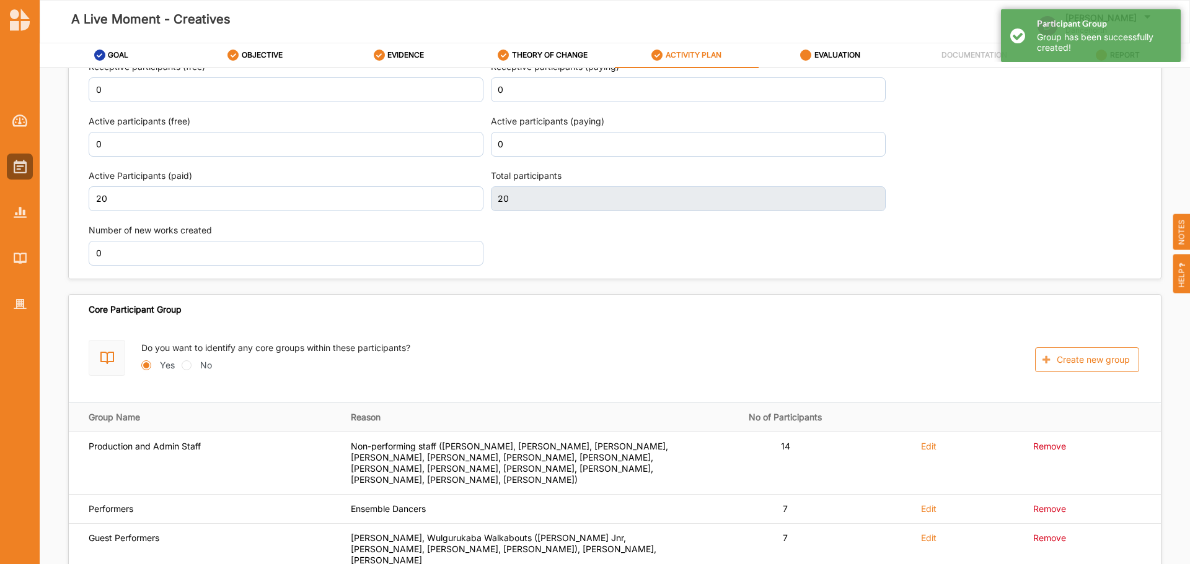
scroll to position [1460, 0]
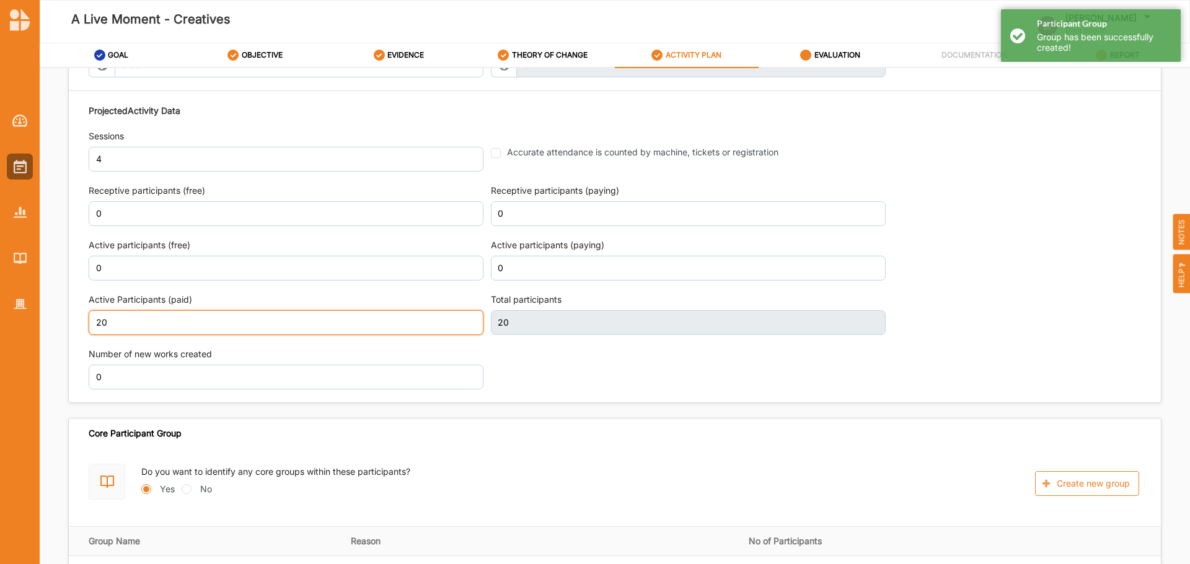
click at [147, 314] on input "20" at bounding box center [286, 322] width 395 height 25
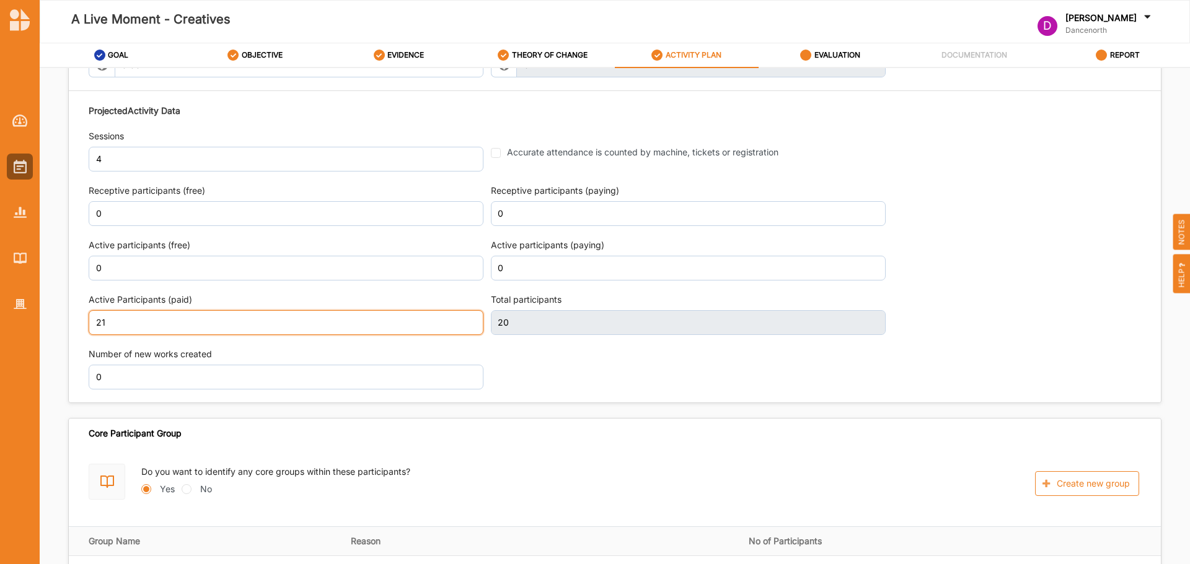
type input "21"
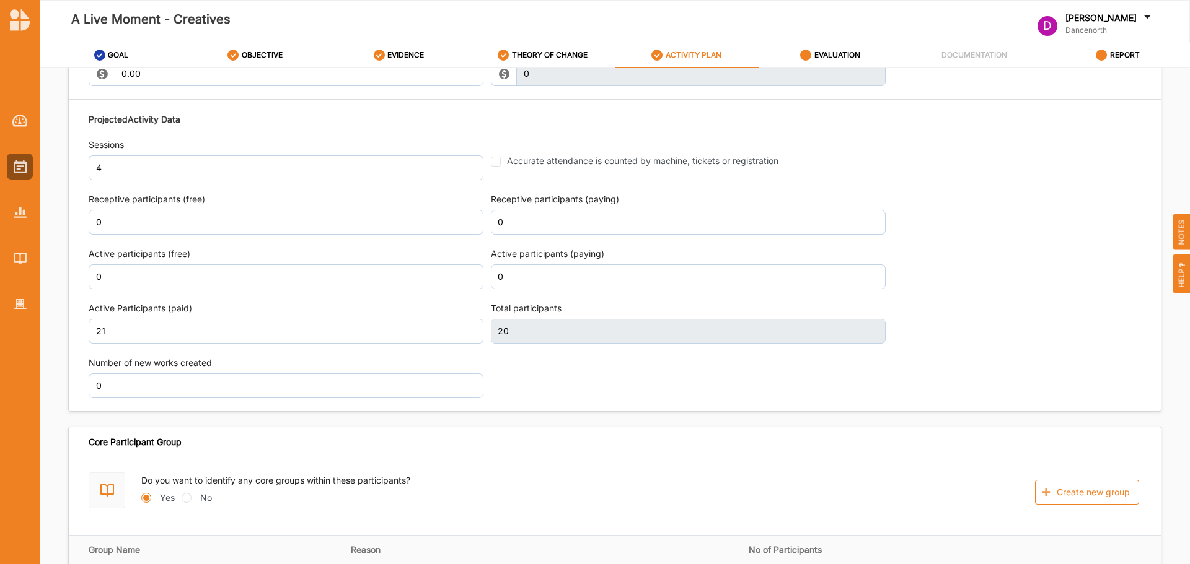
click at [955, 287] on div "Projected Activity Data Sessions 4 Accurate attendance is counted by machine, t…" at bounding box center [615, 256] width 1052 height 298
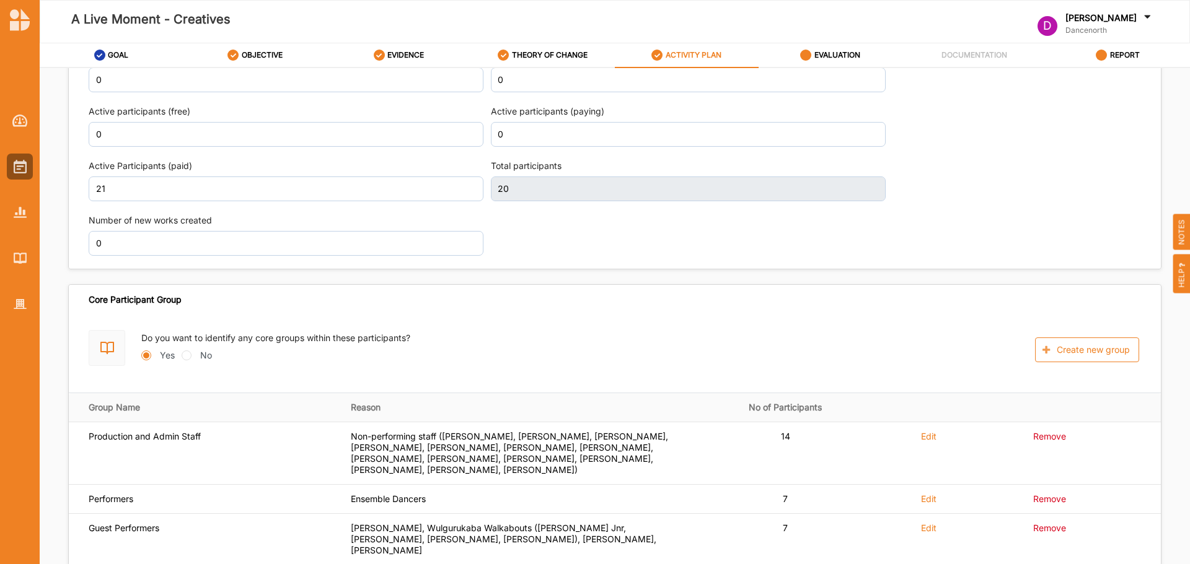
scroll to position [1644, 0]
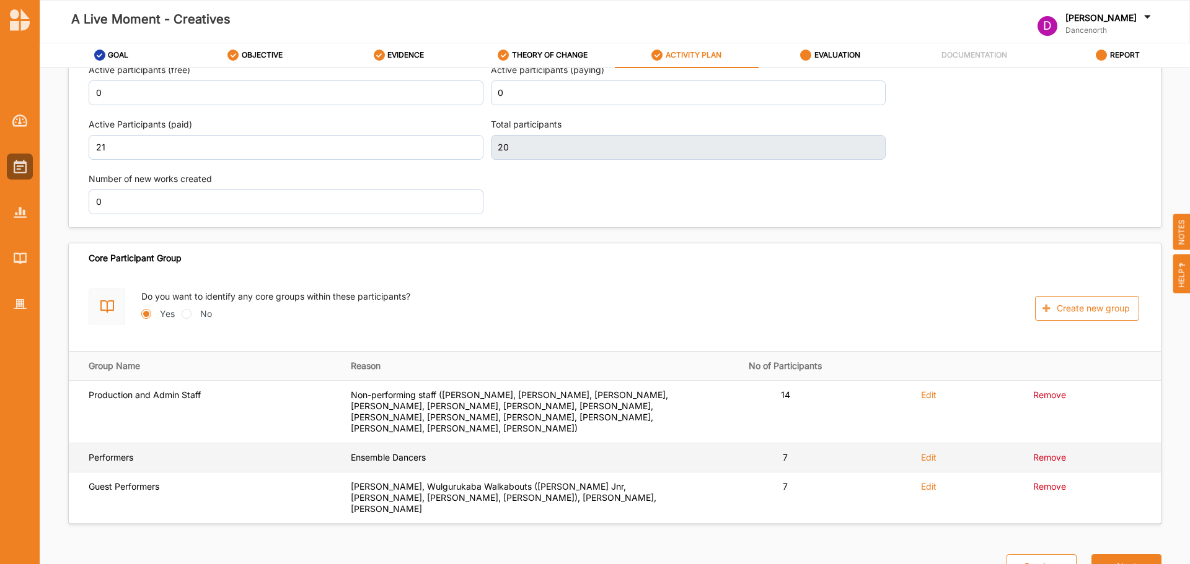
type input "21"
click at [924, 401] on label "Edit" at bounding box center [928, 395] width 15 height 11
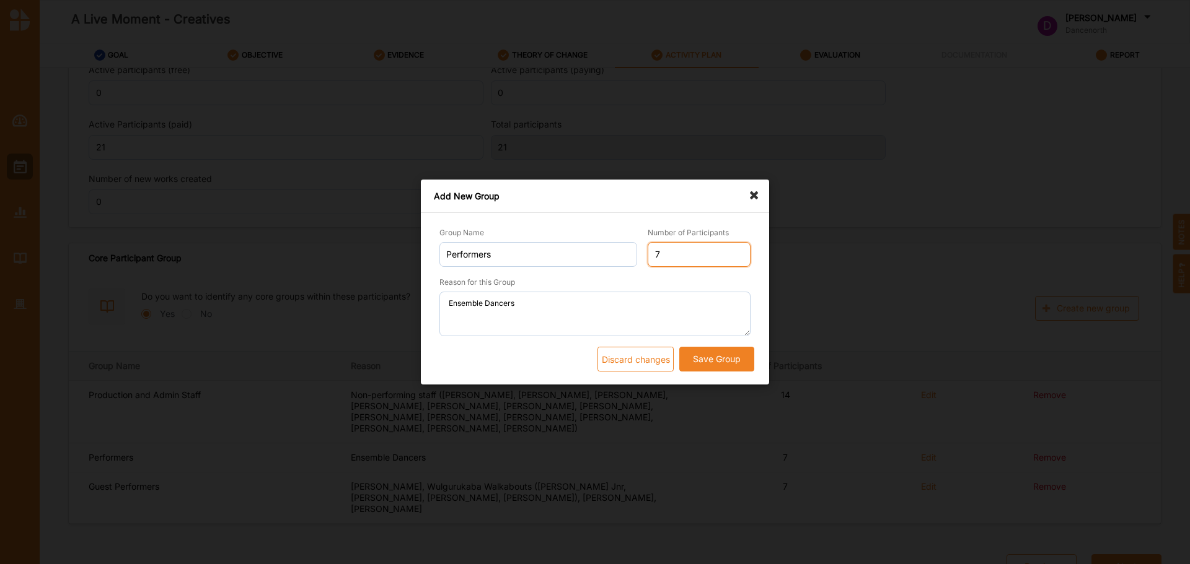
click at [679, 250] on input "7" at bounding box center [698, 254] width 103 height 25
type input "8"
click at [715, 368] on button "Save Group" at bounding box center [716, 359] width 75 height 25
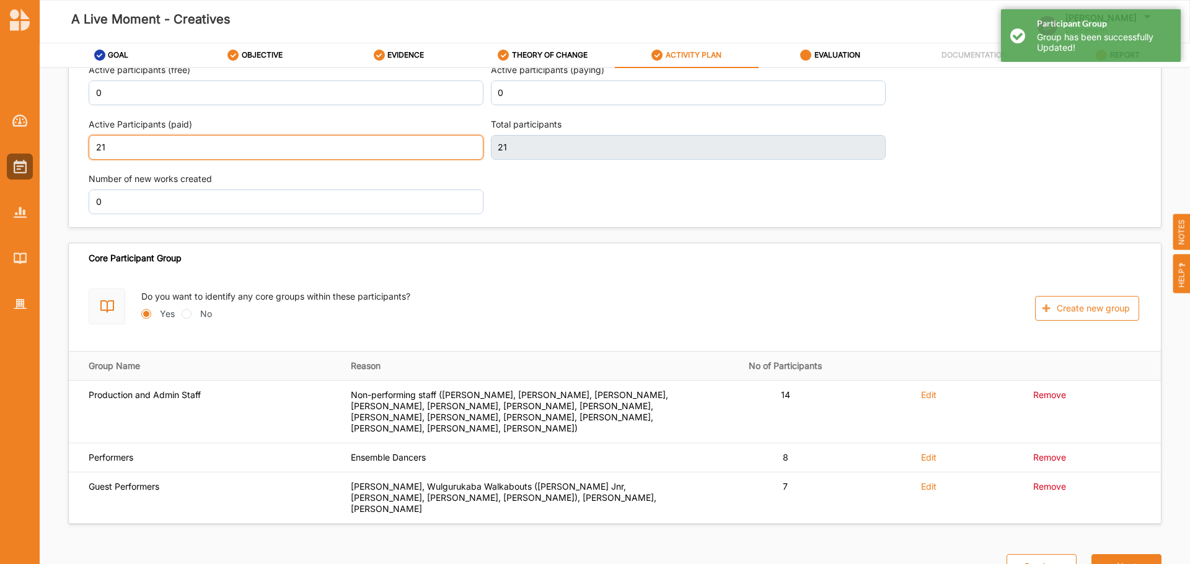
click at [263, 147] on input "21" at bounding box center [286, 147] width 395 height 25
type input "22"
click at [1082, 177] on div "Projected Activity Data Sessions 4 Accurate attendance is counted by machine, t…" at bounding box center [615, 72] width 1052 height 298
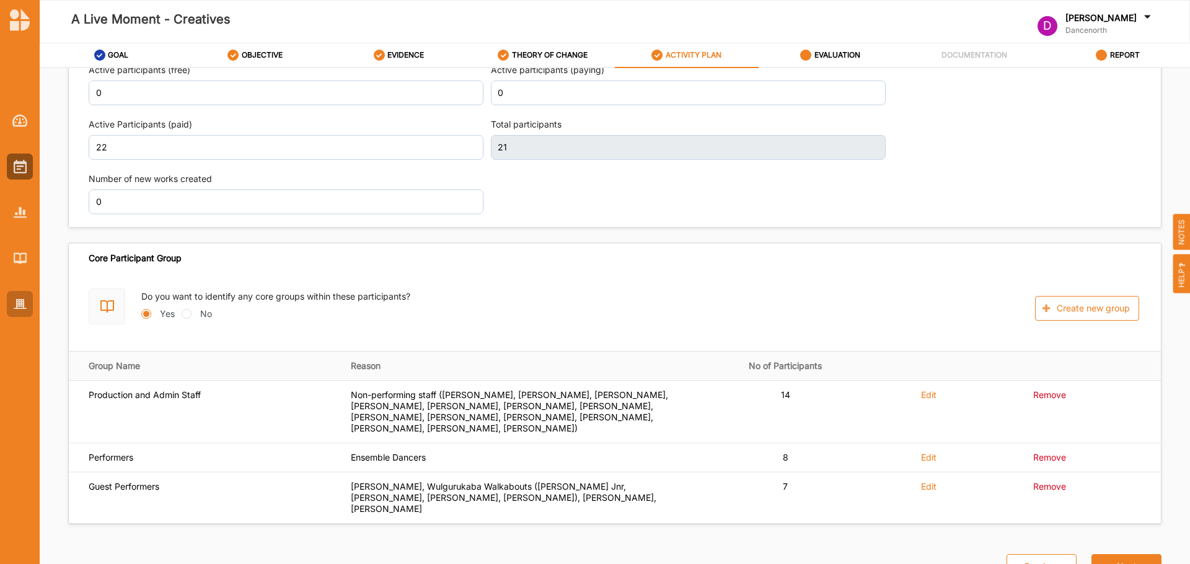
type input "22"
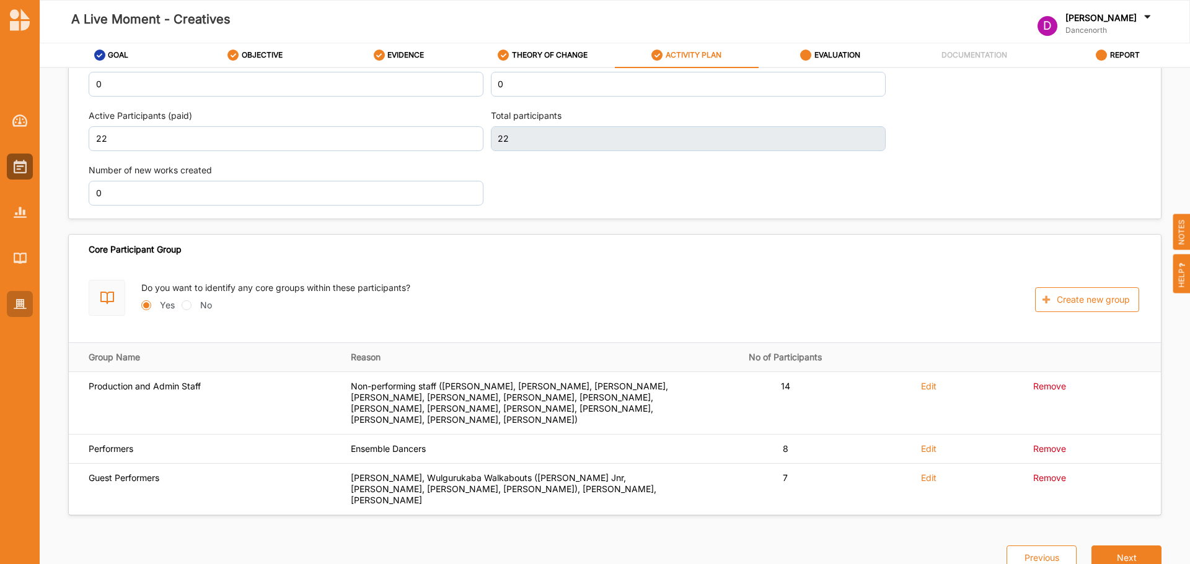
scroll to position [1635, 0]
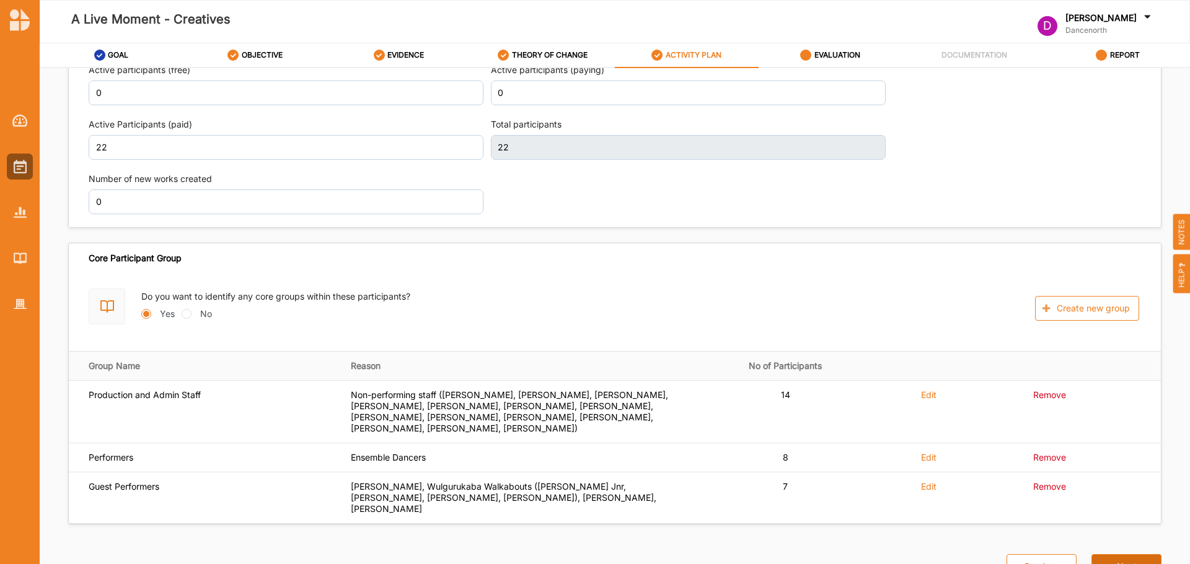
click at [1143, 555] on button "Next" at bounding box center [1126, 567] width 70 height 25
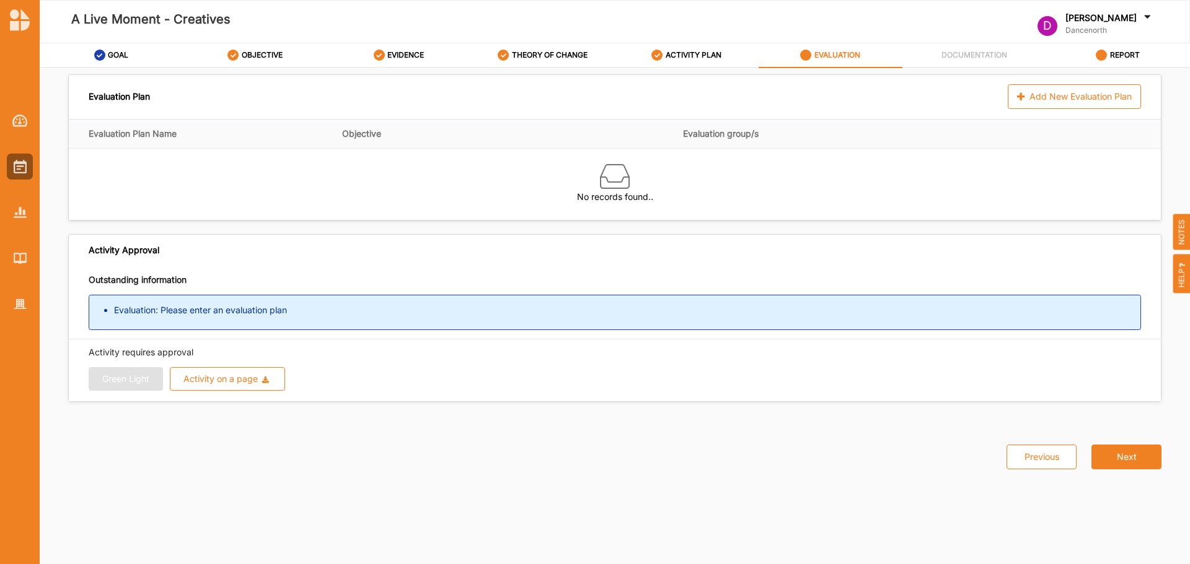
click at [698, 69] on div "Evaluation Plan Add New Evaluation Plan Evaluation Plan Name Objective Evaluati…" at bounding box center [615, 319] width 1150 height 502
click at [702, 38] on div "A Live Moment - Creatives" at bounding box center [390, 21] width 703 height 59
click at [686, 54] on label "ACTIVITY PLAN" at bounding box center [693, 55] width 56 height 10
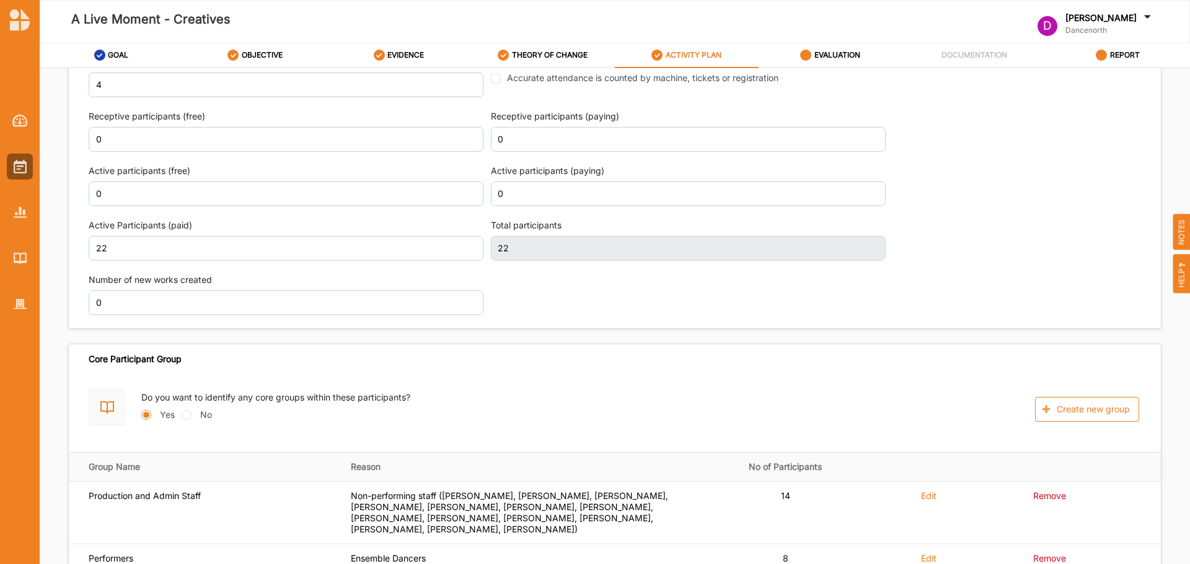
scroll to position [1635, 0]
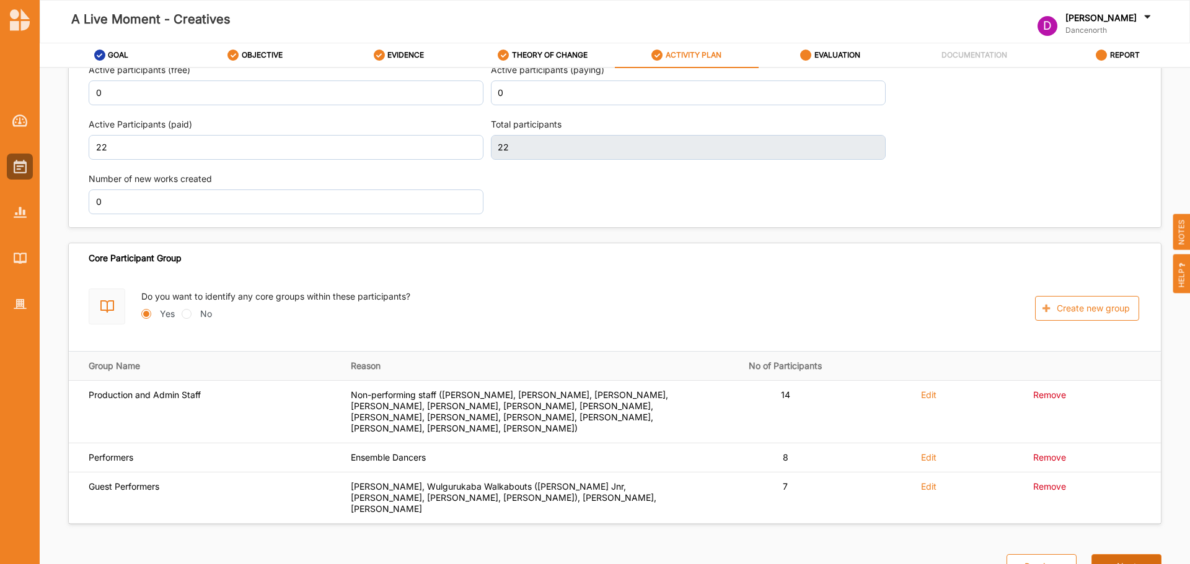
click at [1138, 555] on button "Next" at bounding box center [1126, 567] width 70 height 25
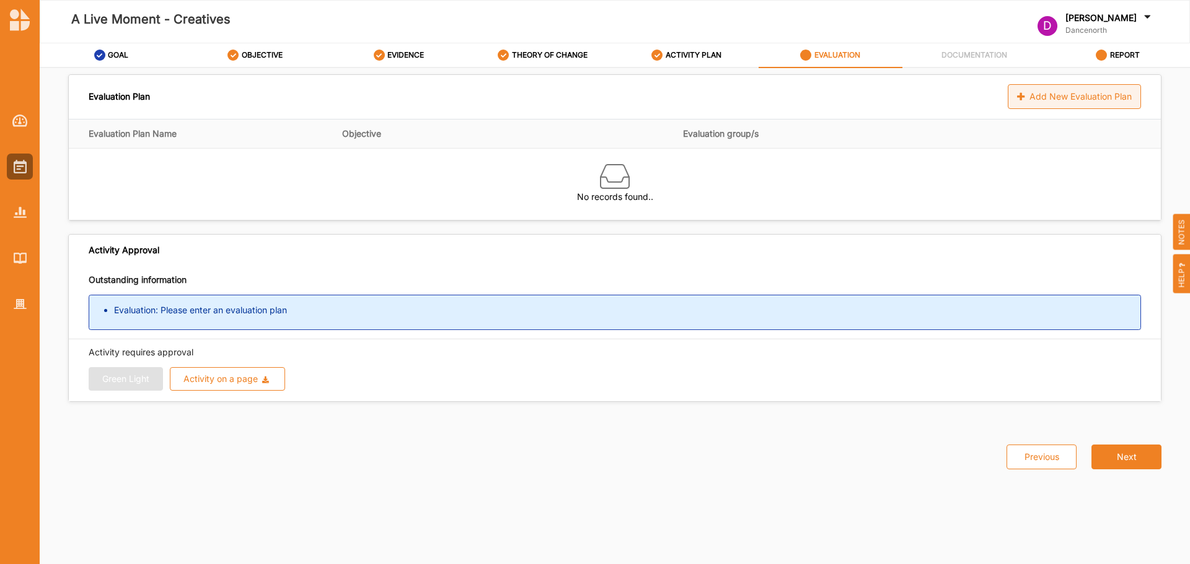
click at [1029, 100] on div "Add New Evaluation Plan" at bounding box center [1073, 96] width 133 height 25
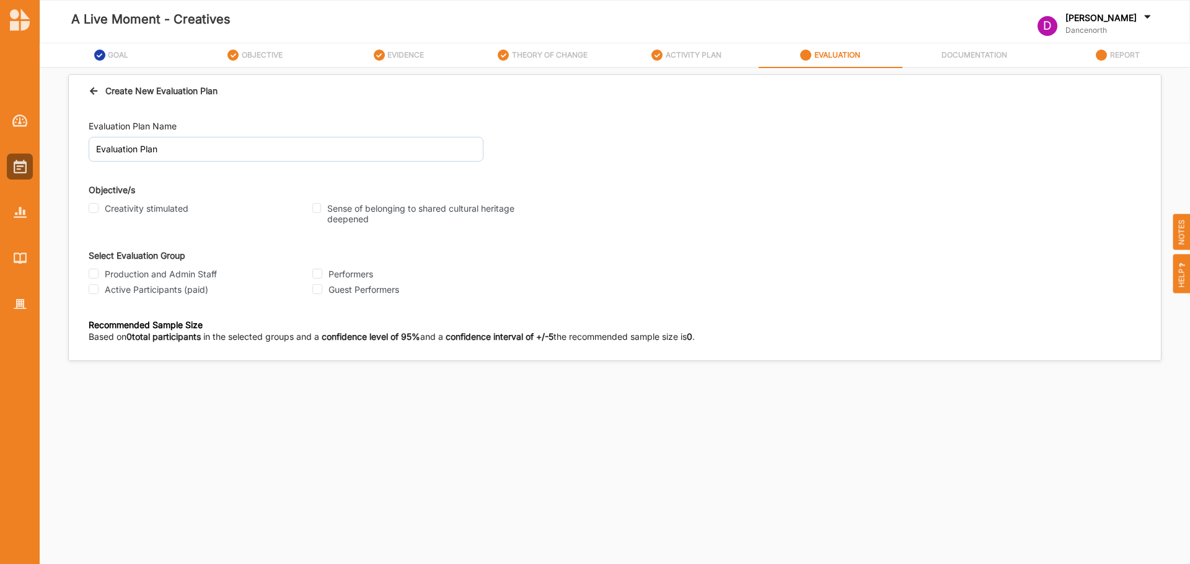
click at [114, 205] on label "Creativity stimulated" at bounding box center [147, 208] width 84 height 11
click at [99, 205] on input "Creativity stimulated" at bounding box center [94, 208] width 10 height 10
checkbox input "true"
click at [332, 205] on label "Sense of belonging to shared cultural heritage deepened" at bounding box center [427, 214] width 201 height 22
click at [321, 205] on input "Sense of belonging to shared cultural heritage deepened" at bounding box center [316, 208] width 9 height 10
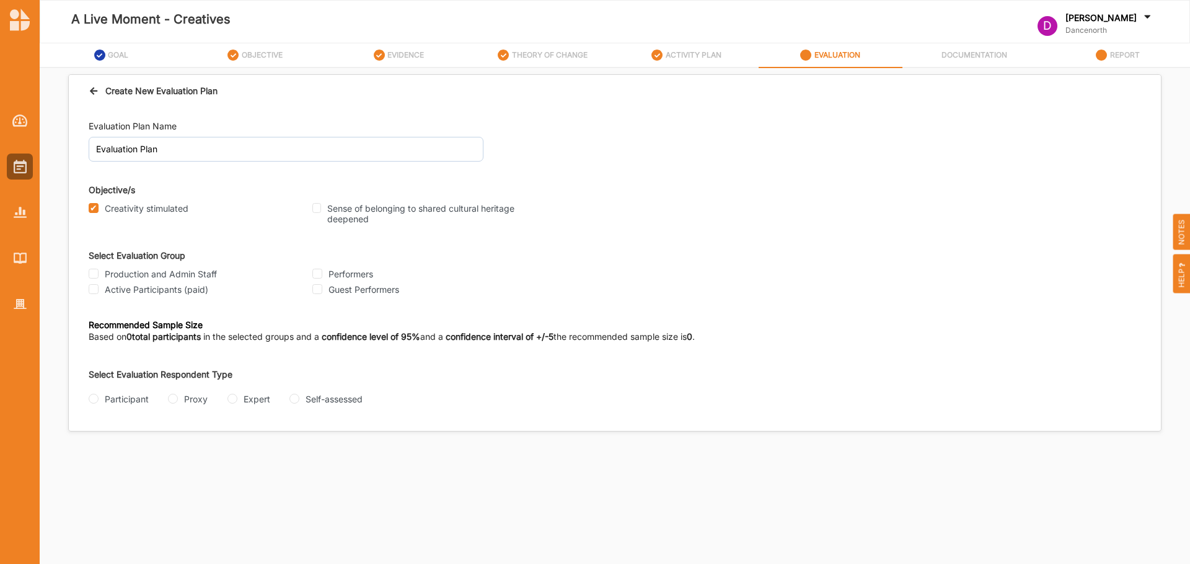
checkbox input "true"
click at [172, 289] on label "Active Participants (paid)" at bounding box center [156, 289] width 103 height 11
click at [99, 289] on input "Active Participants (paid)" at bounding box center [94, 289] width 10 height 10
checkbox input "true"
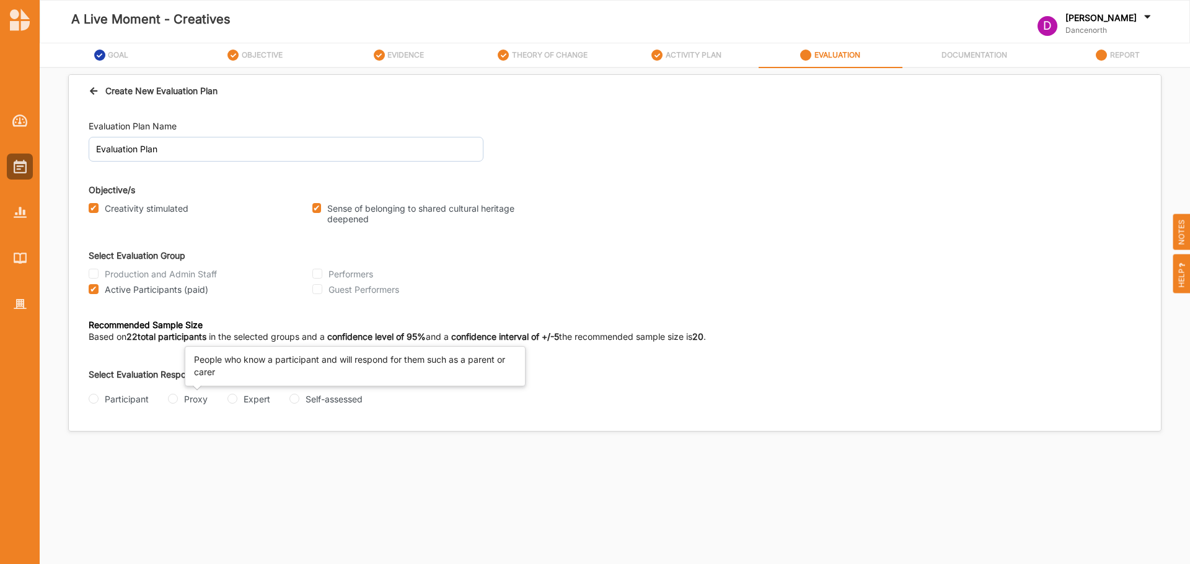
click at [141, 400] on div "Participant" at bounding box center [127, 399] width 44 height 13
click at [99, 400] on input "Participant" at bounding box center [94, 399] width 10 height 10
radio input "true"
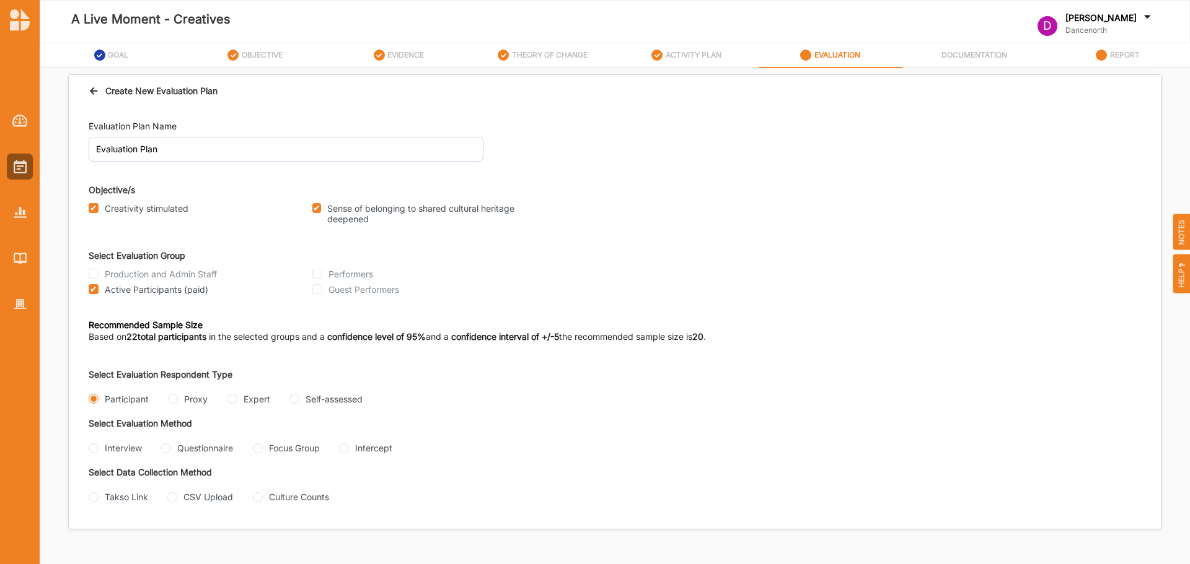
click at [199, 449] on div "Questionnaire" at bounding box center [205, 448] width 56 height 13
click at [171, 449] on input "Questionnaire" at bounding box center [166, 449] width 10 height 10
radio input "true"
click at [143, 501] on div "Takso Link" at bounding box center [126, 497] width 43 height 13
click at [99, 501] on input "Takso Link" at bounding box center [94, 498] width 10 height 10
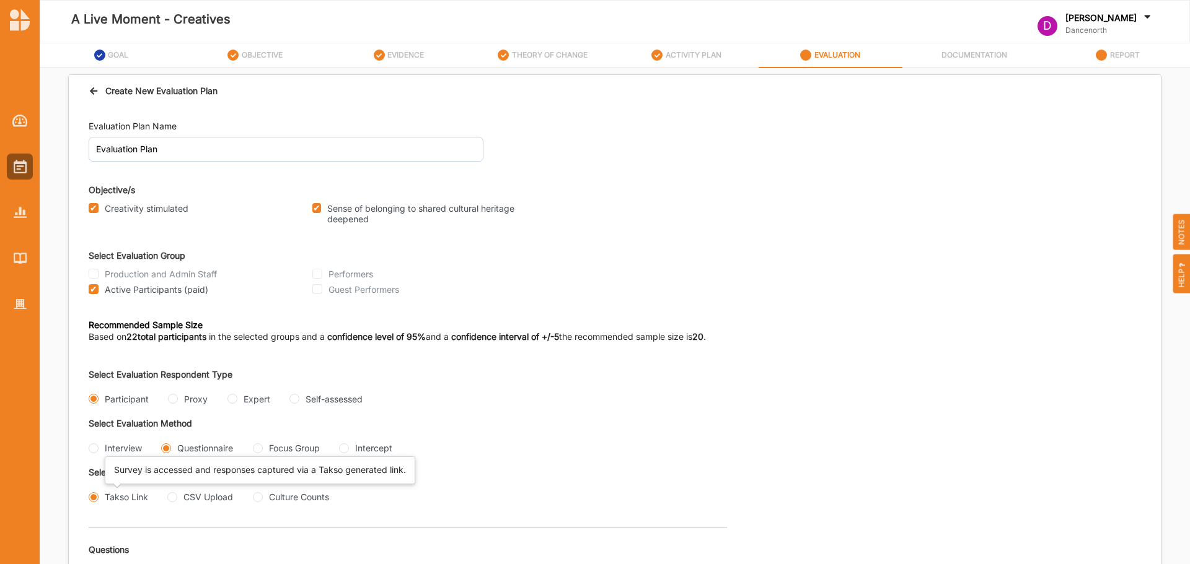
radio input "true"
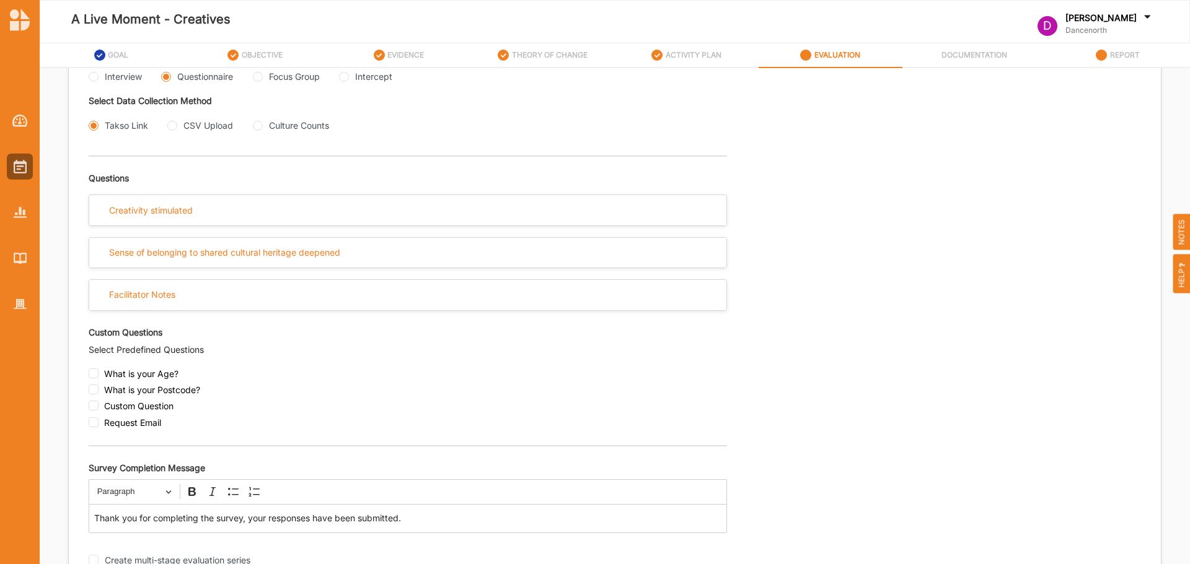
scroll to position [416, 0]
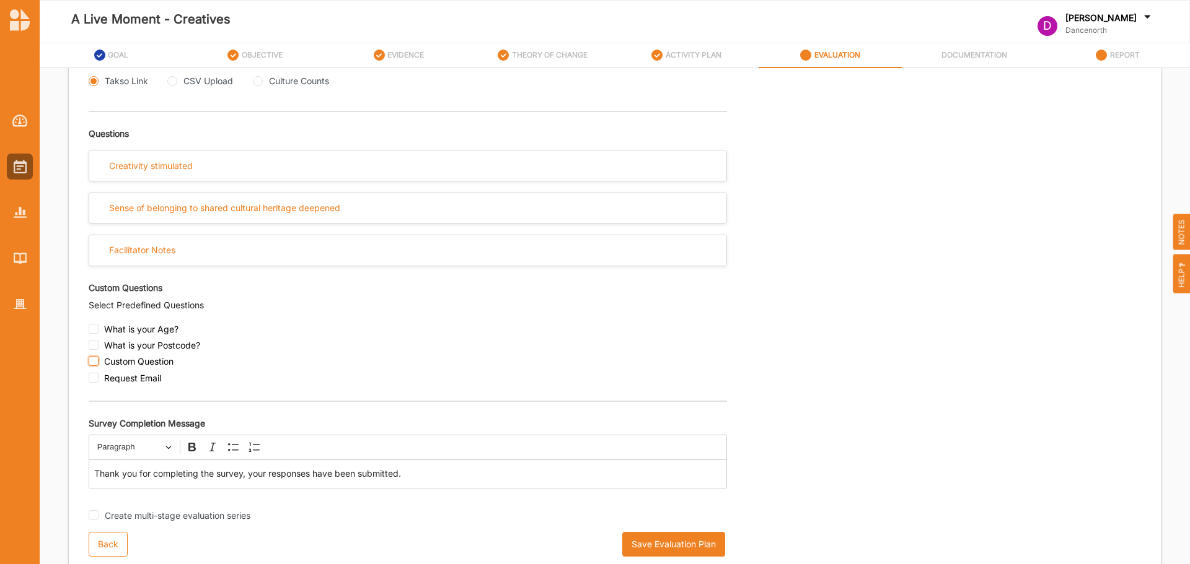
click at [97, 362] on input "checkbox" at bounding box center [94, 361] width 10 height 10
checkbox input "true"
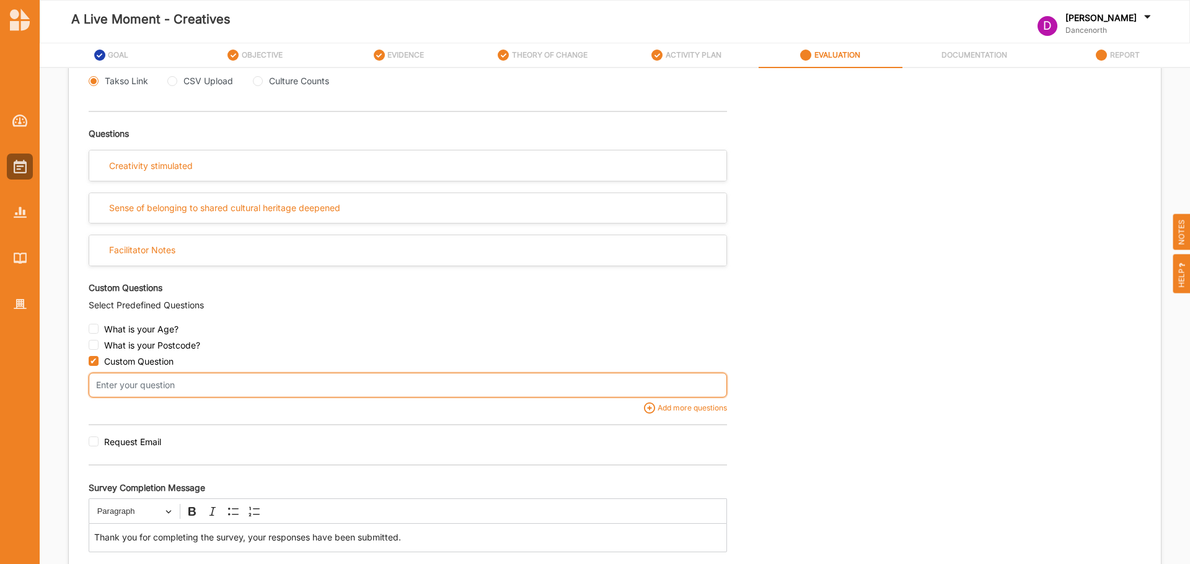
click at [182, 385] on input "text" at bounding box center [408, 385] width 638 height 25
type input "W"
type input "How have you changed from participating in A LIVE MOMENT?"
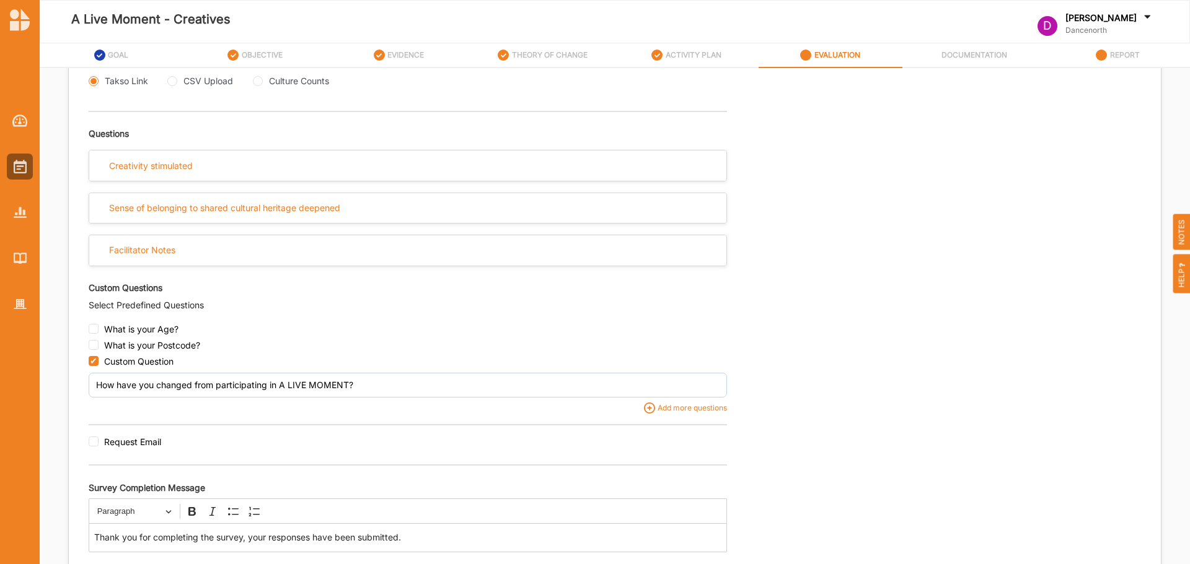
click at [867, 319] on div "Select Evaluation Respondent Type Participant Proxy Expert Self-assessed Select…" at bounding box center [615, 269] width 1052 height 654
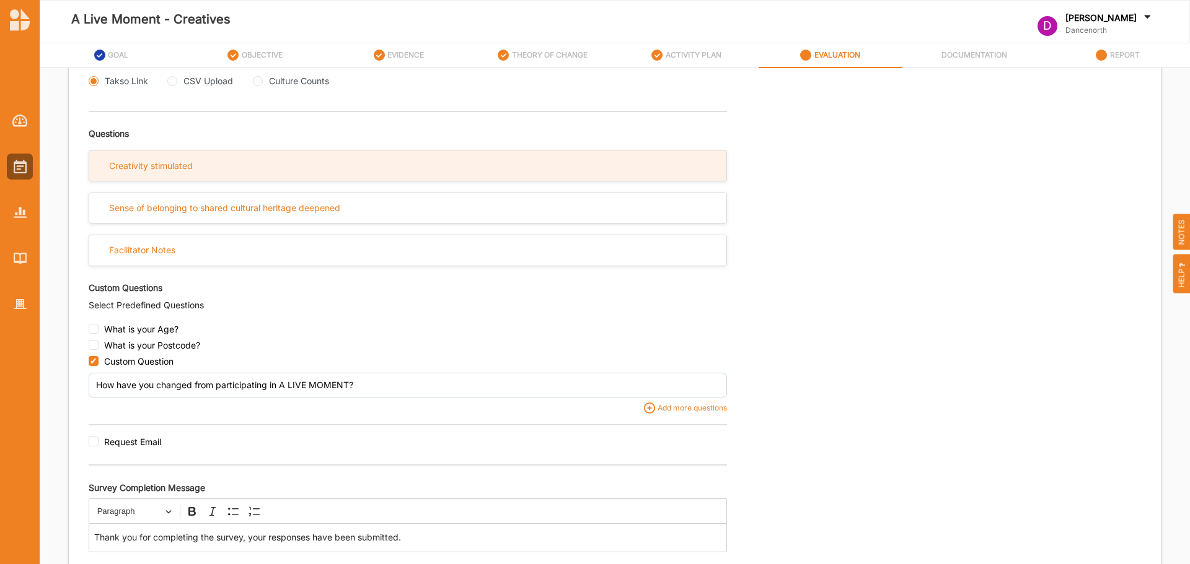
click at [365, 171] on div "Creativity stimulated" at bounding box center [407, 166] width 637 height 30
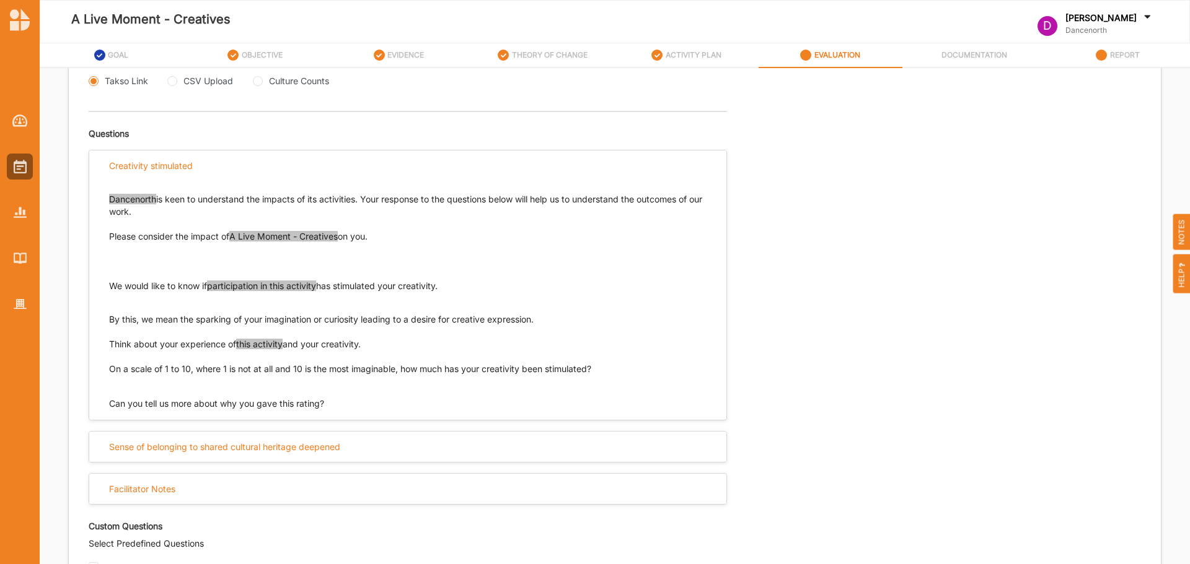
click at [311, 234] on span "A Live Moment - Creatives" at bounding box center [283, 236] width 108 height 11
drag, startPoint x: 231, startPoint y: 286, endPoint x: 398, endPoint y: 281, distance: 166.7
click at [398, 281] on p "We would like to know if participation in this activity has stimulated your cre…" at bounding box center [407, 286] width 597 height 12
click at [260, 346] on span "this activity" at bounding box center [259, 344] width 46 height 11
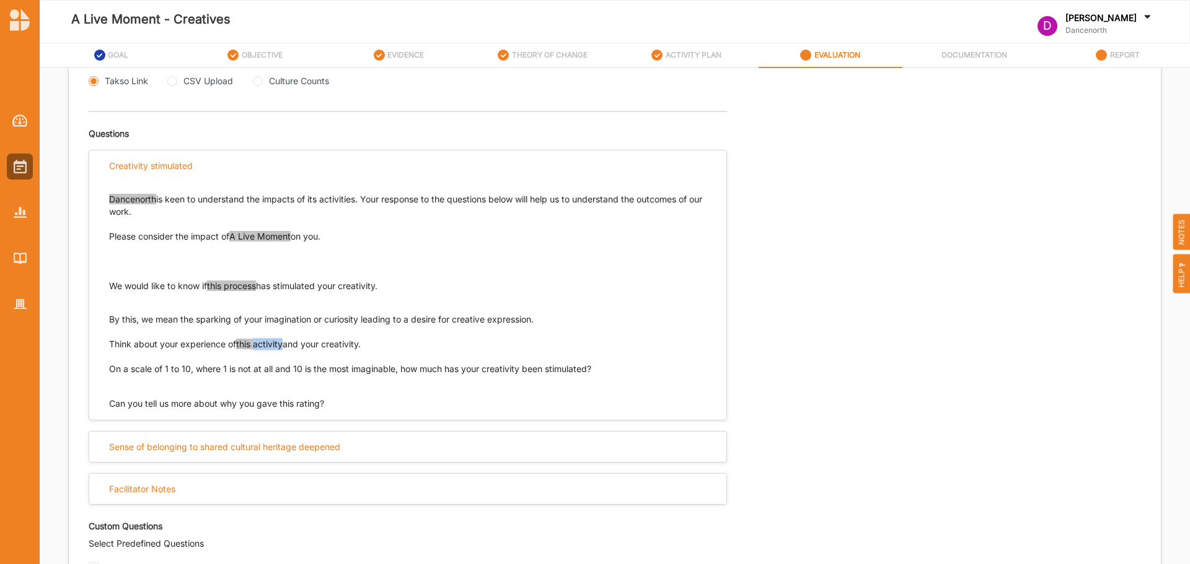
click at [260, 346] on span "this activity" at bounding box center [259, 344] width 46 height 11
click at [832, 299] on div "Select Evaluation Respondent Type Participant Proxy Expert Self-assessed Select…" at bounding box center [615, 388] width 1052 height 893
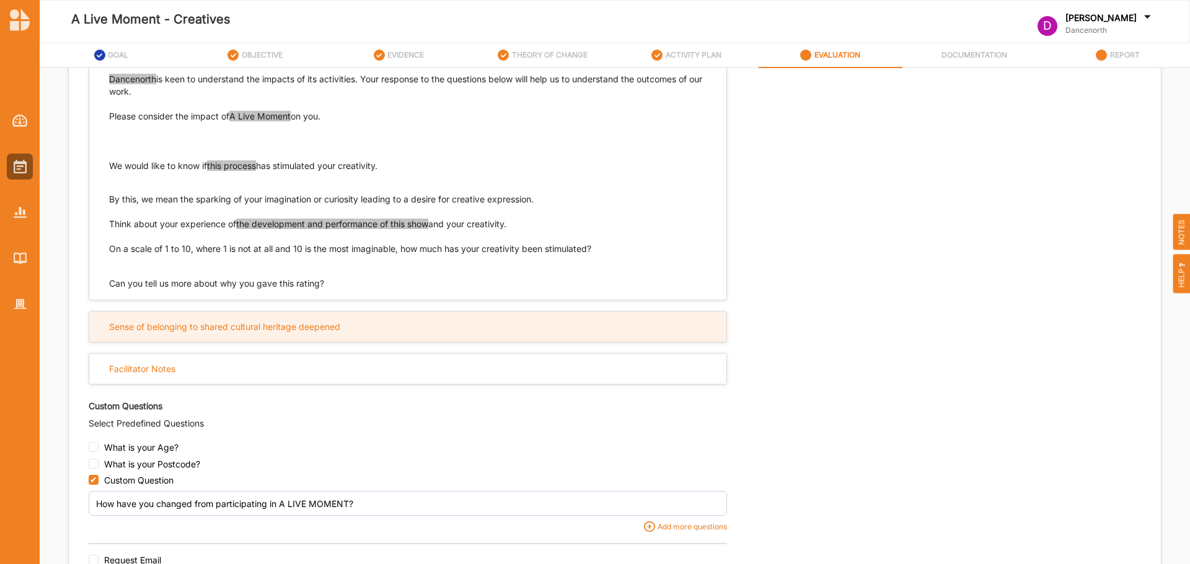
scroll to position [540, 0]
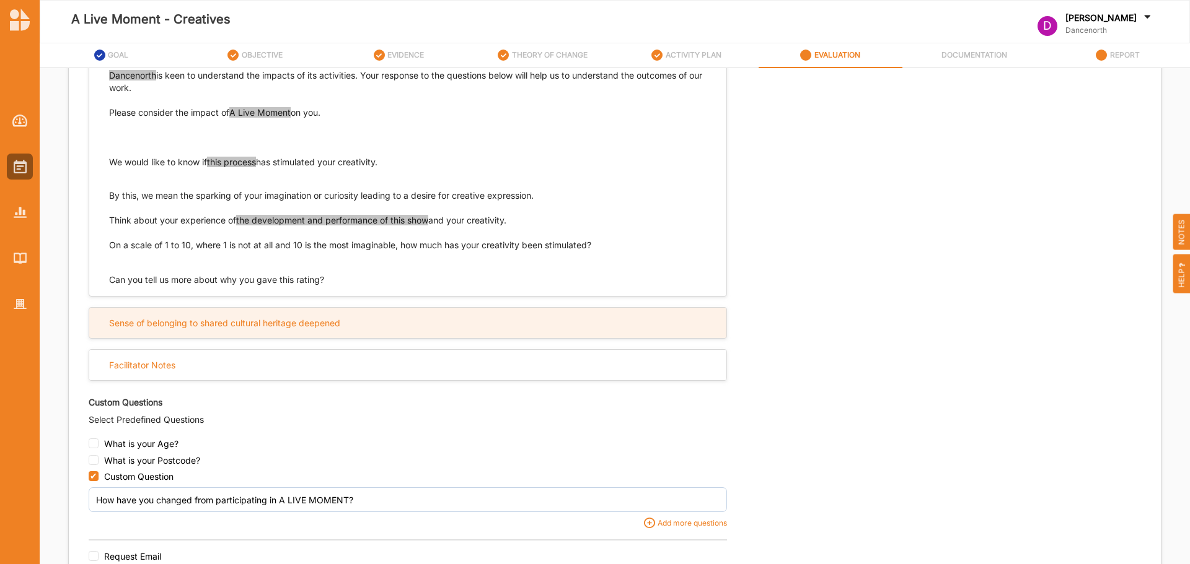
click at [304, 327] on div "Sense of belonging to shared cultural heritage deepened" at bounding box center [224, 323] width 231 height 11
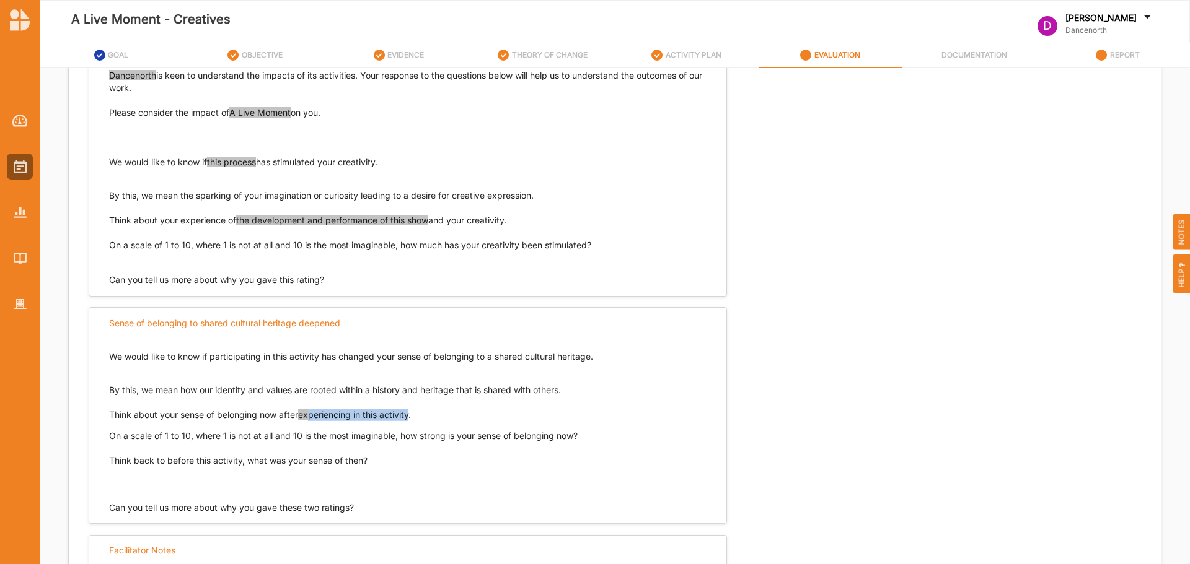
drag, startPoint x: 312, startPoint y: 416, endPoint x: 576, endPoint y: 416, distance: 264.0
click at [576, 416] on p "Think about your sense of belonging now after experiencing in this activity ." at bounding box center [407, 415] width 597 height 12
click at [620, 400] on div "We would like to know if participating in this activity has changed your sense …" at bounding box center [407, 415] width 597 height 154
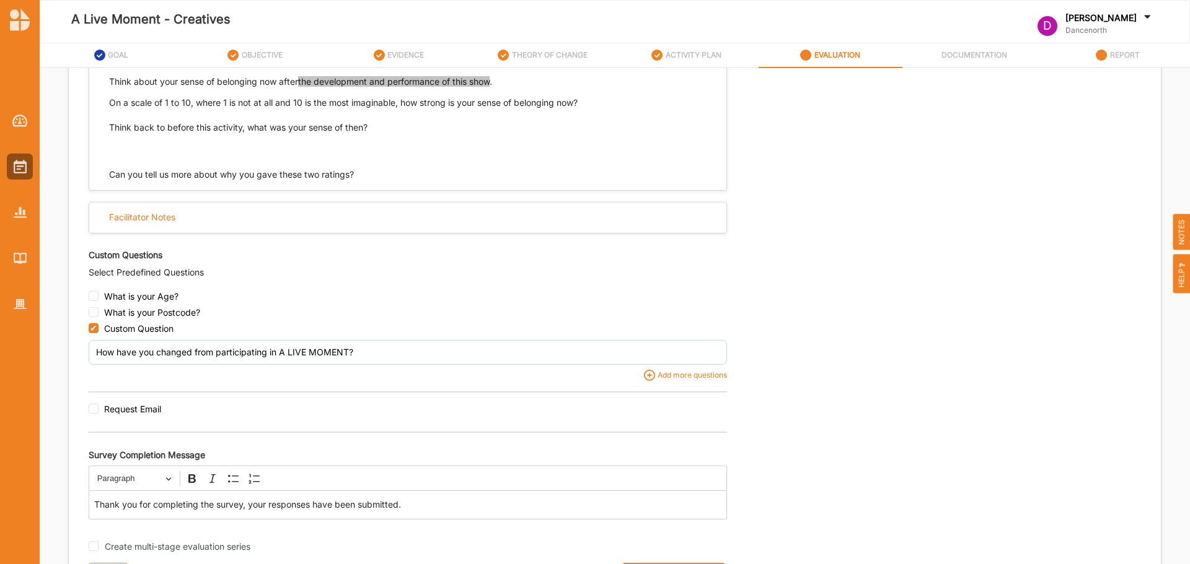
scroll to position [917, 0]
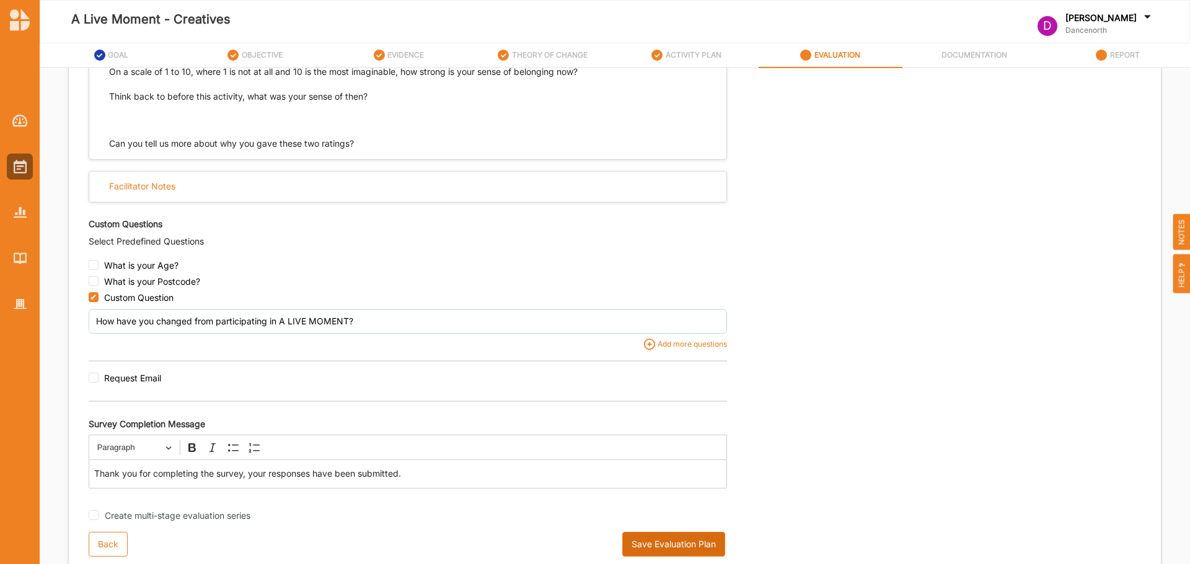
click at [663, 543] on button "Save Evaluation Plan" at bounding box center [673, 544] width 103 height 25
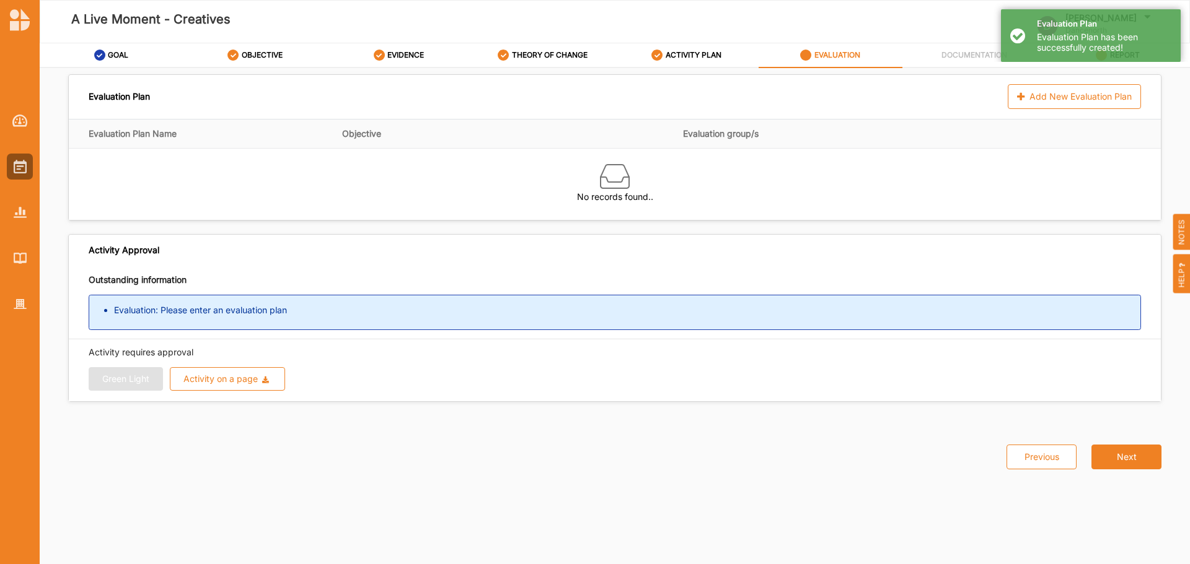
scroll to position [0, 0]
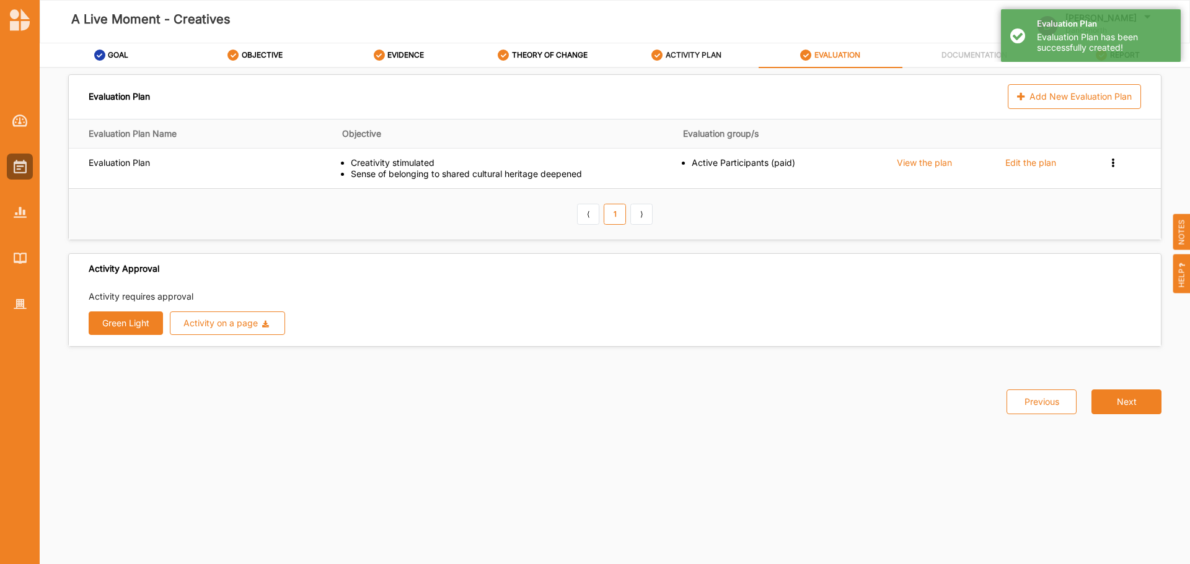
click at [683, 51] on label "ACTIVITY PLAN" at bounding box center [693, 55] width 56 height 10
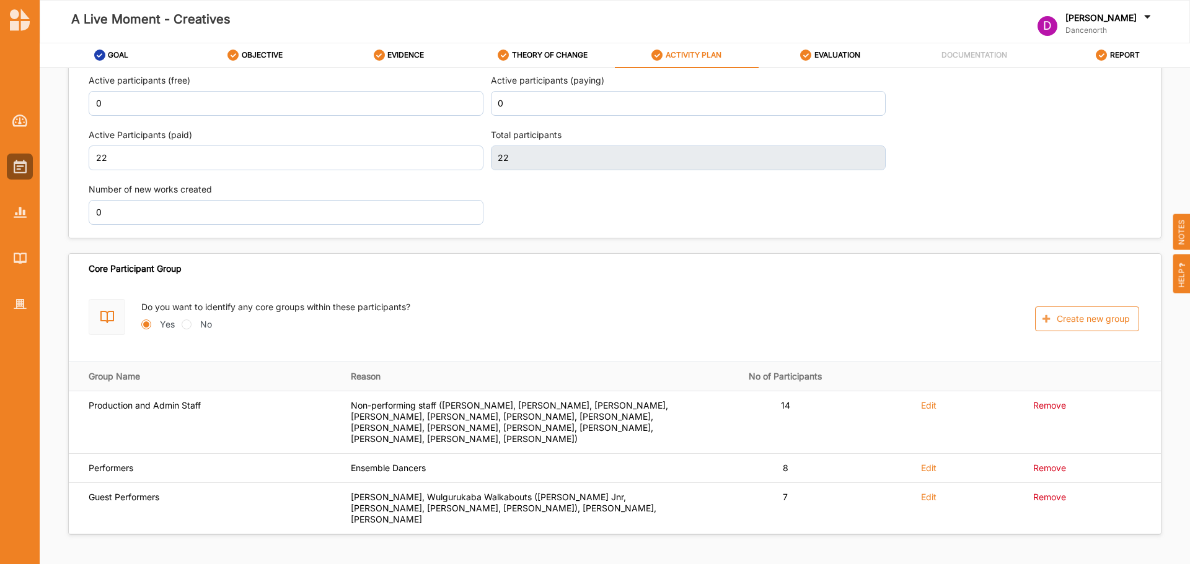
scroll to position [1635, 0]
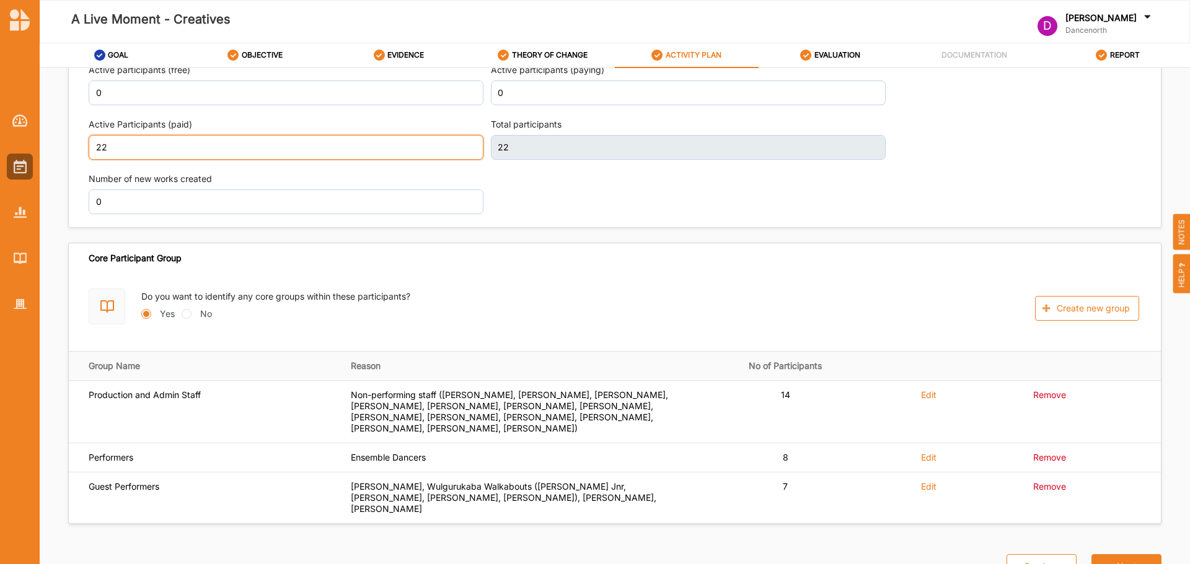
click at [154, 149] on input "22" at bounding box center [286, 147] width 395 height 25
type input "29"
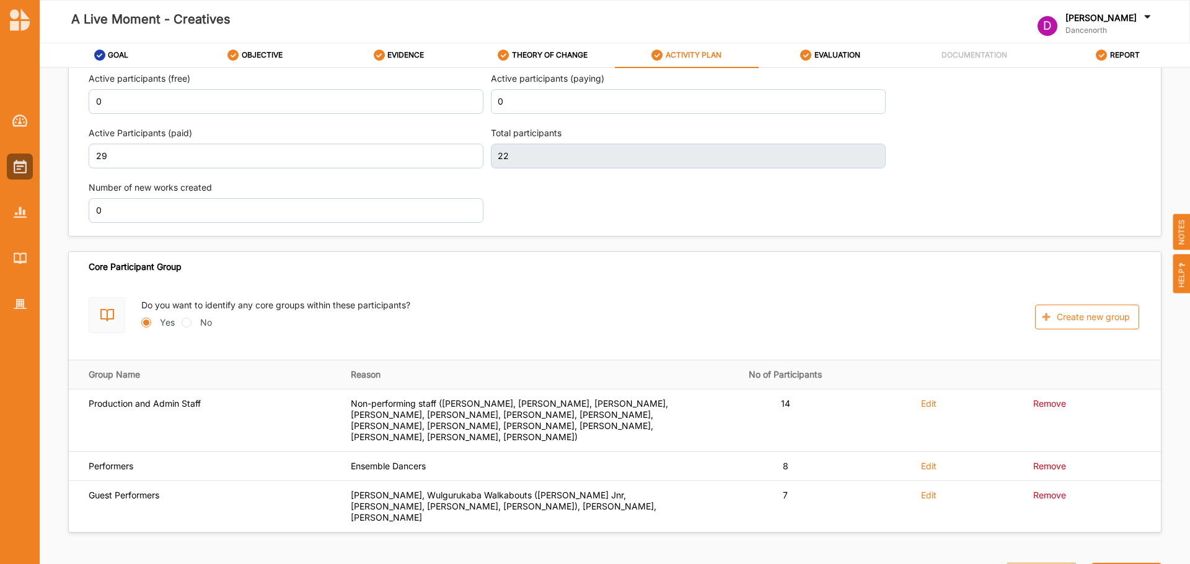
click at [687, 190] on div "Projected Activity Data Sessions 4 Accurate attendance is counted by machine, t…" at bounding box center [615, 80] width 1052 height 298
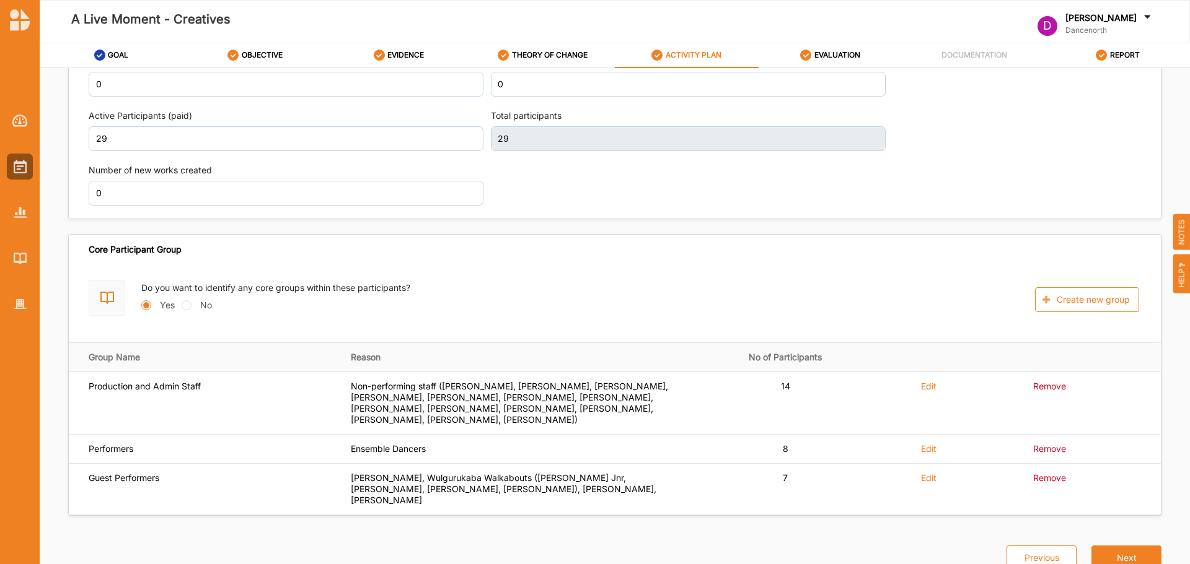
type input "29"
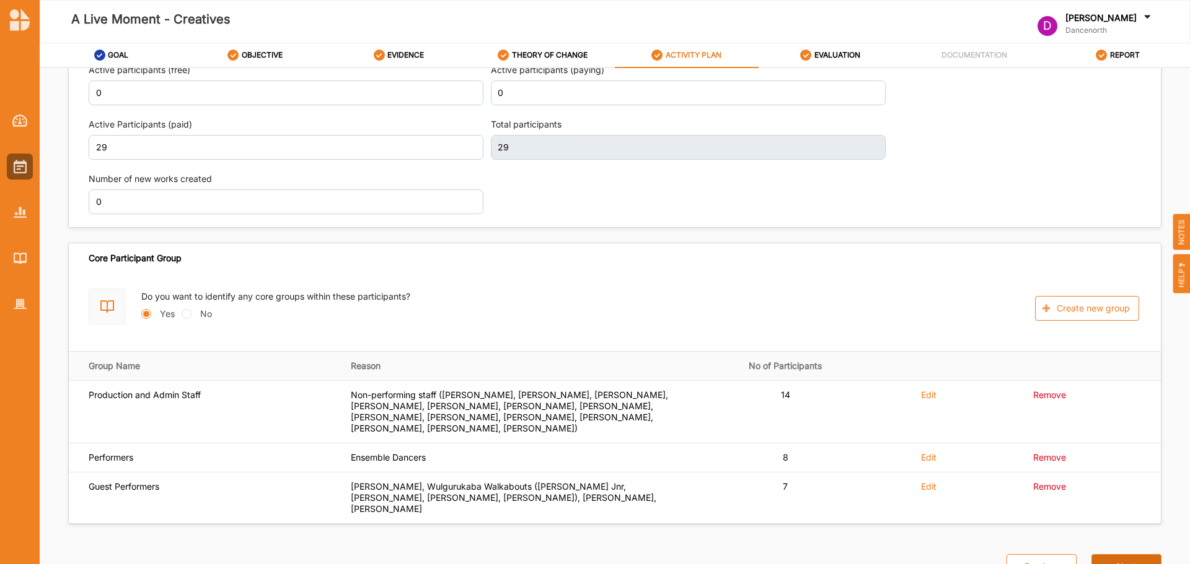
click at [1112, 555] on button "Next" at bounding box center [1126, 567] width 70 height 25
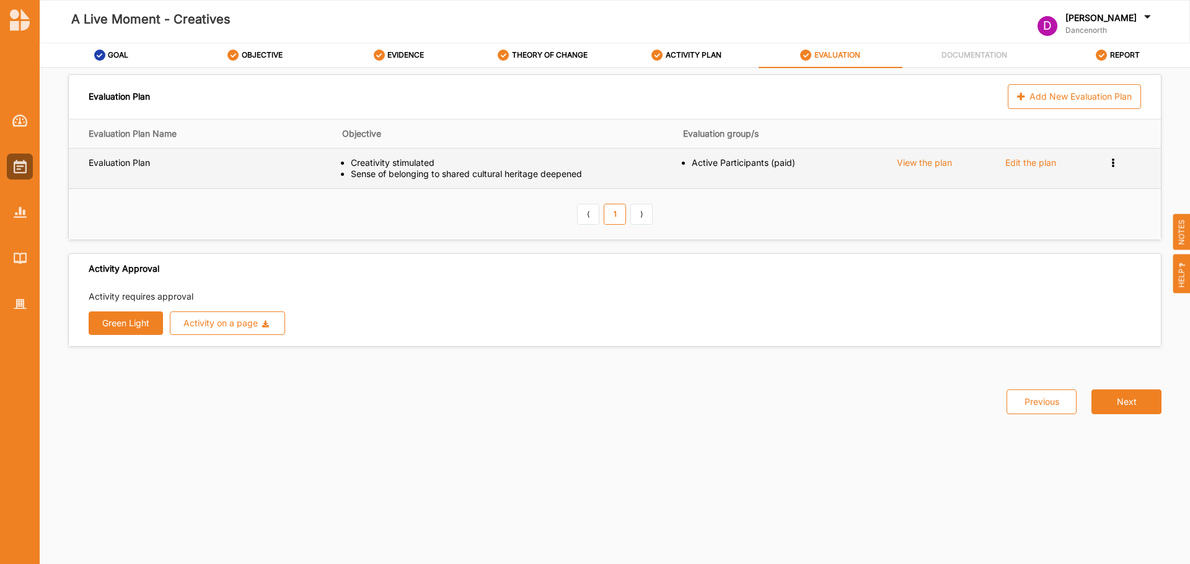
click at [1032, 158] on div "Edit the plan" at bounding box center [1030, 162] width 51 height 11
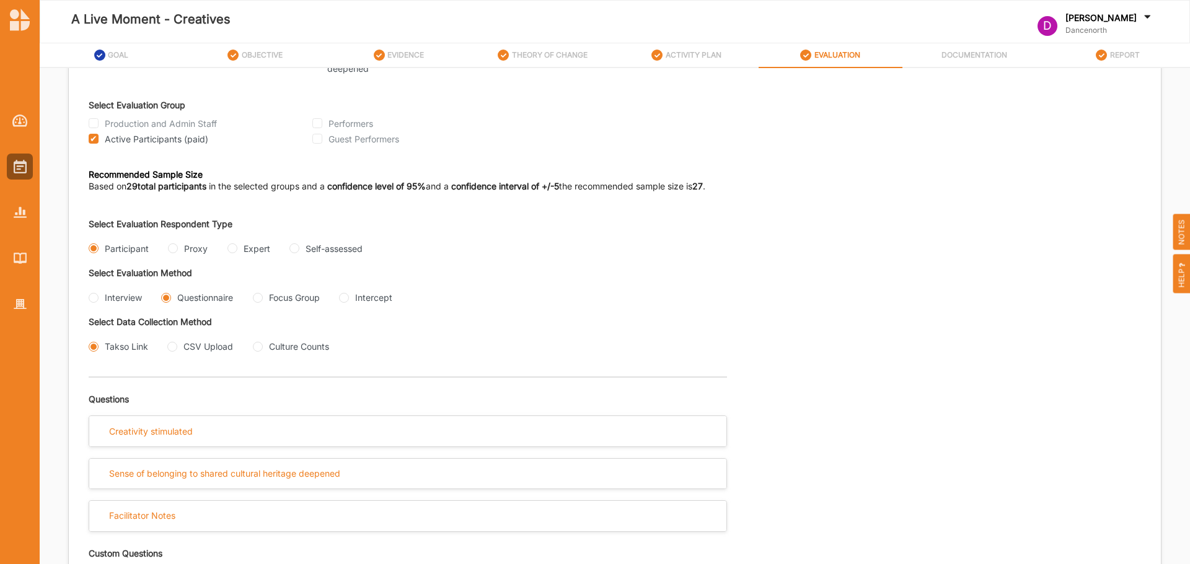
scroll to position [480, 0]
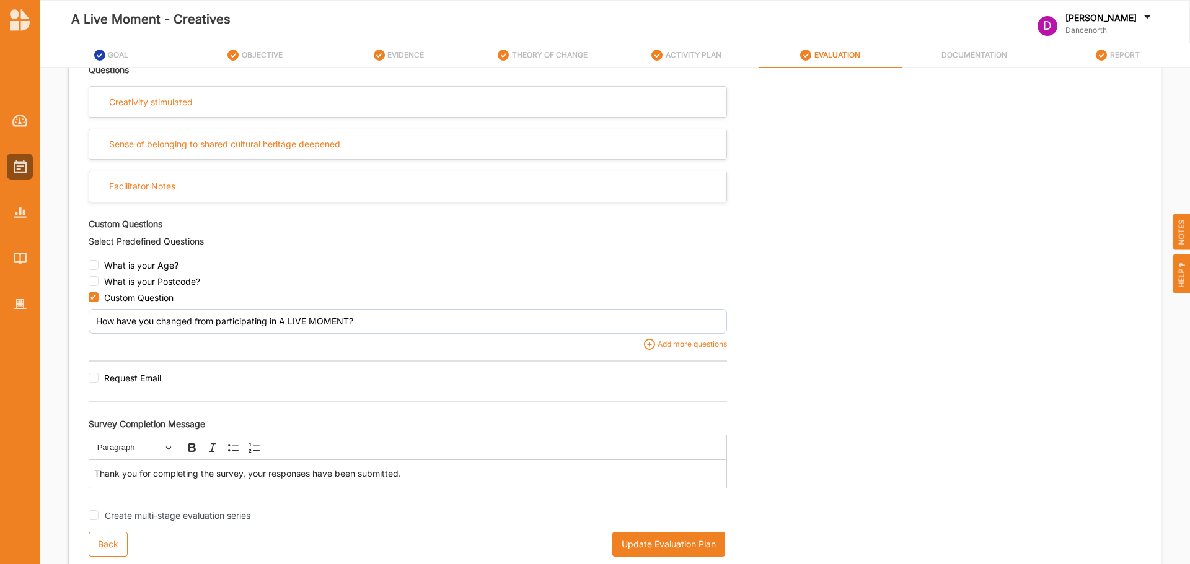
click at [666, 558] on div "Back Update Evaluation Plan" at bounding box center [408, 549] width 638 height 35
click at [675, 543] on button "Update Evaluation Plan" at bounding box center [668, 544] width 113 height 25
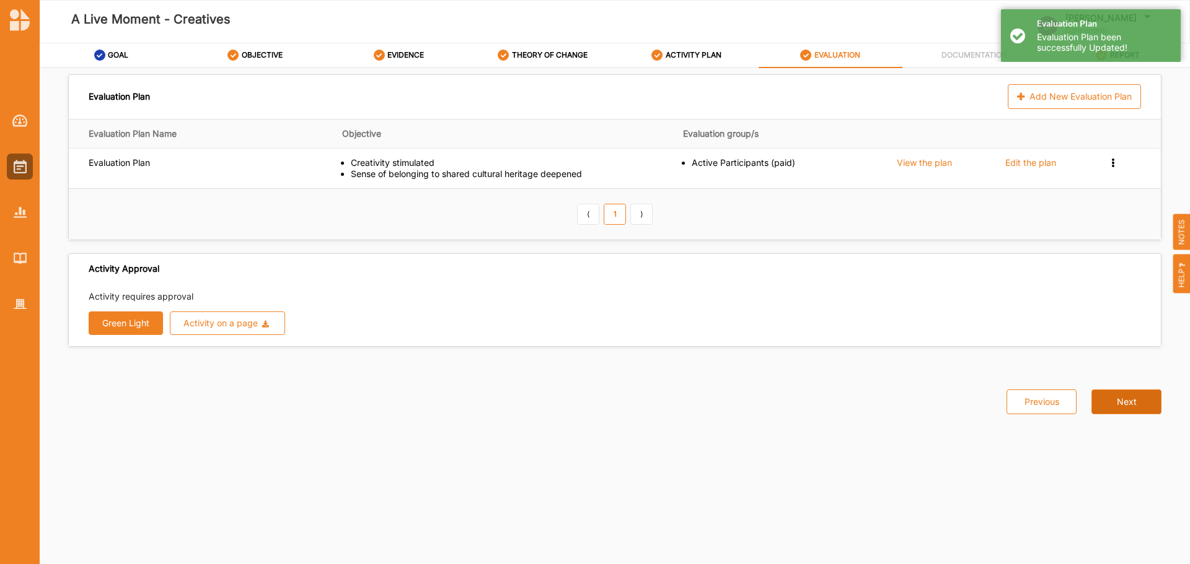
click at [1122, 392] on button "Next" at bounding box center [1126, 402] width 70 height 25
click at [15, 115] on img at bounding box center [19, 121] width 15 height 12
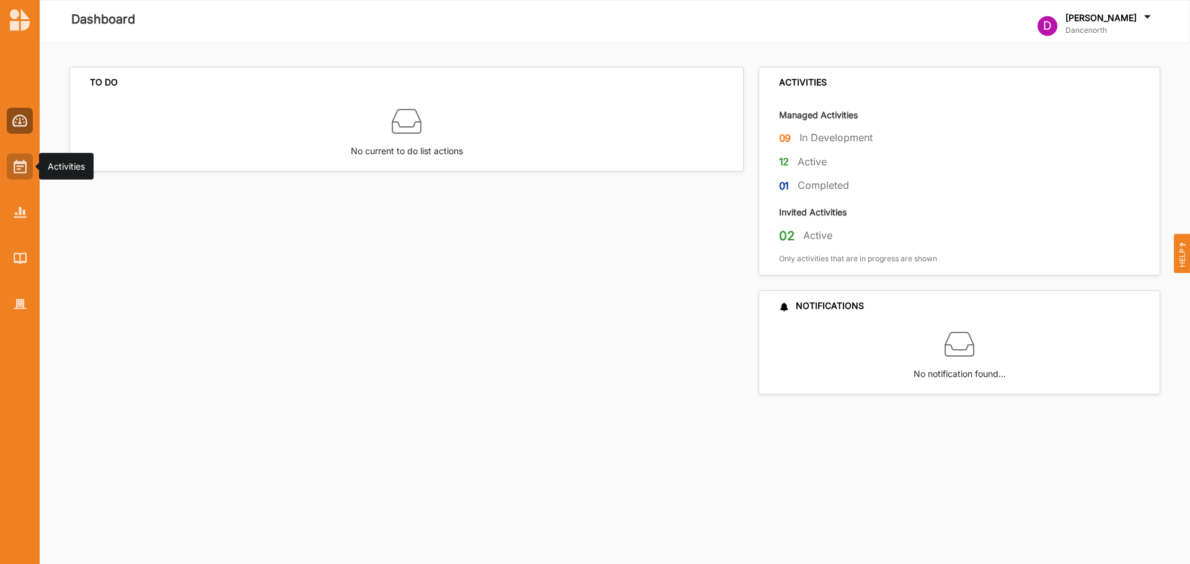
click at [14, 167] on img at bounding box center [20, 167] width 13 height 14
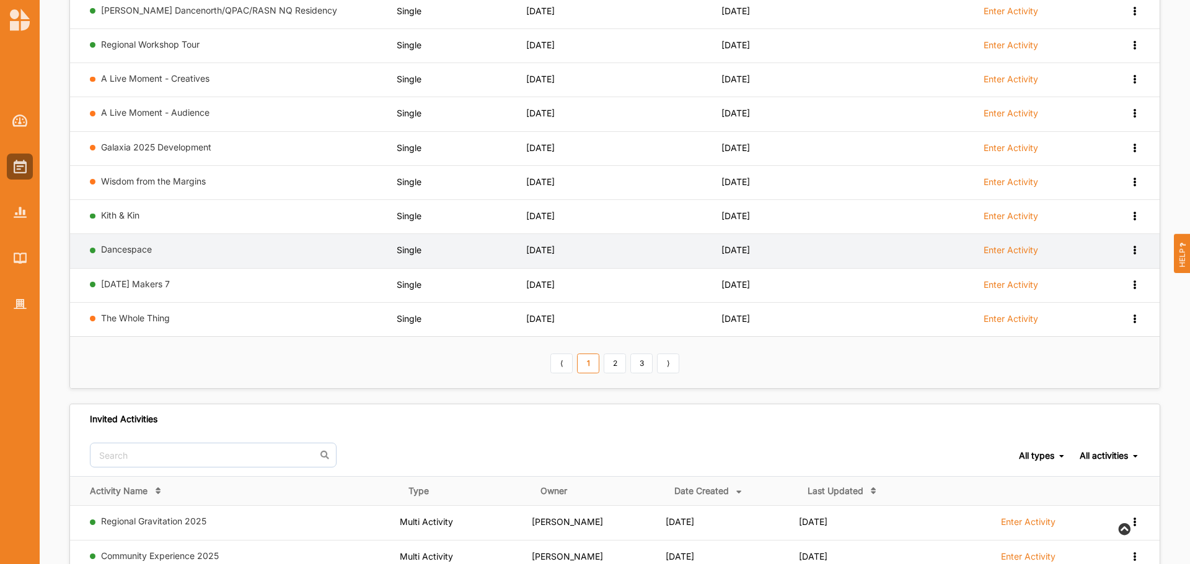
scroll to position [186, 0]
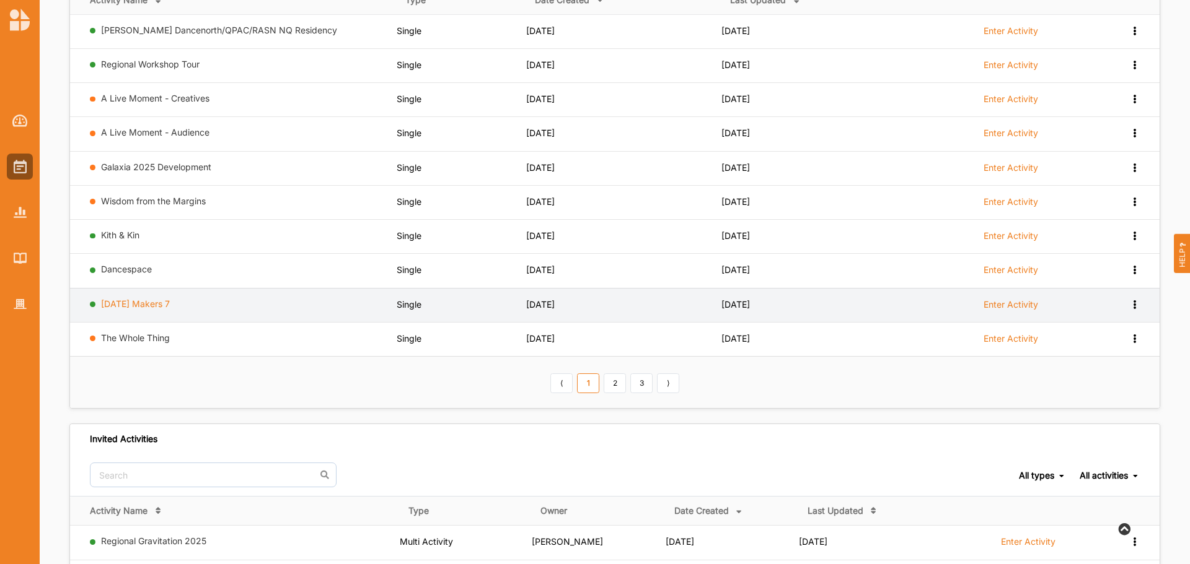
click at [156, 305] on link "[DATE] Makers 7" at bounding box center [135, 304] width 69 height 11
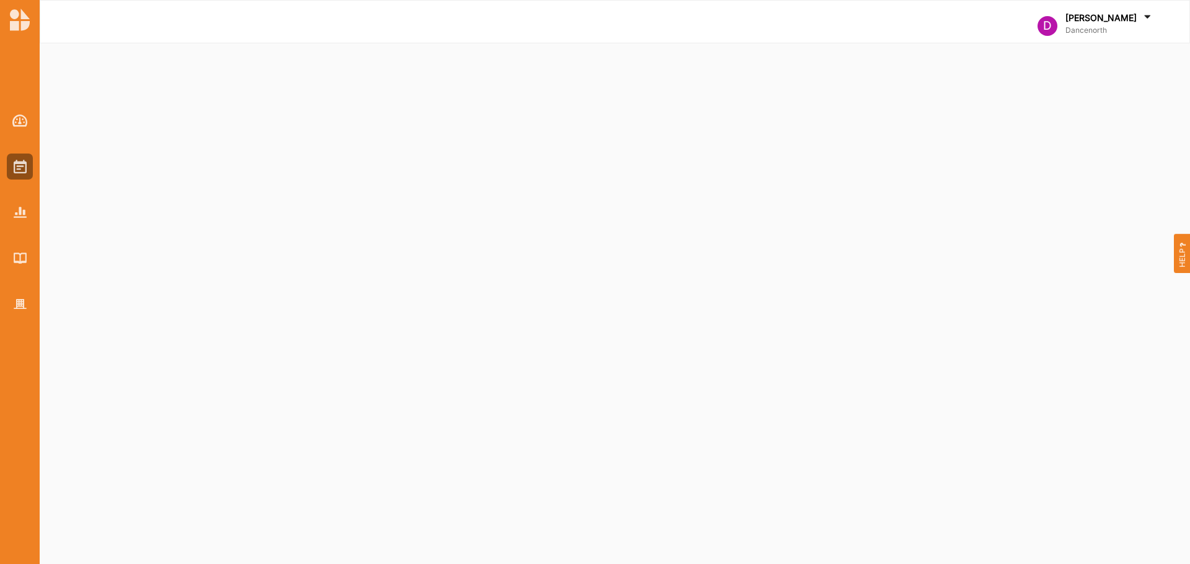
select select "1"
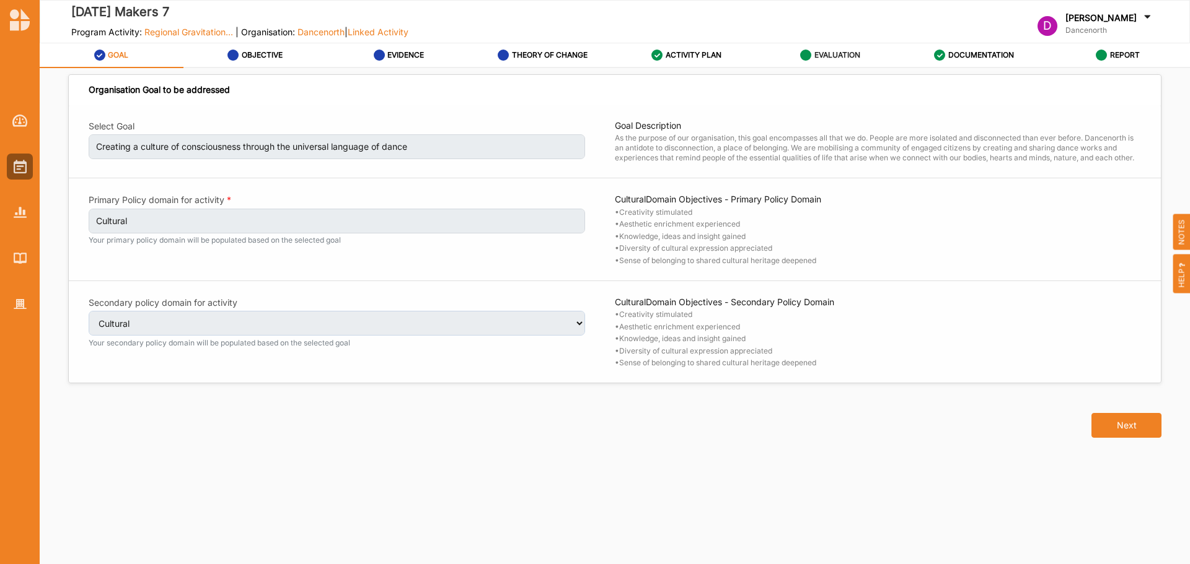
click at [853, 50] on label "EVALUATION" at bounding box center [837, 55] width 46 height 10
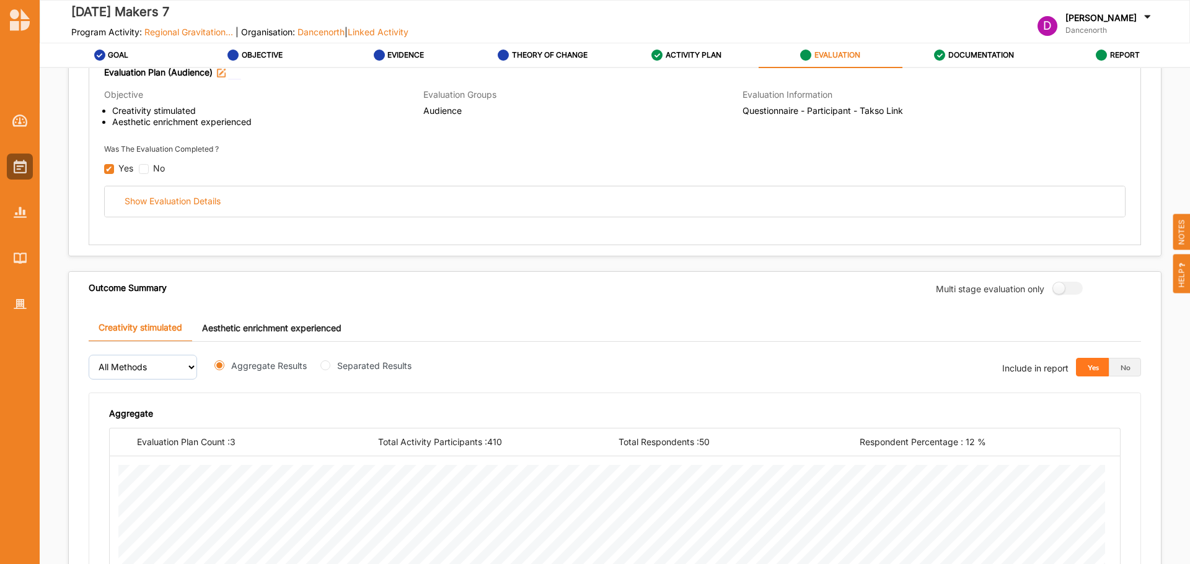
scroll to position [642, 0]
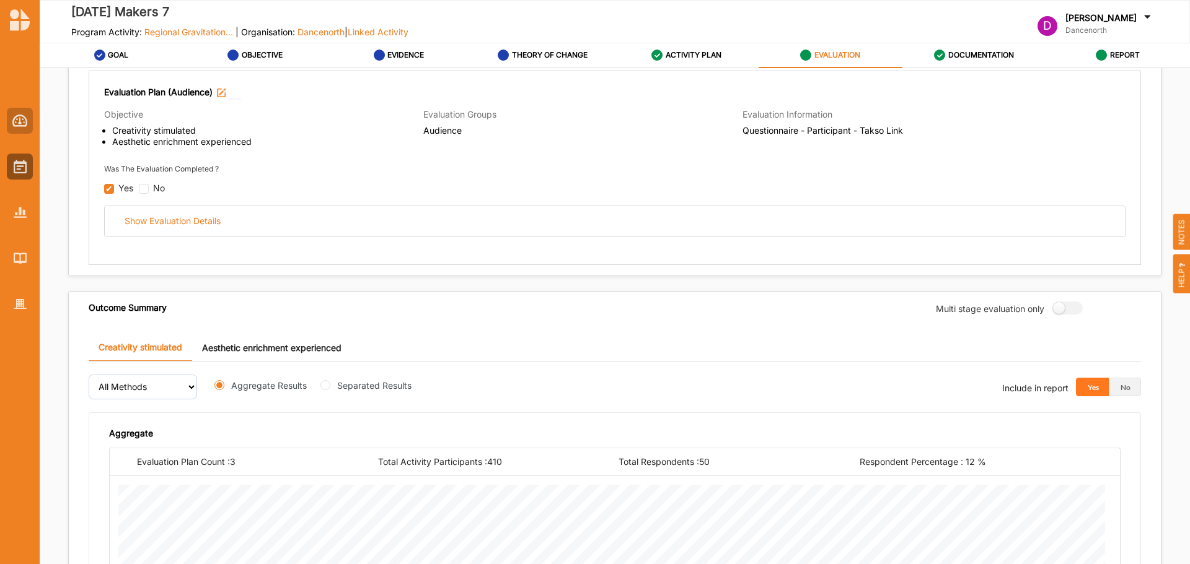
click at [13, 126] on img at bounding box center [19, 121] width 15 height 12
